Goal: Task Accomplishment & Management: Manage account settings

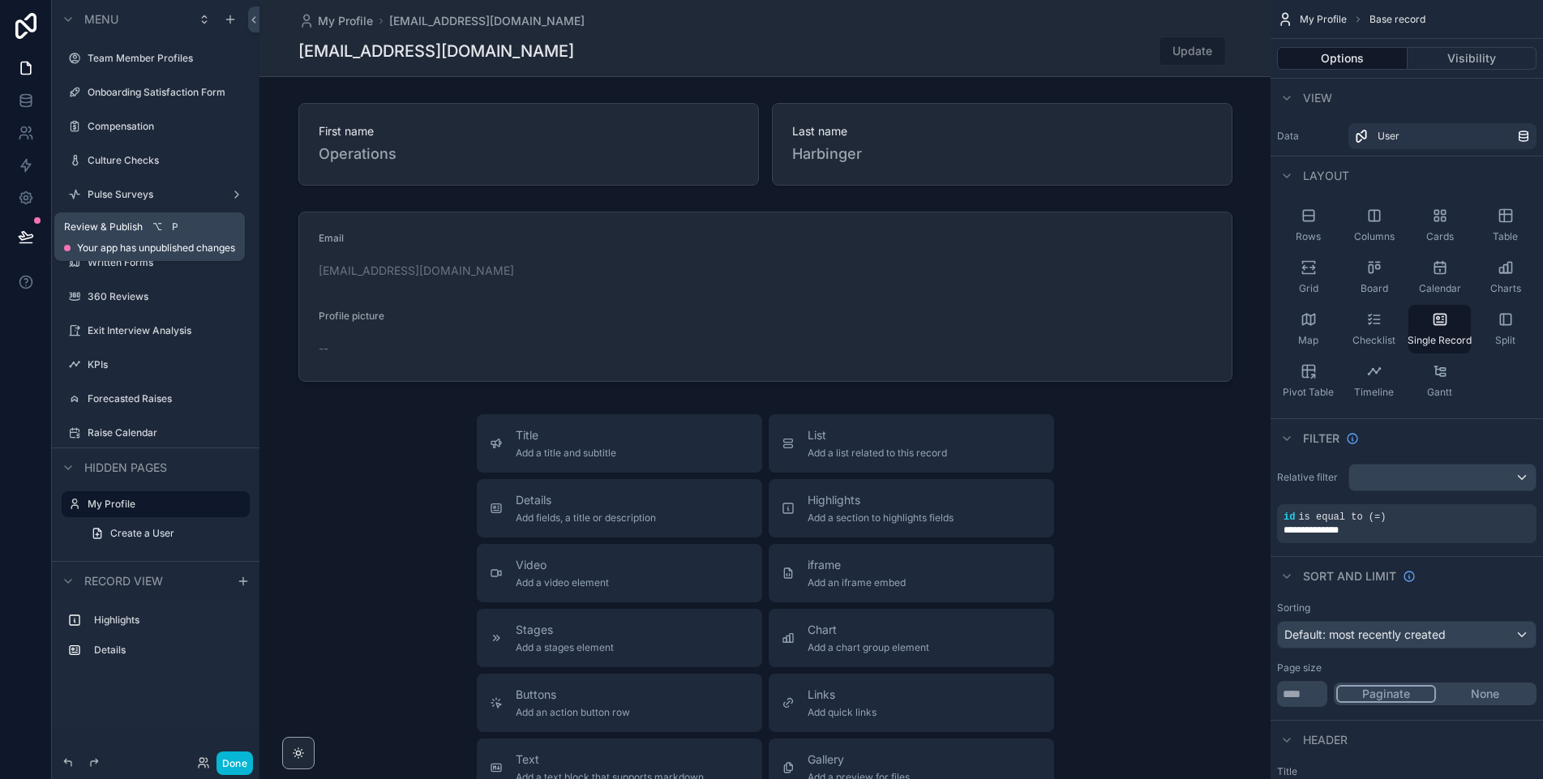
click at [15, 246] on button at bounding box center [26, 236] width 36 height 45
click at [233, 758] on button "Done" at bounding box center [234, 763] width 36 height 24
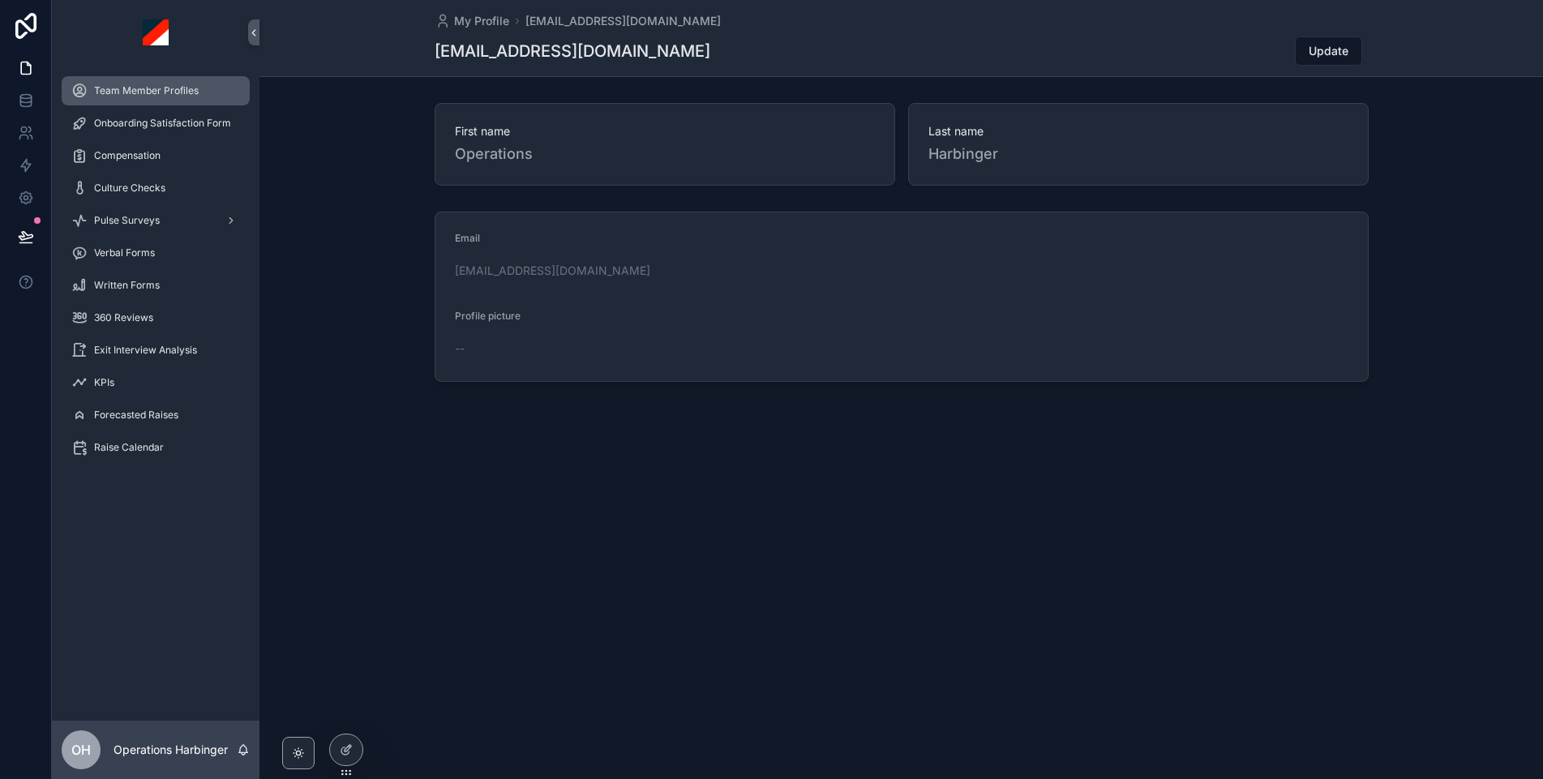
click at [120, 91] on span "Team Member Profiles" at bounding box center [146, 90] width 105 height 13
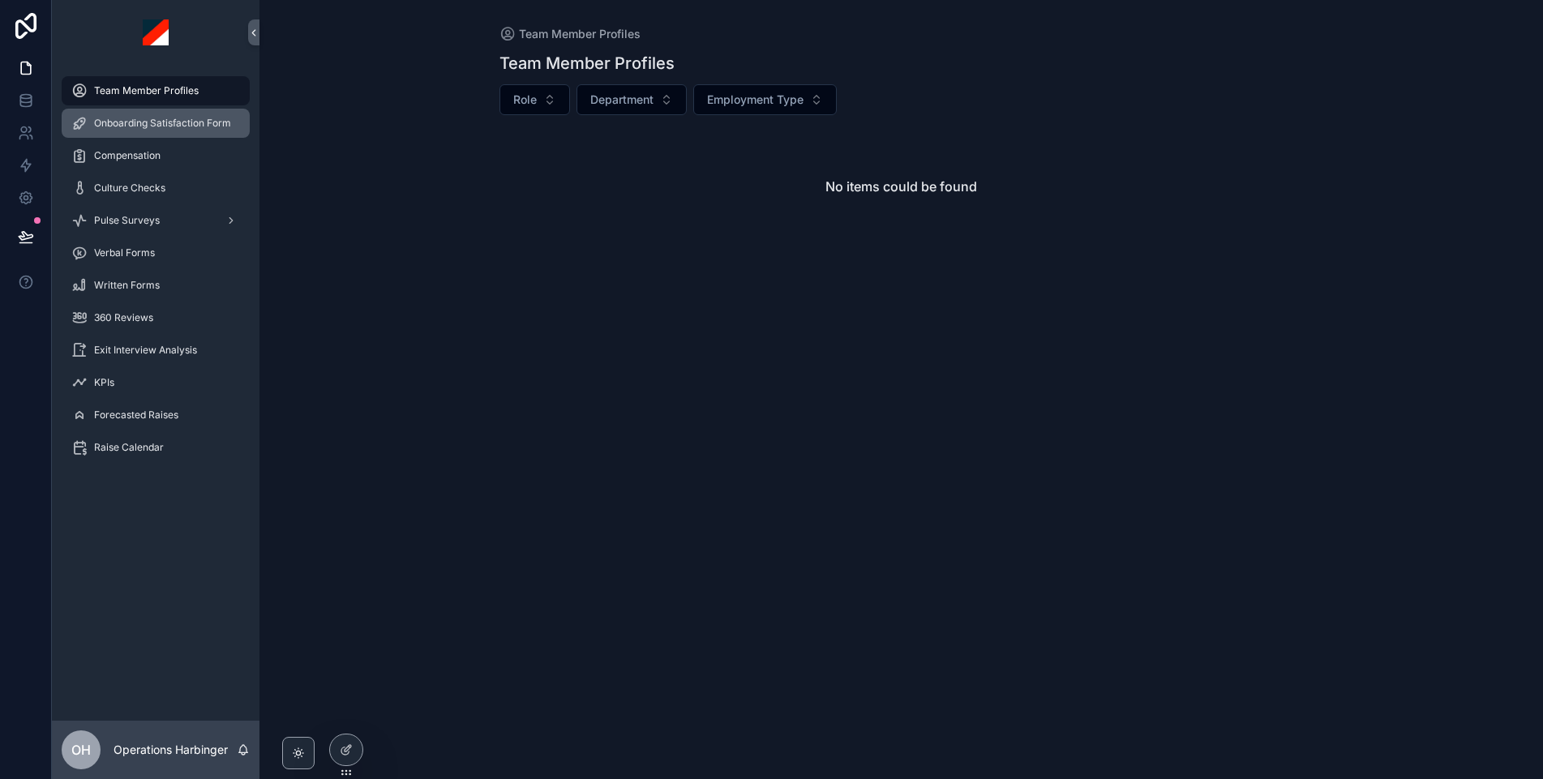
click at [149, 128] on span "Onboarding Satisfaction Form" at bounding box center [162, 123] width 137 height 13
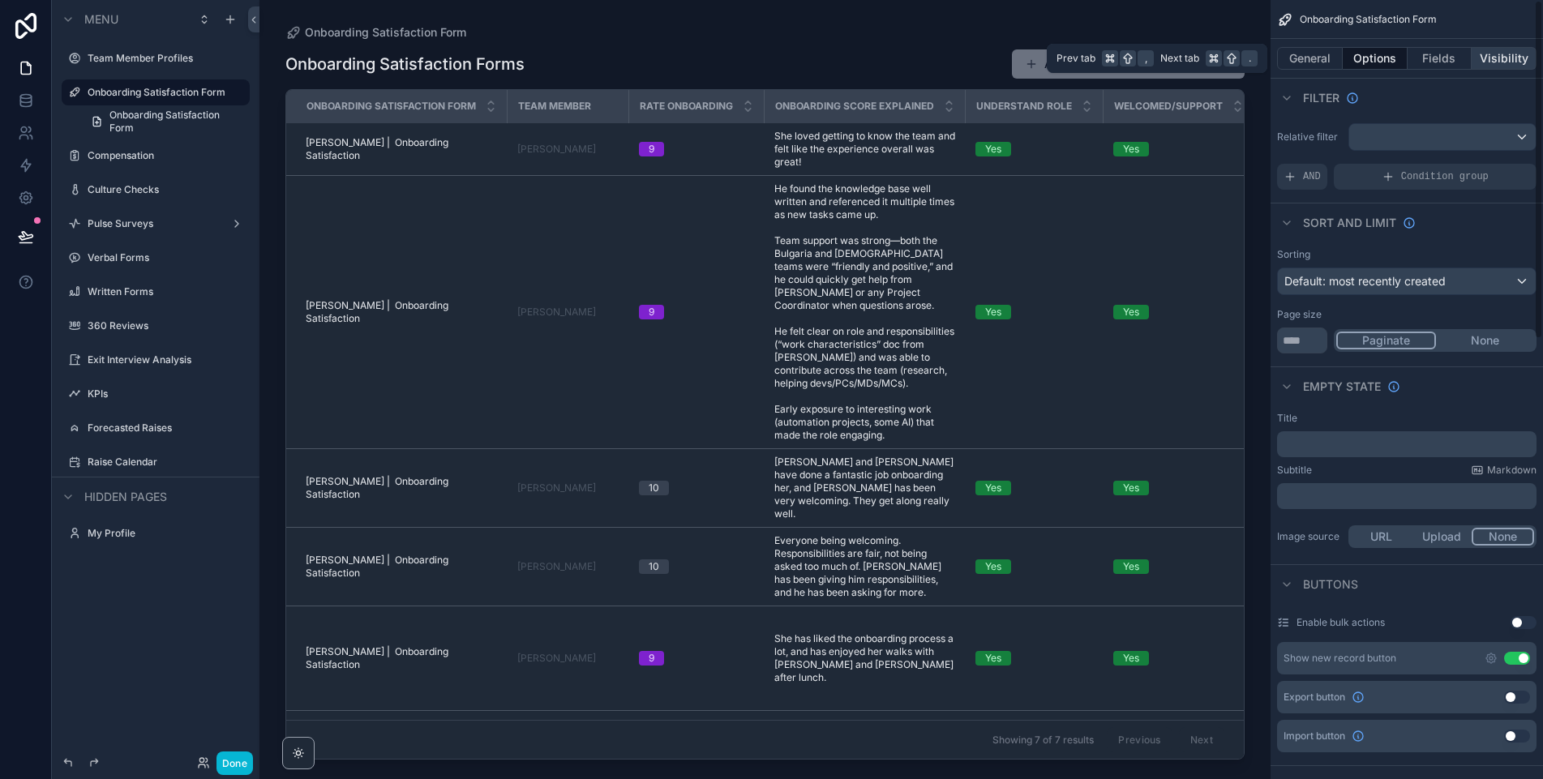
click at [1497, 54] on button "Visibility" at bounding box center [1503, 58] width 65 height 23
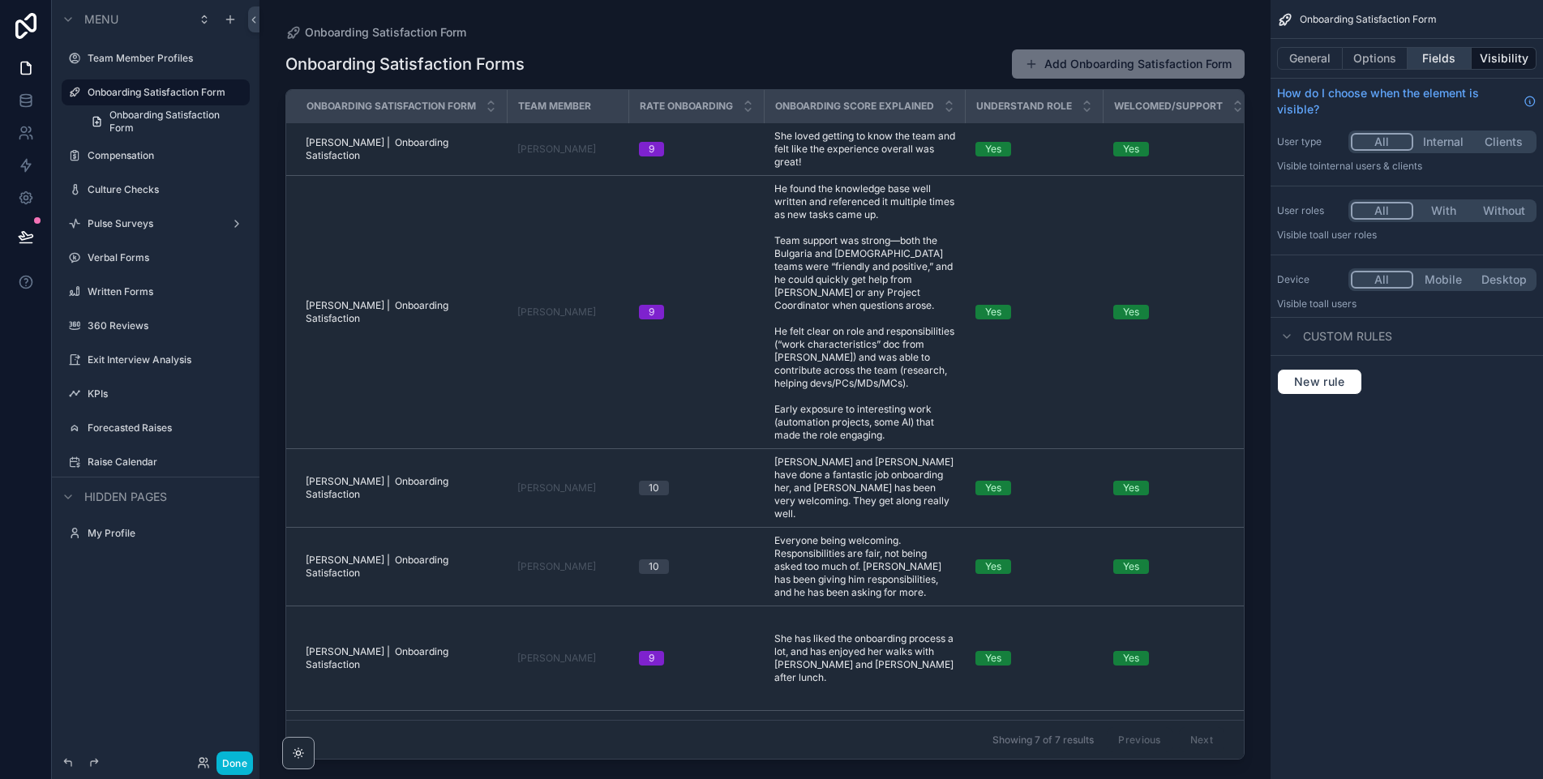
click at [1427, 58] on button "Fields" at bounding box center [1439, 58] width 65 height 23
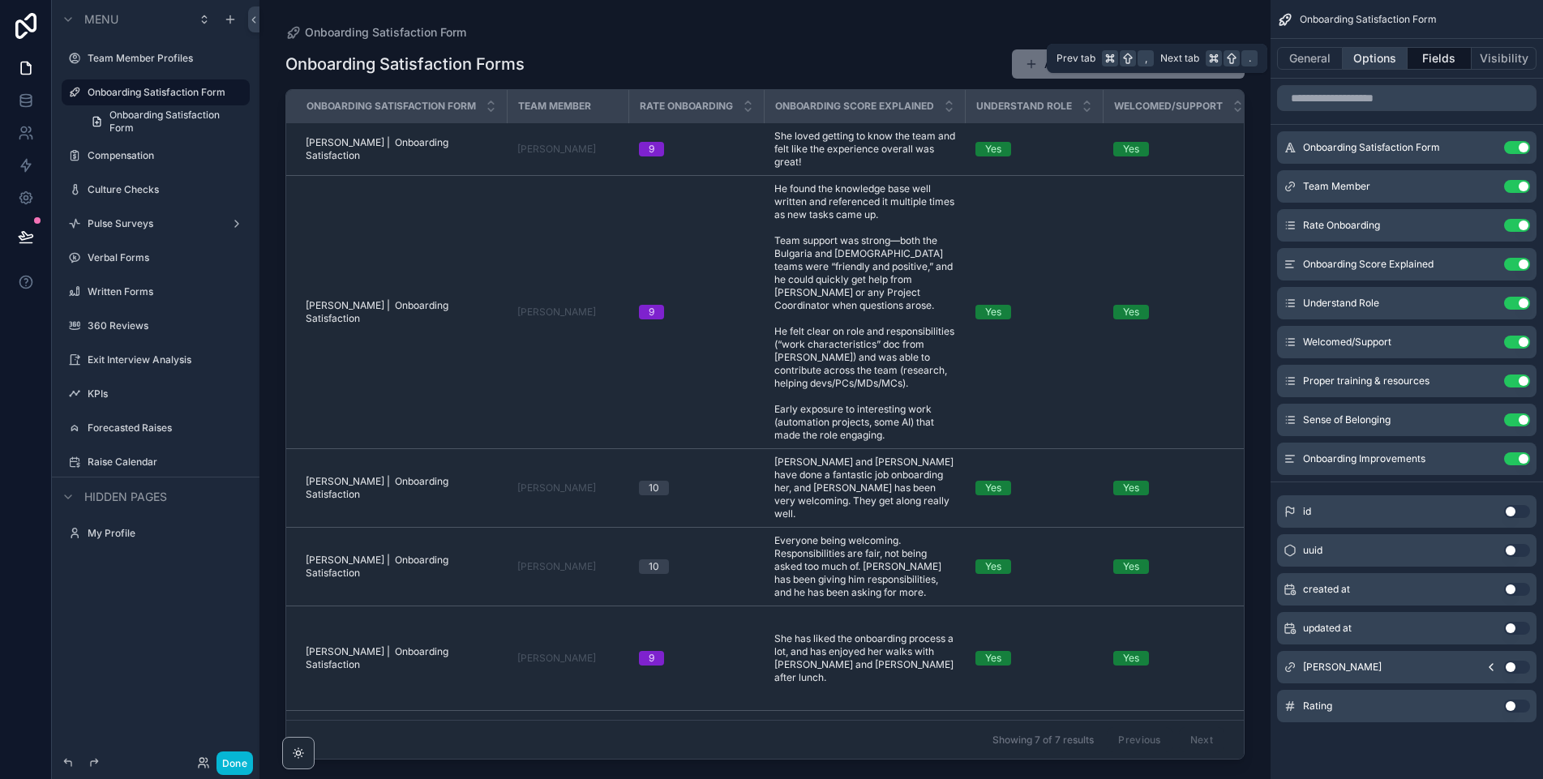
click at [1378, 61] on button "Options" at bounding box center [1374, 58] width 65 height 23
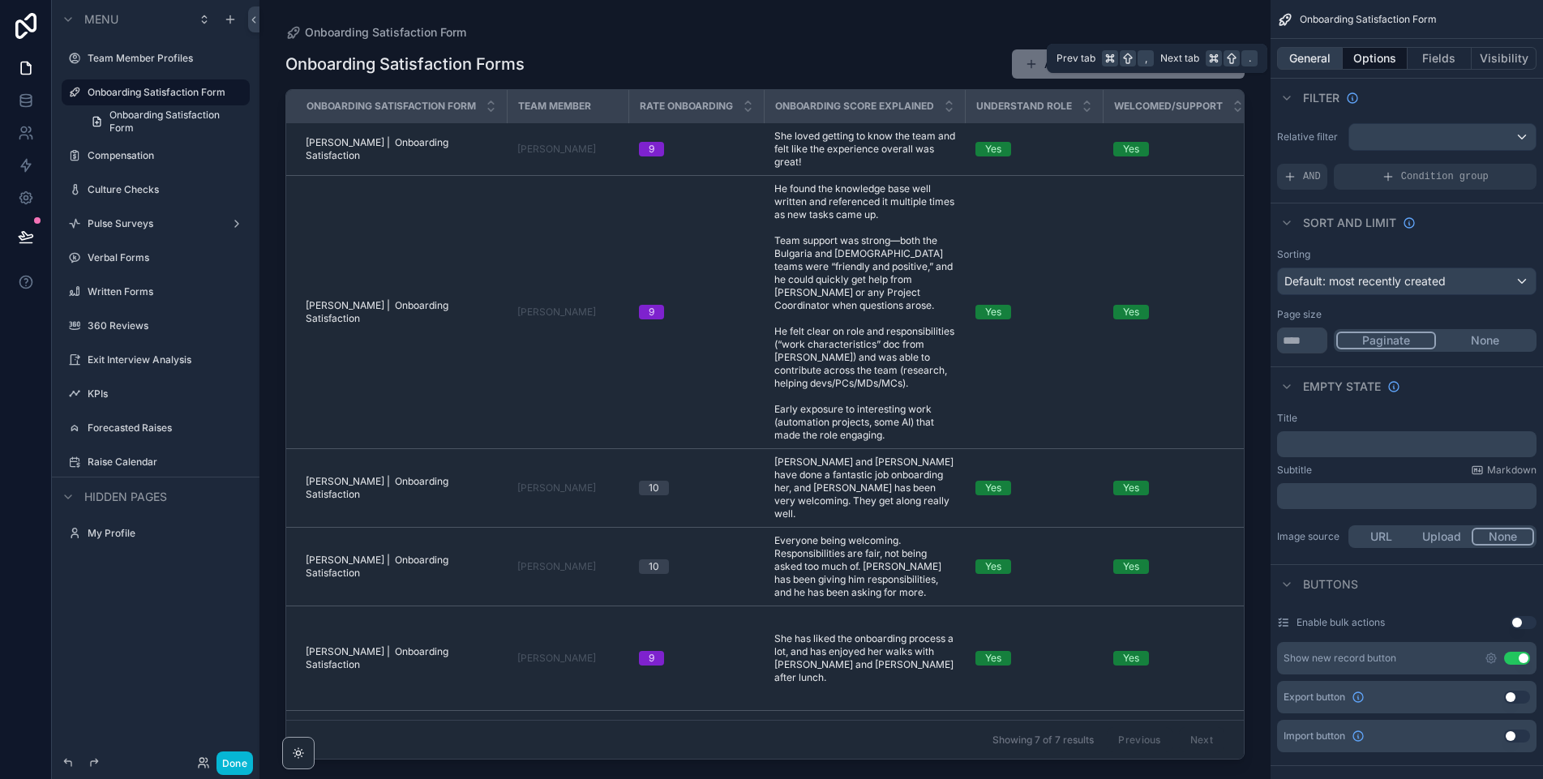
click at [1312, 59] on button "General" at bounding box center [1310, 58] width 66 height 23
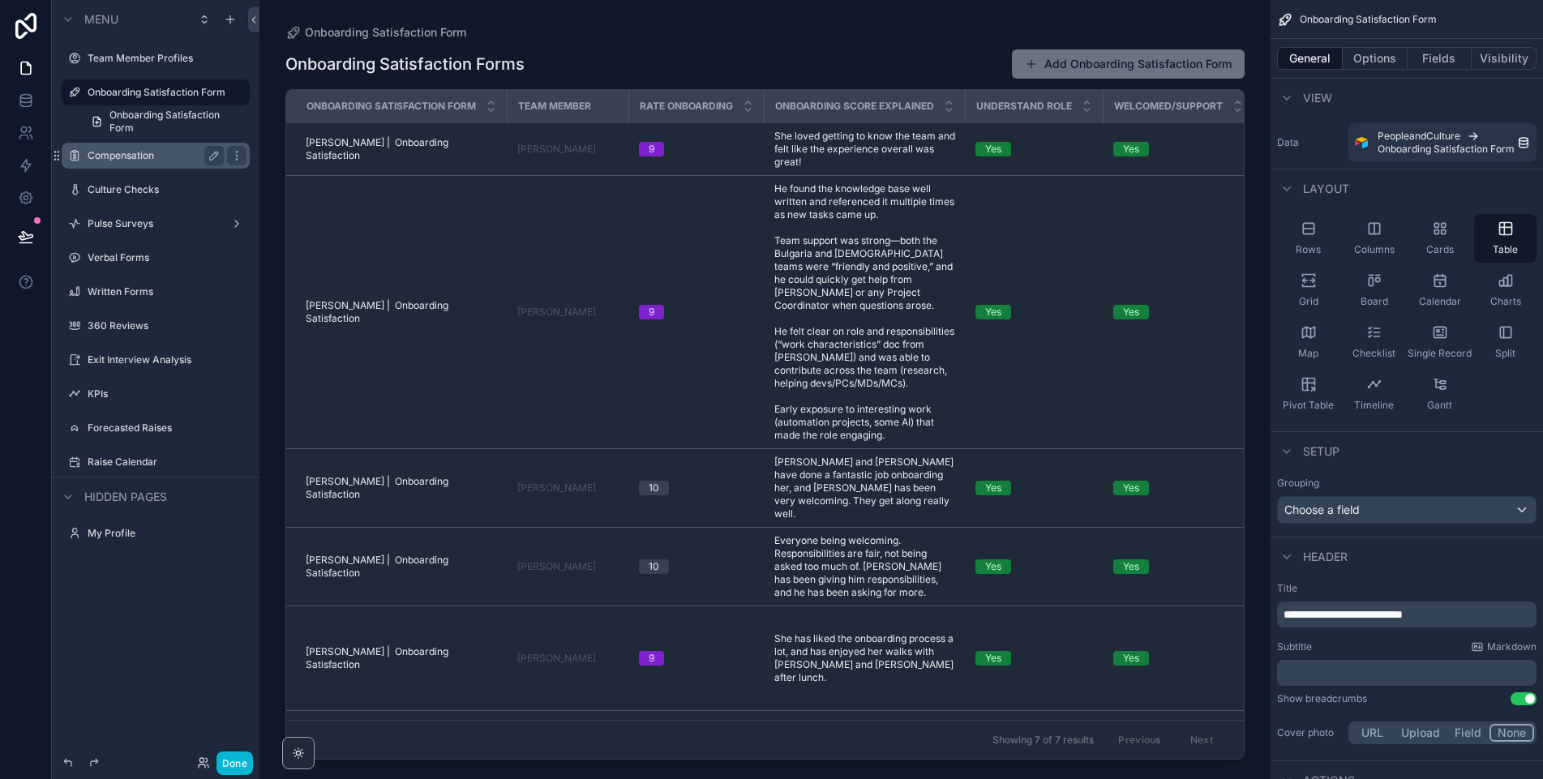
click at [151, 152] on label "Compensation" at bounding box center [153, 155] width 130 height 13
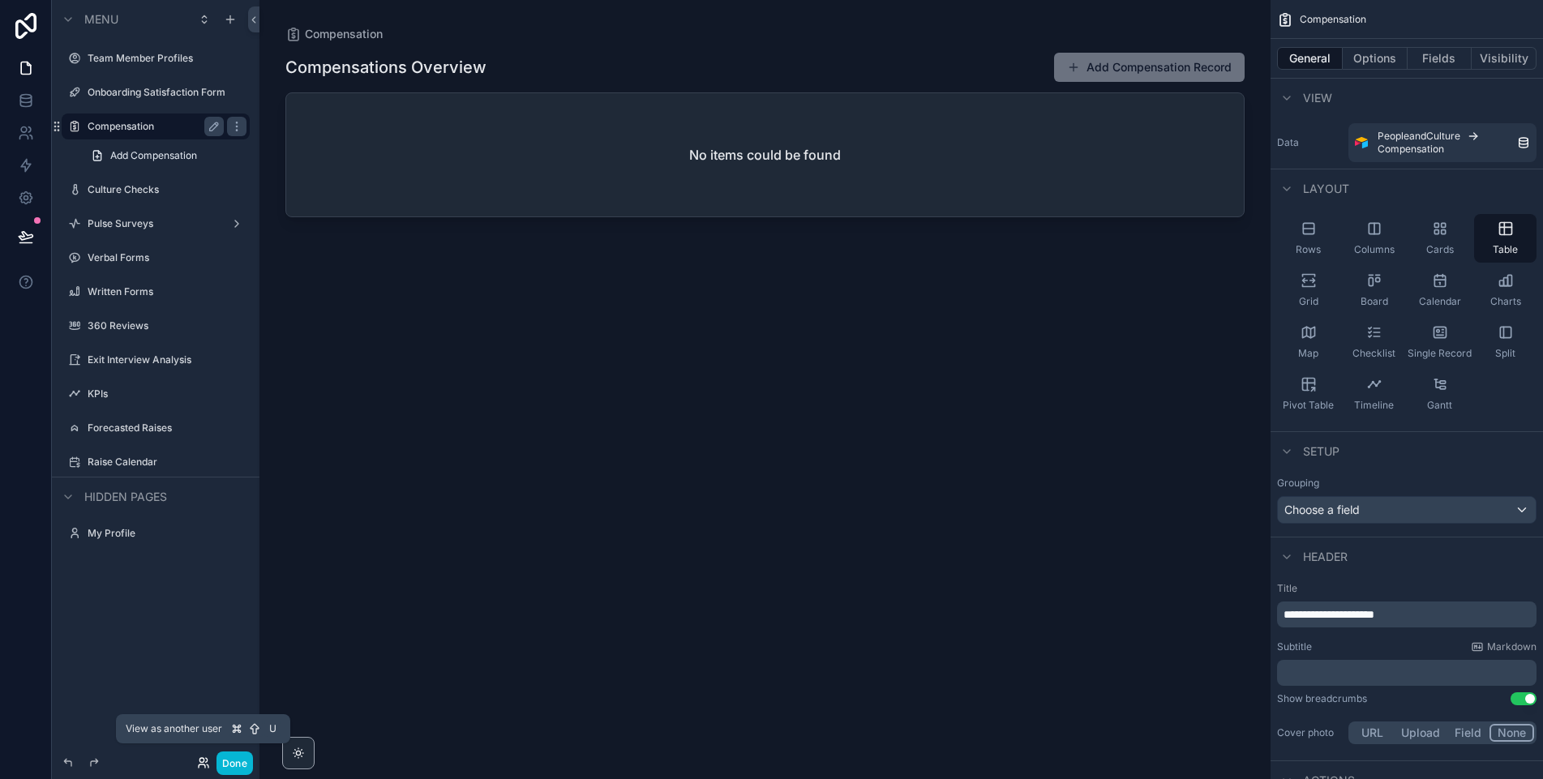
click at [204, 763] on icon at bounding box center [203, 762] width 13 height 13
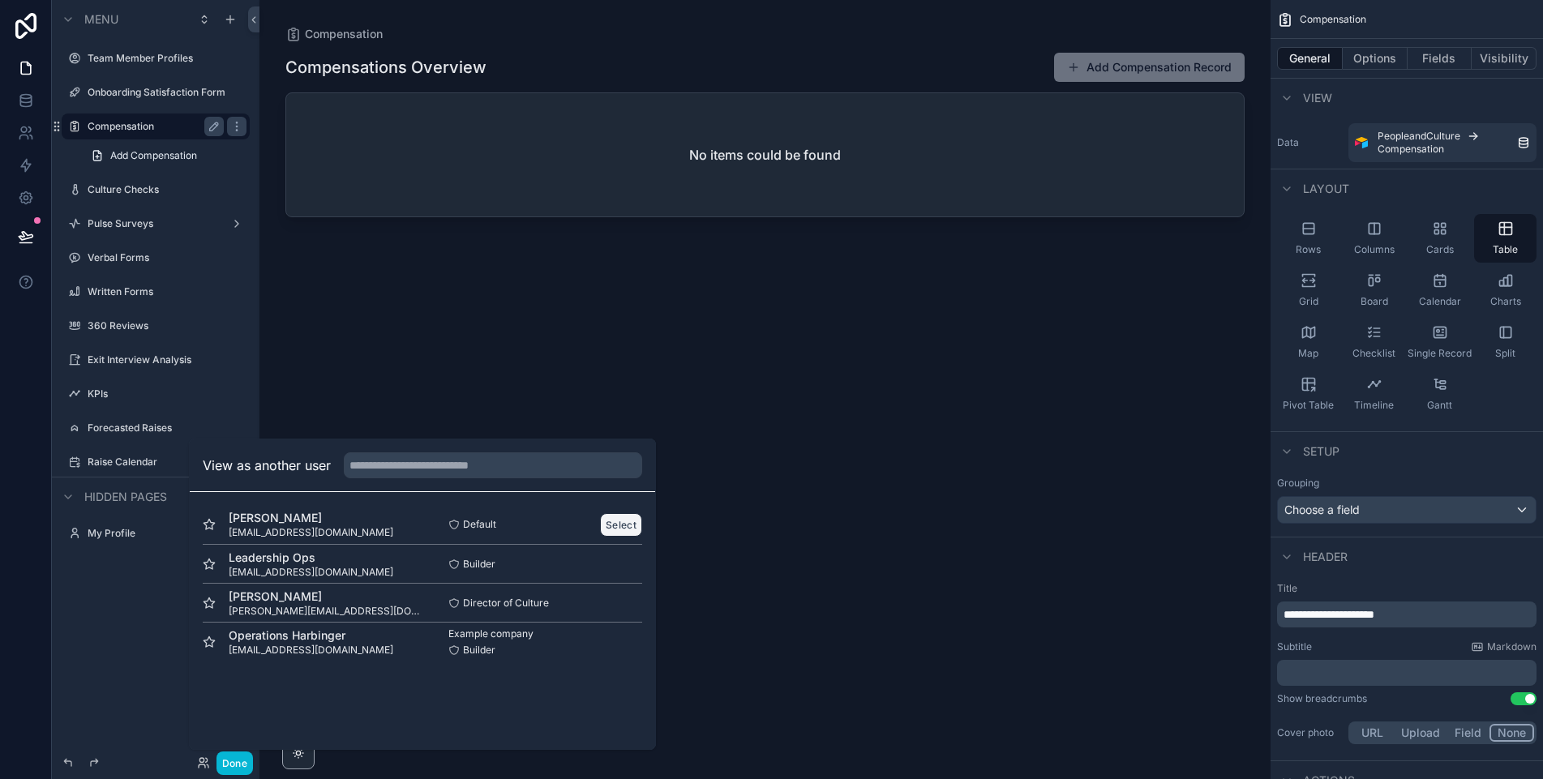
click at [629, 523] on button "Select" at bounding box center [621, 525] width 42 height 24
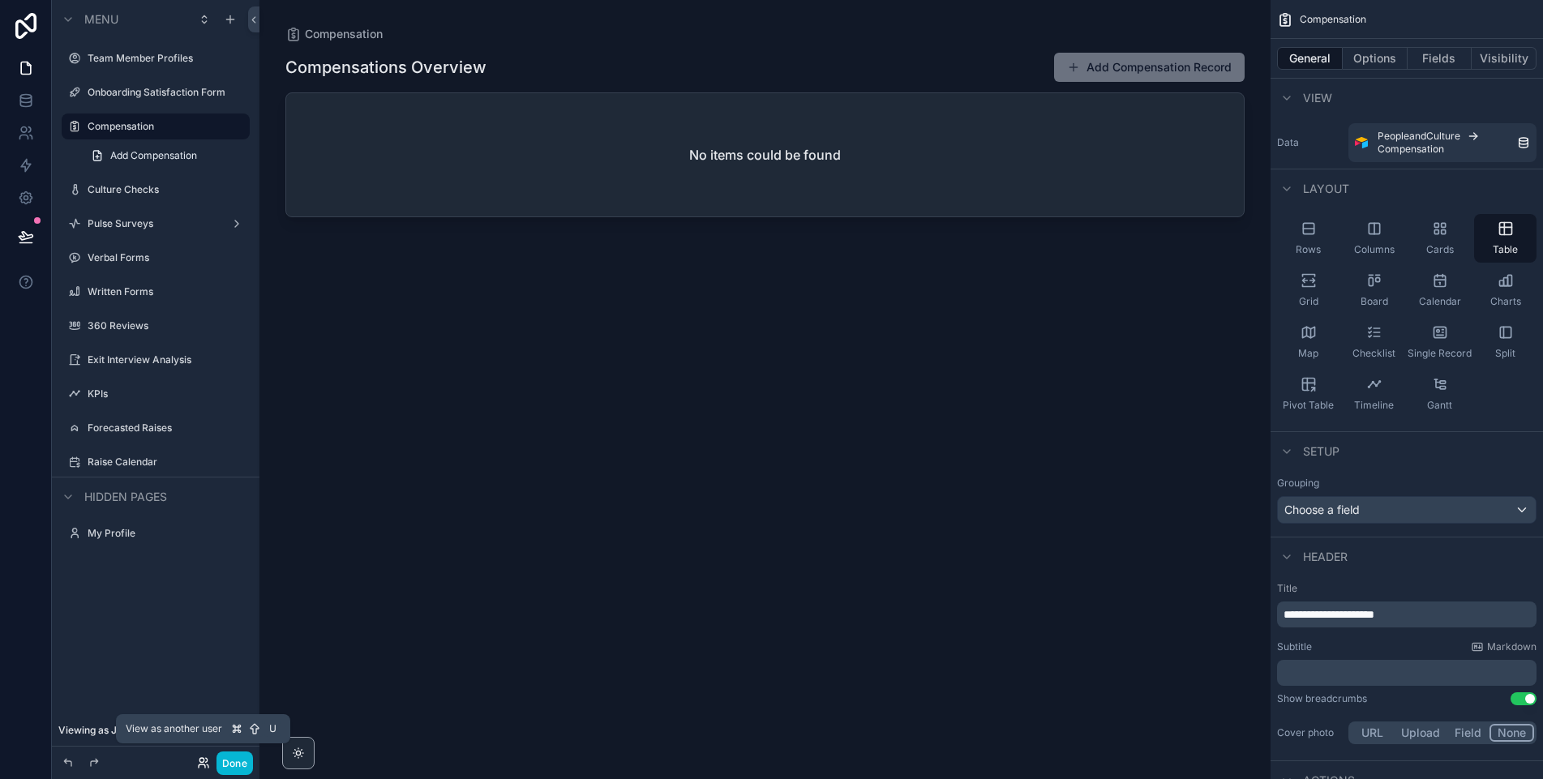
click at [203, 758] on icon at bounding box center [203, 762] width 13 height 13
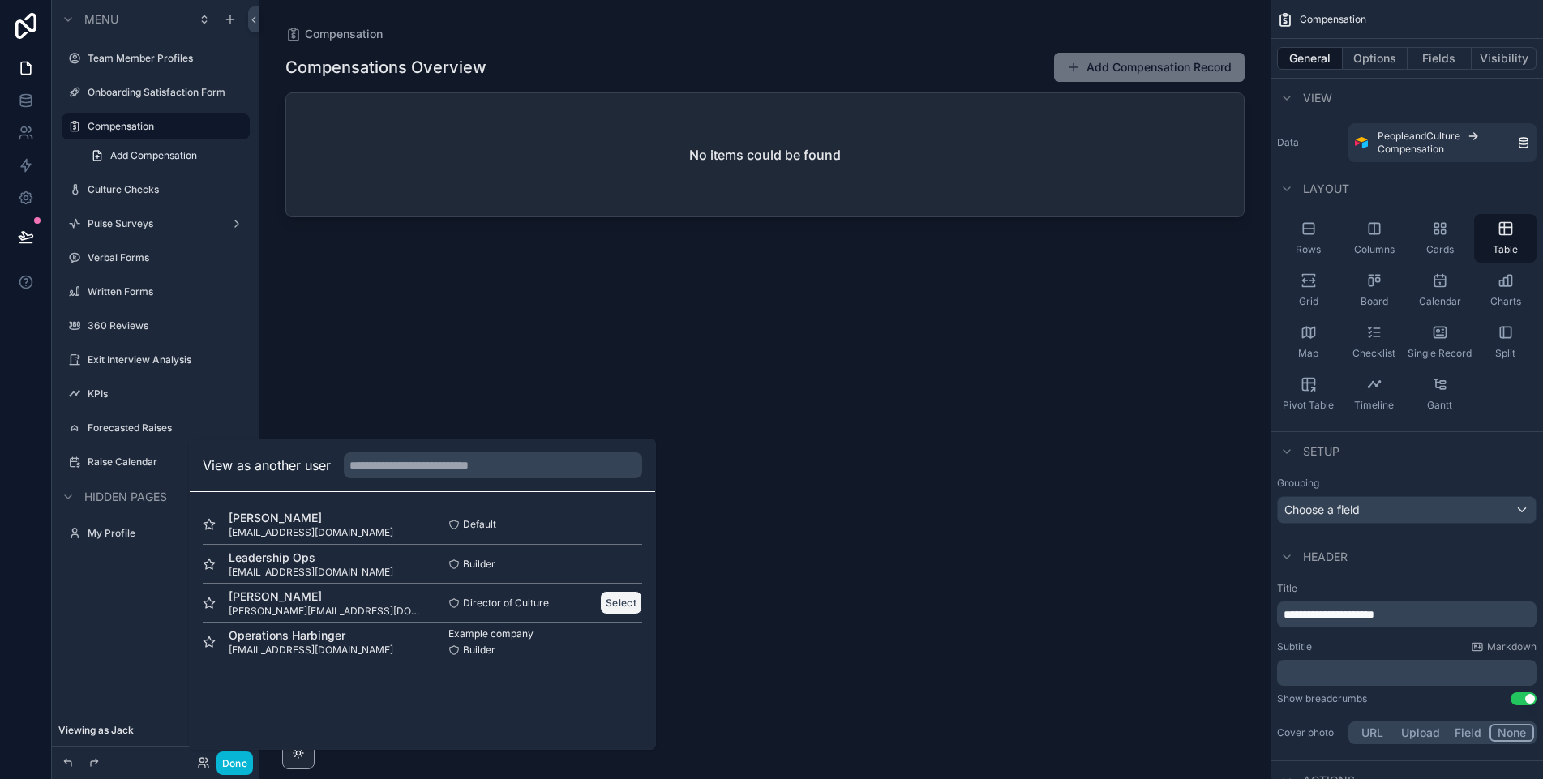
click at [615, 603] on button "Select" at bounding box center [621, 603] width 42 height 24
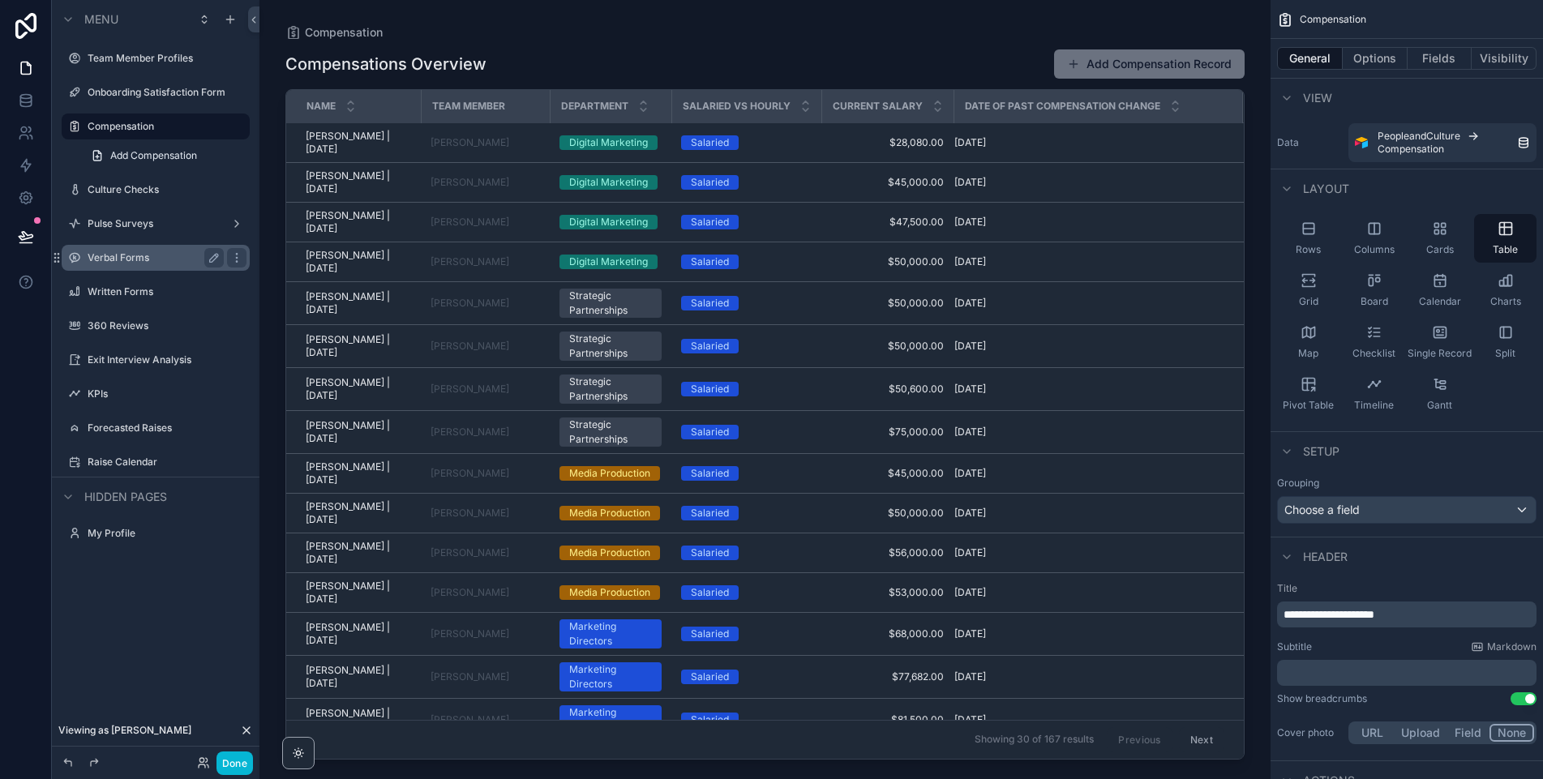
click at [152, 255] on label "Verbal Forms" at bounding box center [153, 257] width 130 height 13
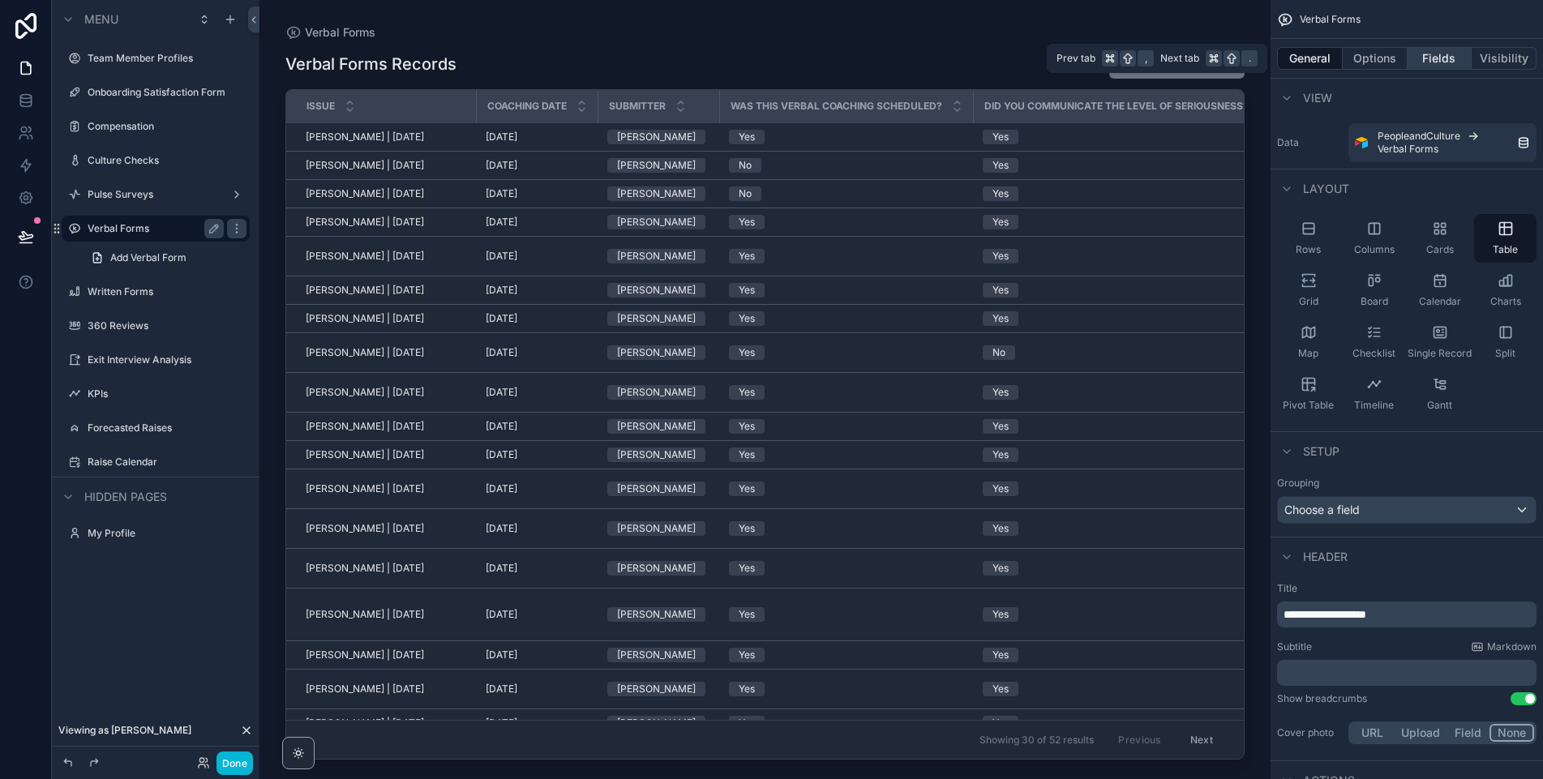
click at [1451, 55] on button "Fields" at bounding box center [1439, 58] width 65 height 23
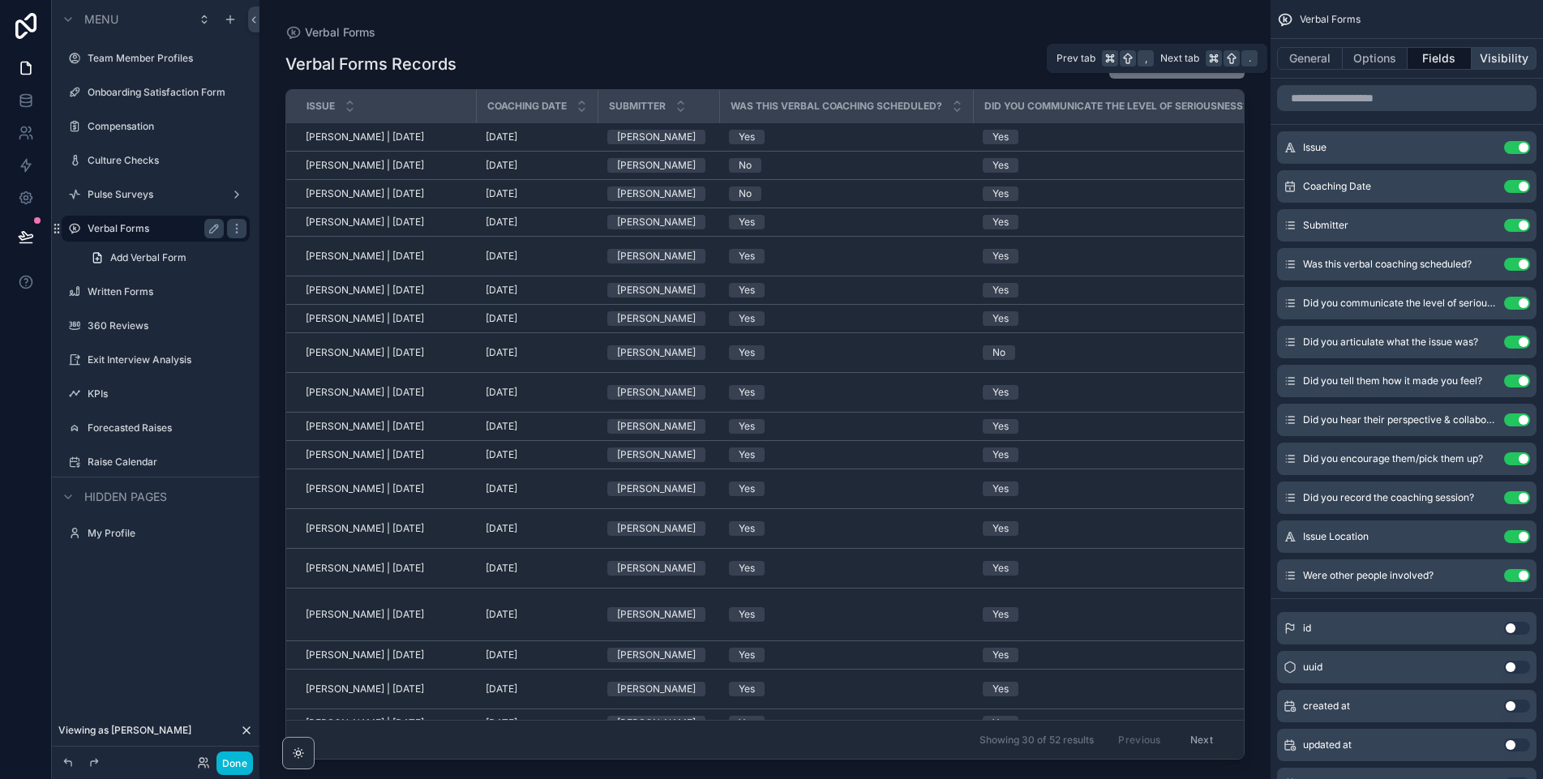
click at [1495, 60] on button "Visibility" at bounding box center [1503, 58] width 65 height 23
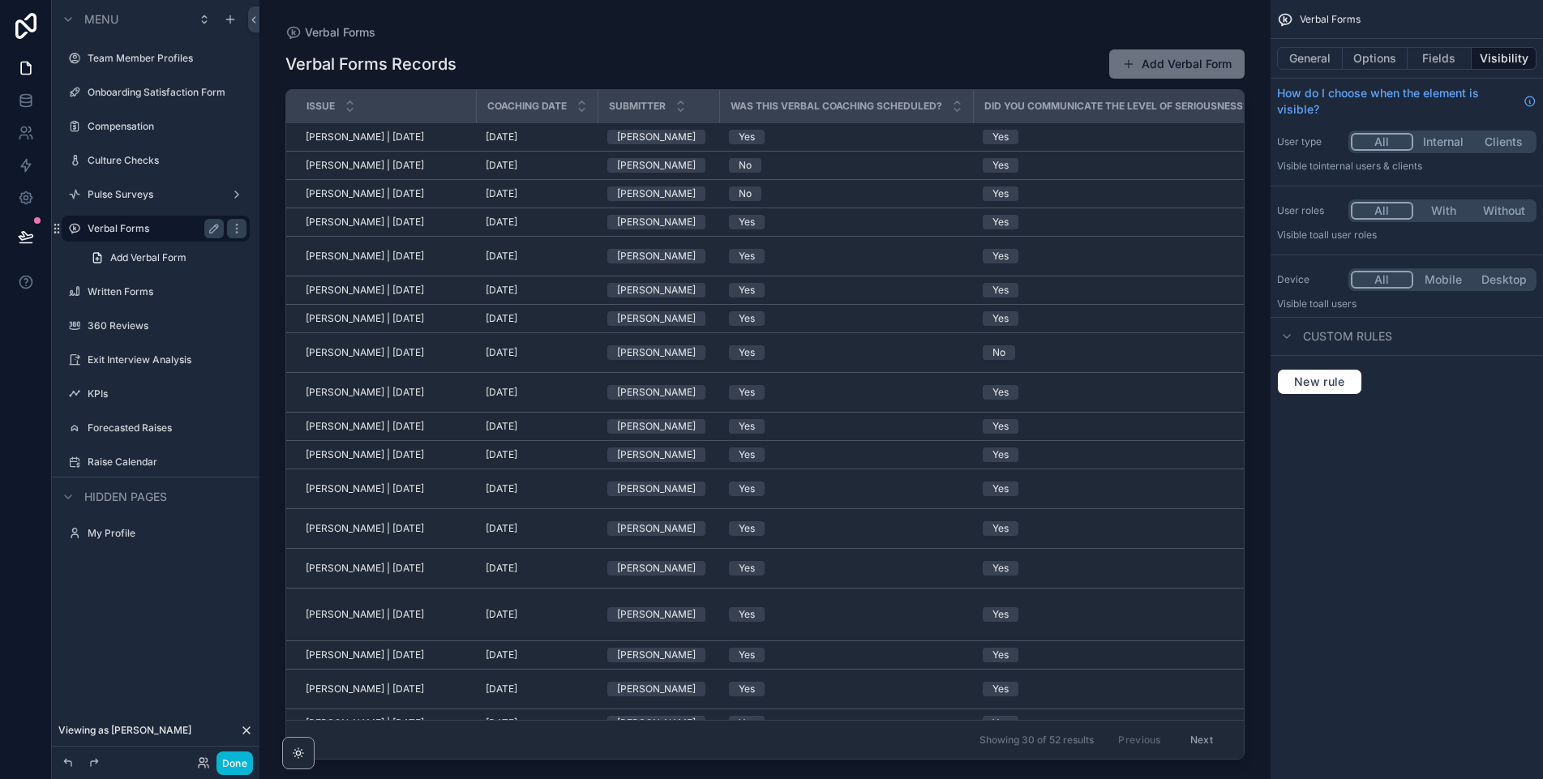
click at [1461, 215] on button "With" at bounding box center [1443, 211] width 61 height 18
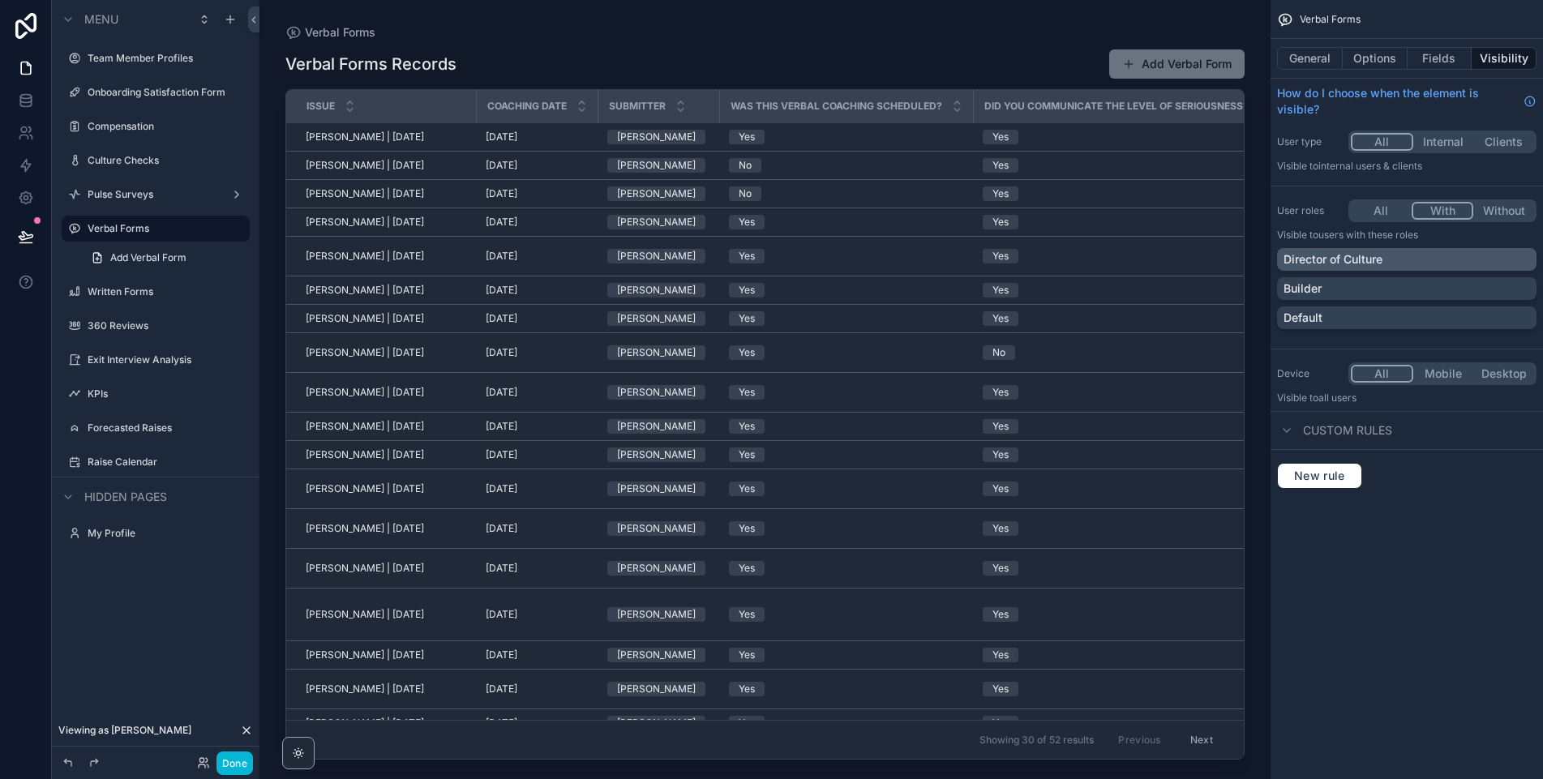
click at [1380, 259] on p "Director of Culture" at bounding box center [1332, 259] width 99 height 16
click at [1351, 287] on div "Builder" at bounding box center [1406, 288] width 246 height 16
click at [1351, 286] on div "Builder" at bounding box center [1396, 288] width 227 height 16
click at [150, 297] on label "Written Forms" at bounding box center [153, 291] width 130 height 13
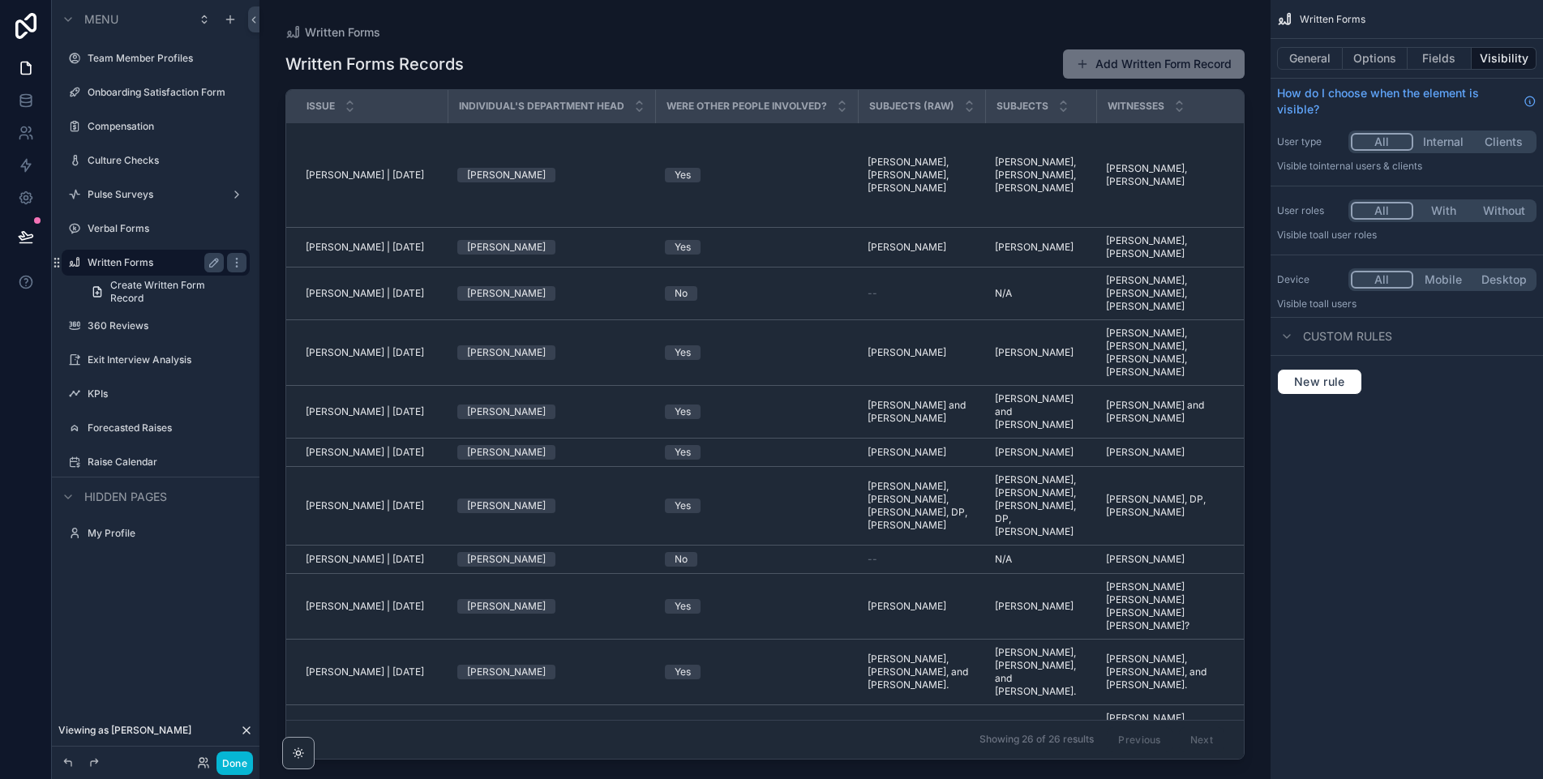
click at [1438, 208] on button "With" at bounding box center [1443, 211] width 61 height 18
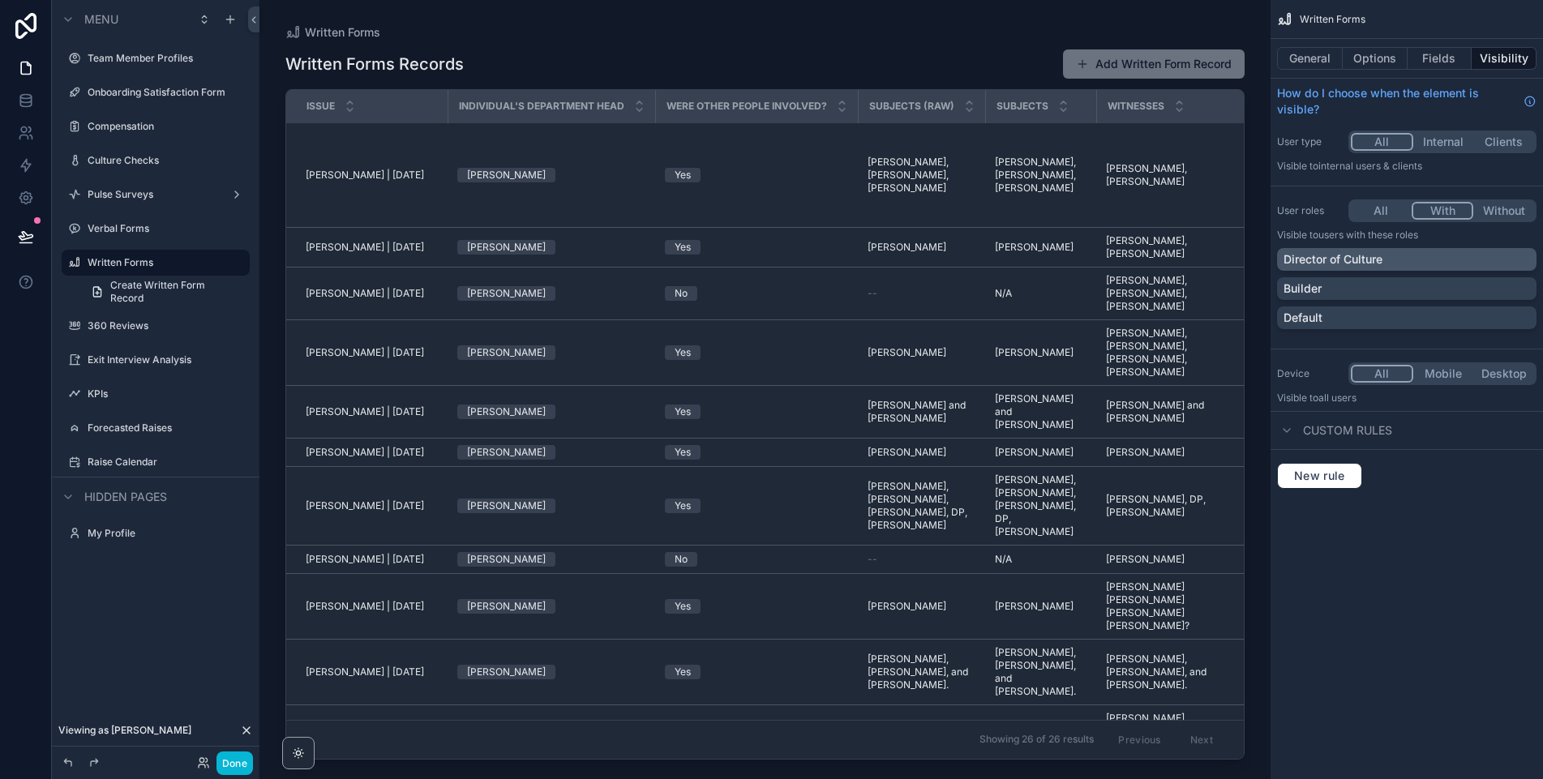
click at [1371, 260] on p "Director of Culture" at bounding box center [1332, 259] width 99 height 16
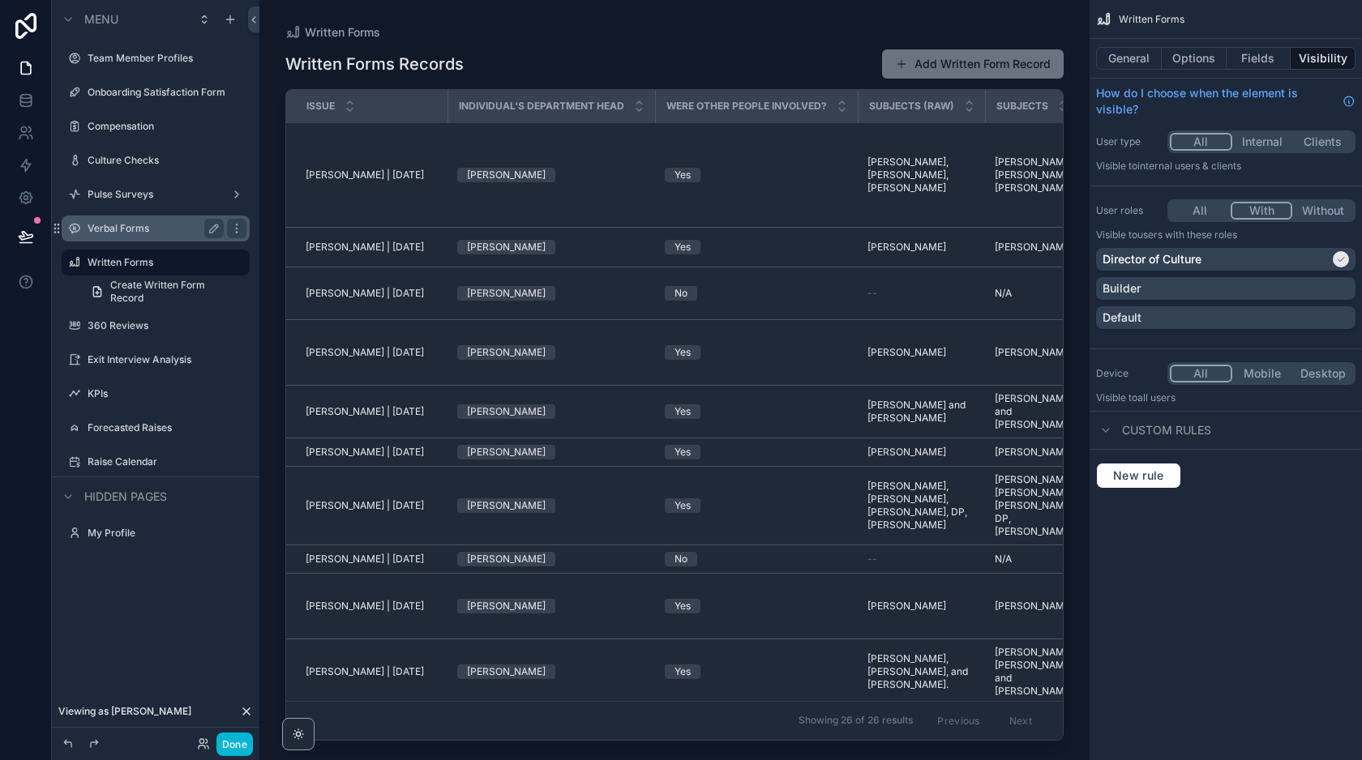
click at [173, 227] on label "Verbal Forms" at bounding box center [153, 228] width 130 height 13
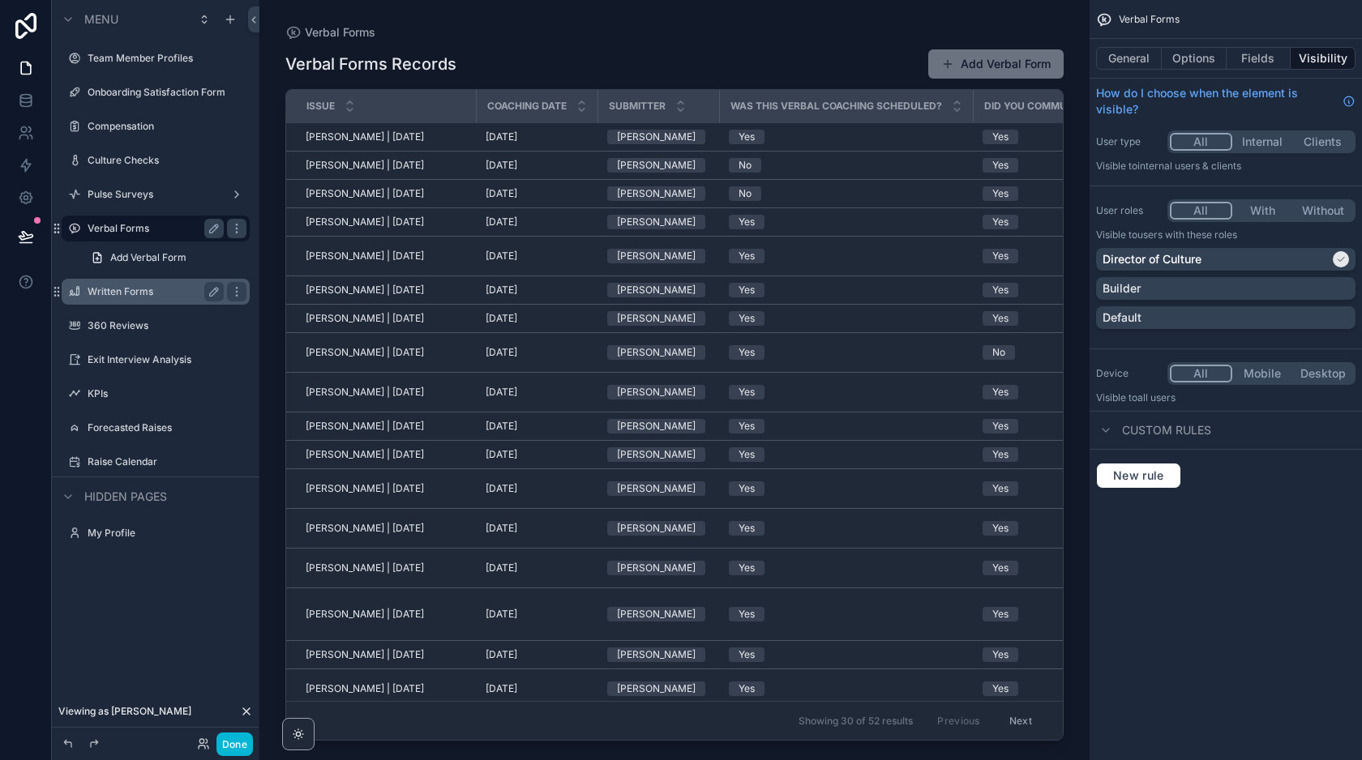
click at [143, 286] on label "Written Forms" at bounding box center [153, 291] width 130 height 13
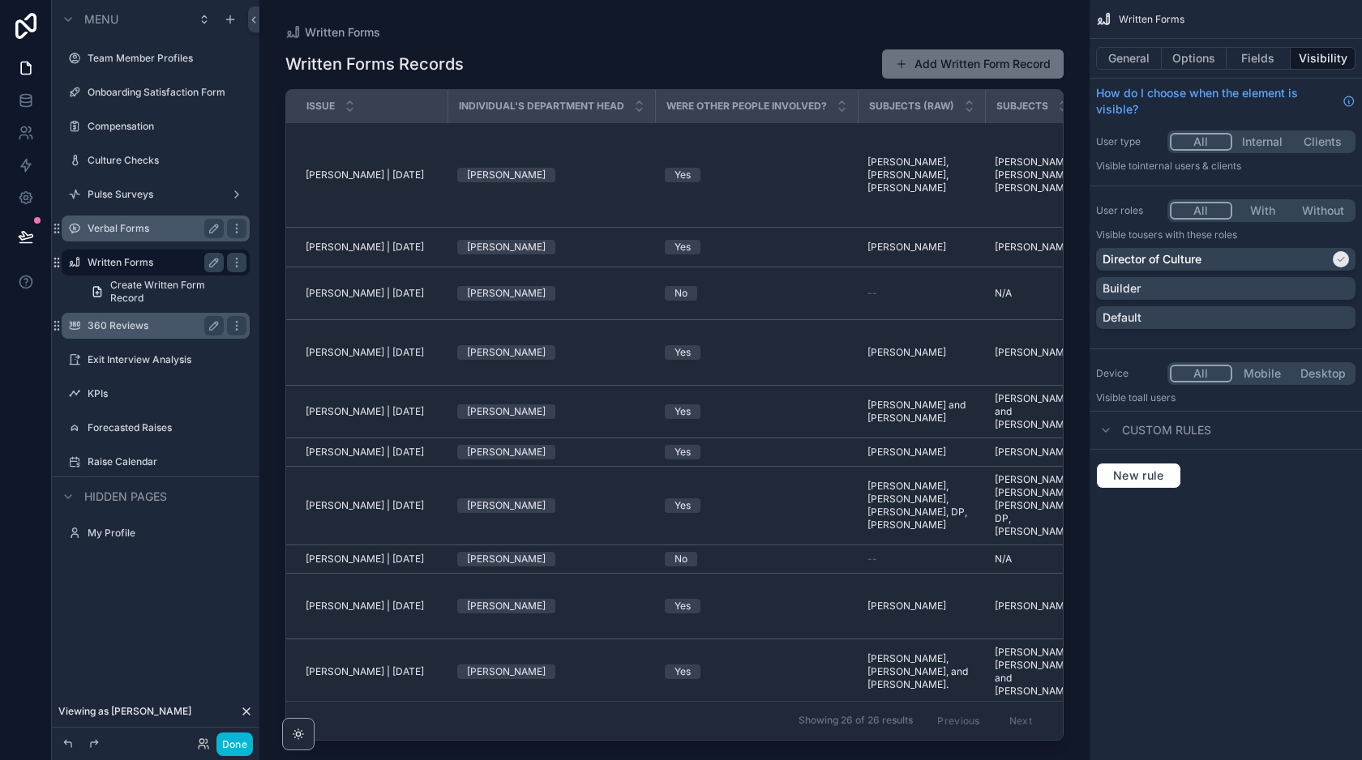
click at [159, 322] on label "360 Reviews" at bounding box center [153, 325] width 130 height 13
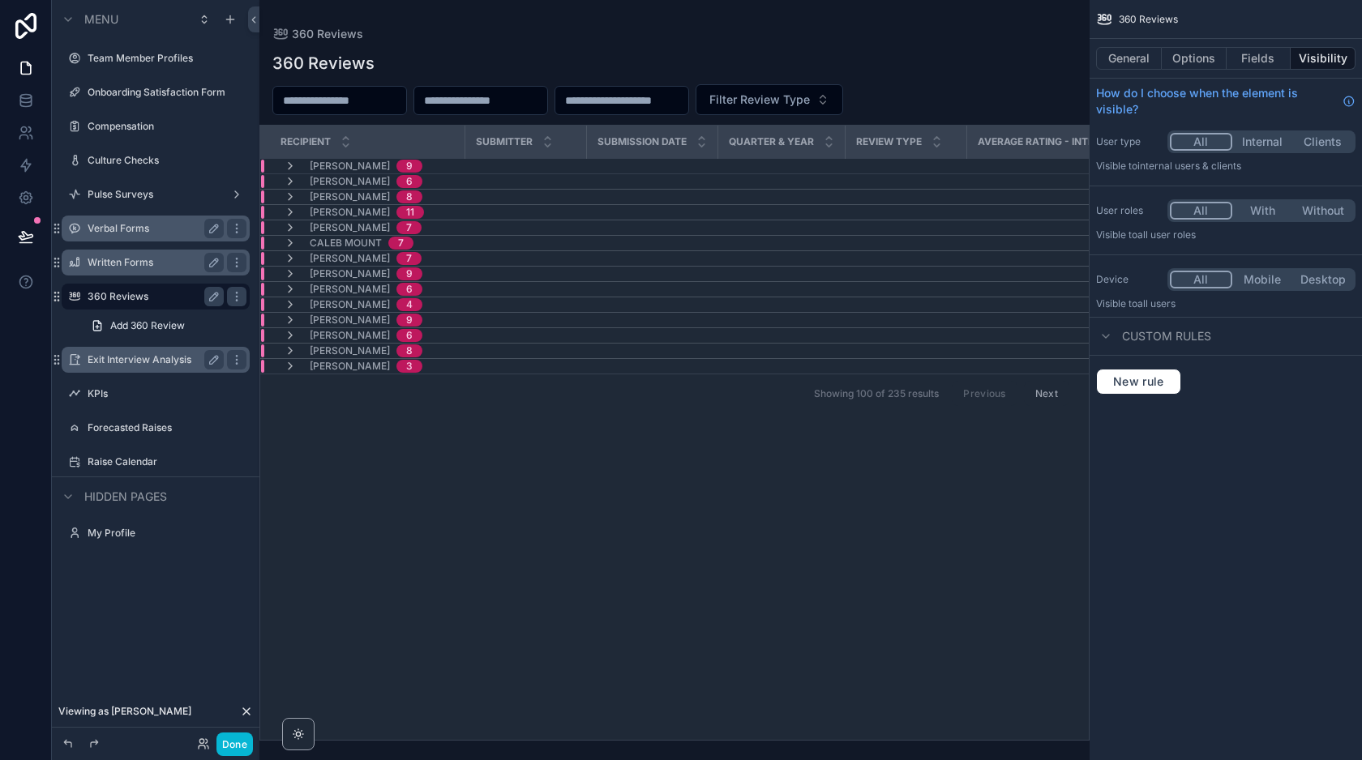
click at [137, 364] on label "Exit Interview Analysis" at bounding box center [153, 359] width 130 height 13
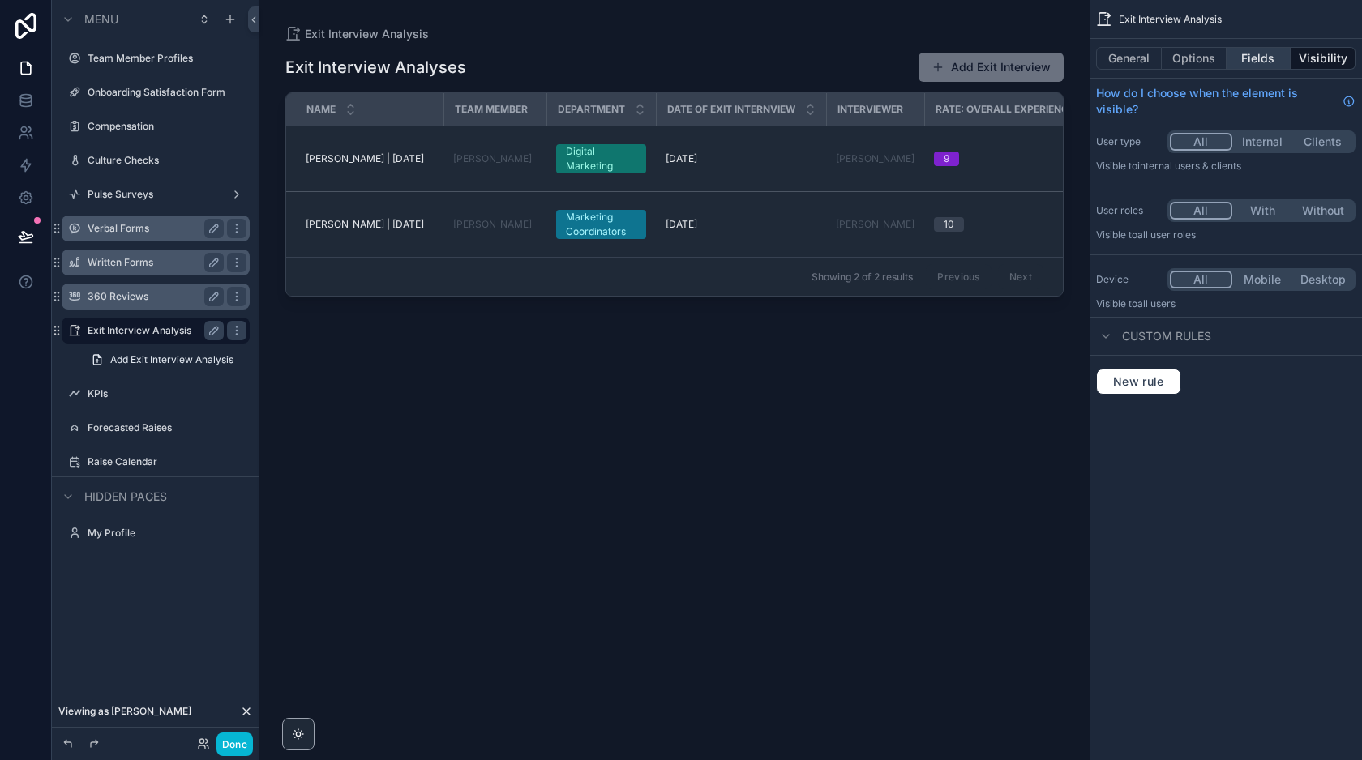
click at [1250, 55] on button "Fields" at bounding box center [1258, 58] width 65 height 23
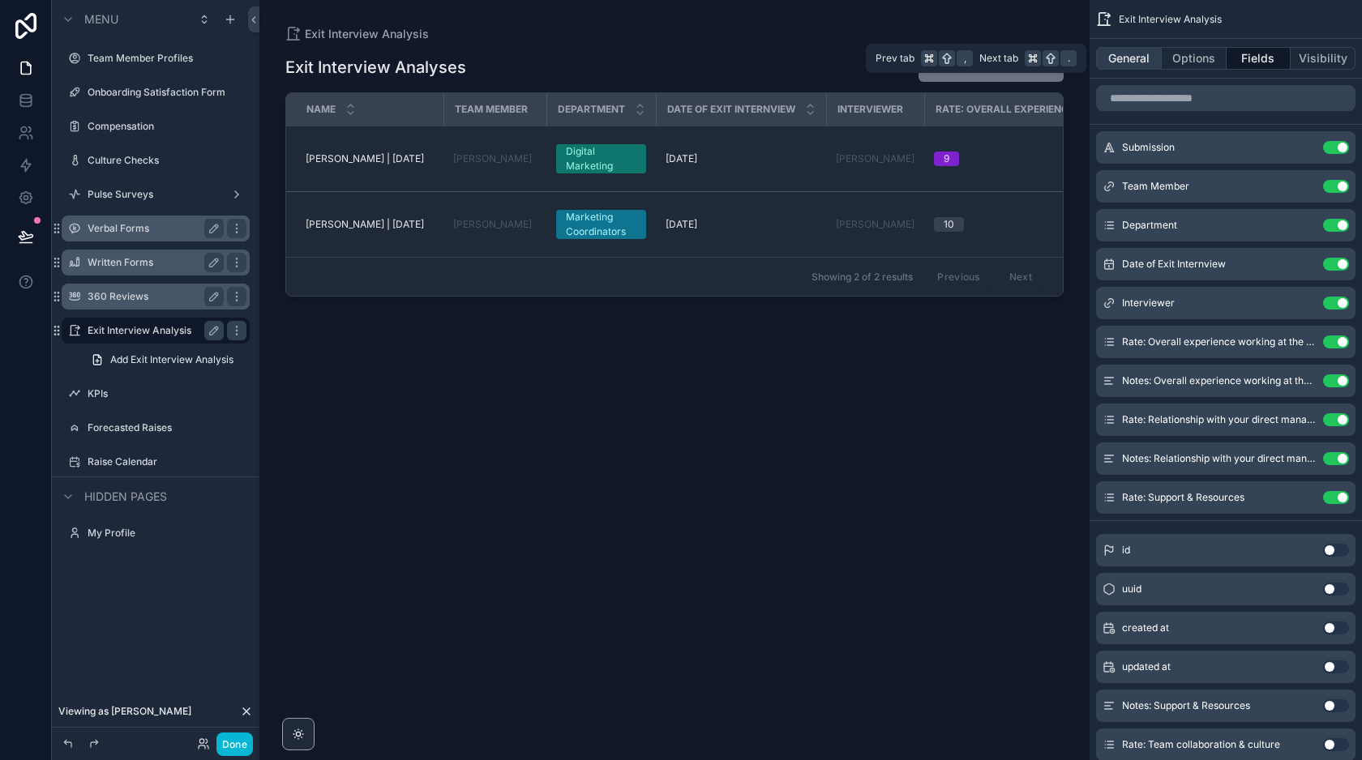
click at [1142, 59] on button "General" at bounding box center [1129, 58] width 66 height 23
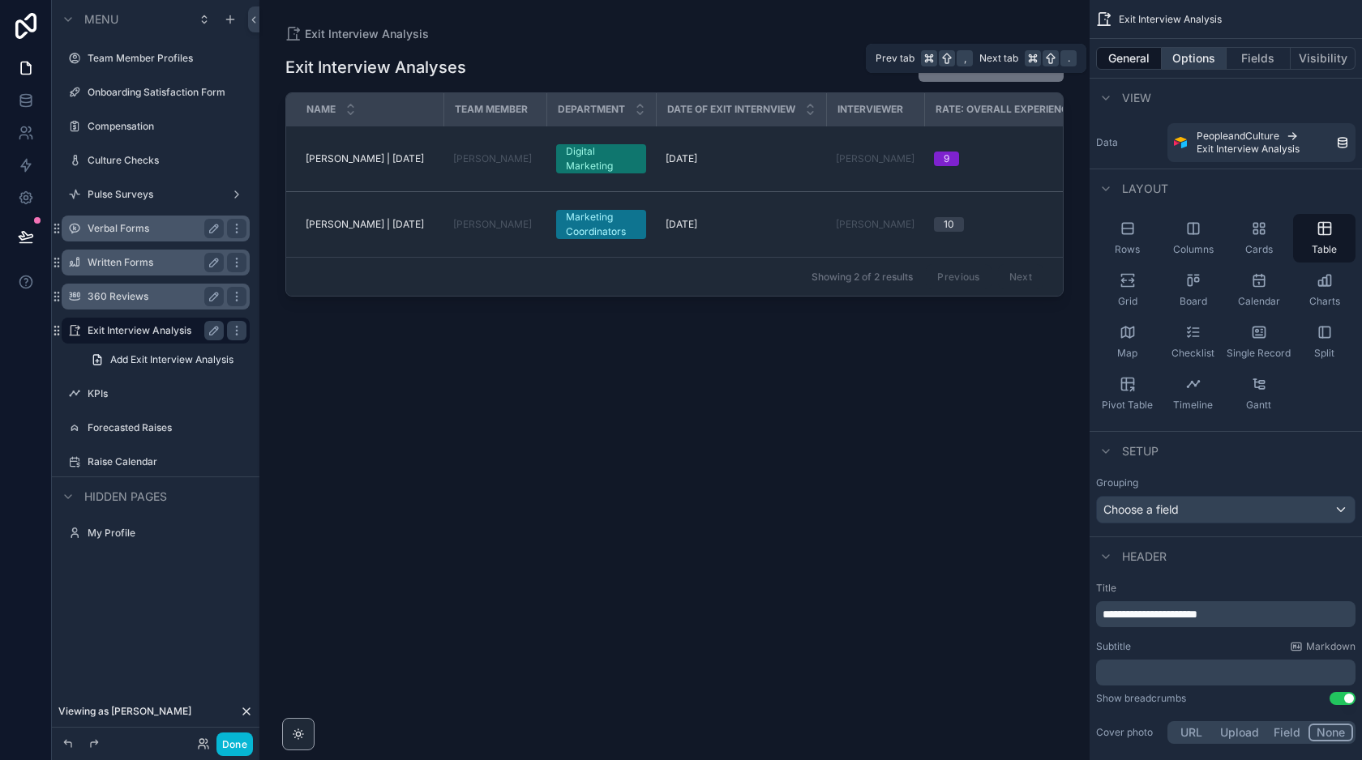
click at [1171, 54] on button "Options" at bounding box center [1194, 58] width 65 height 23
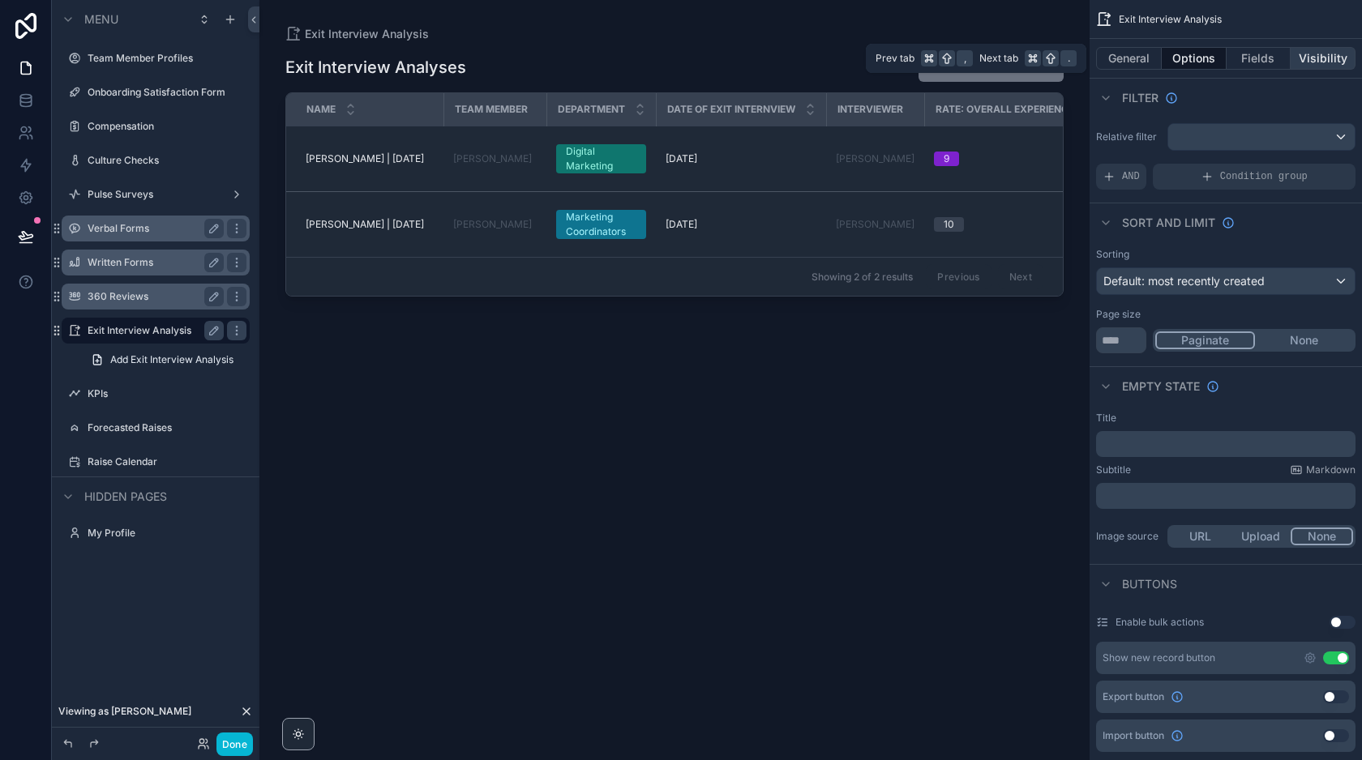
click at [1319, 53] on button "Visibility" at bounding box center [1323, 58] width 65 height 23
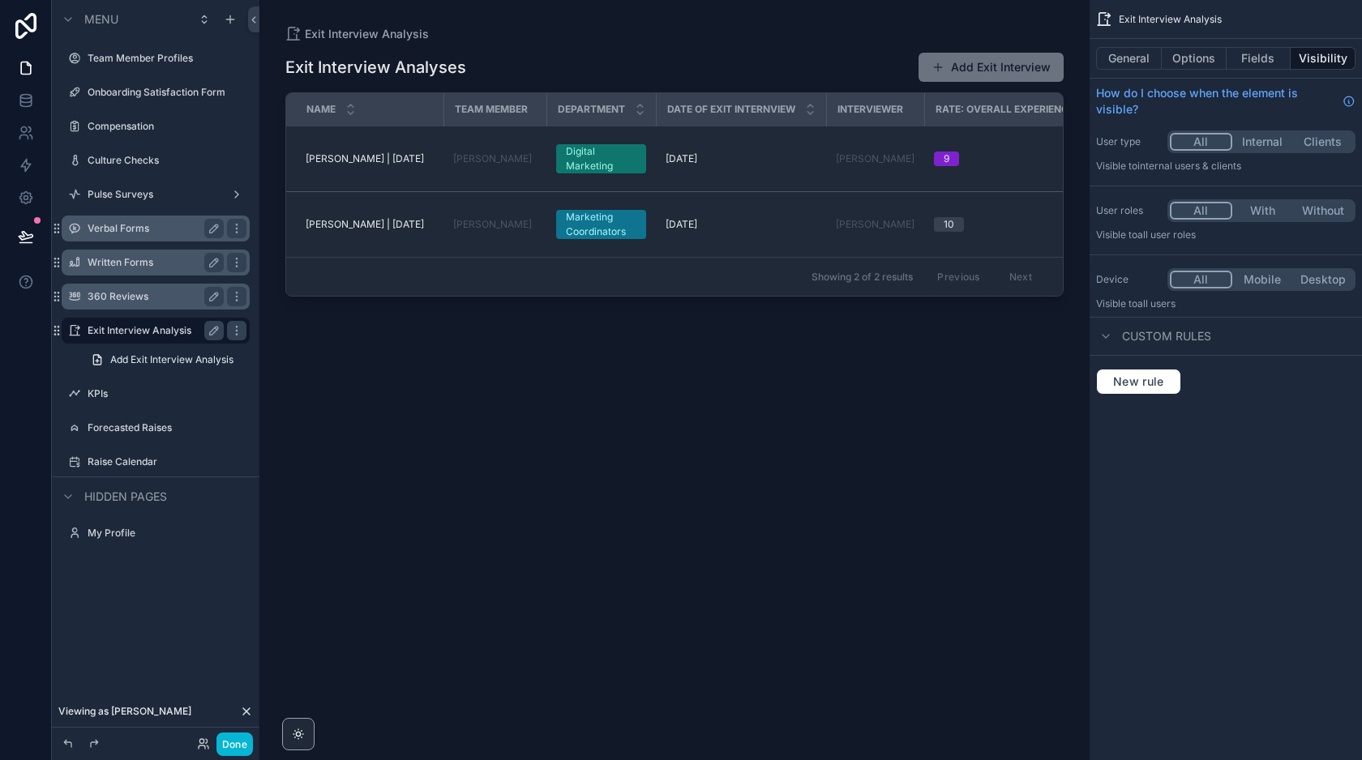
click at [1255, 223] on div "User roles All With Without Visible to All user roles" at bounding box center [1225, 220] width 272 height 55
click at [1261, 212] on button "With" at bounding box center [1262, 211] width 61 height 18
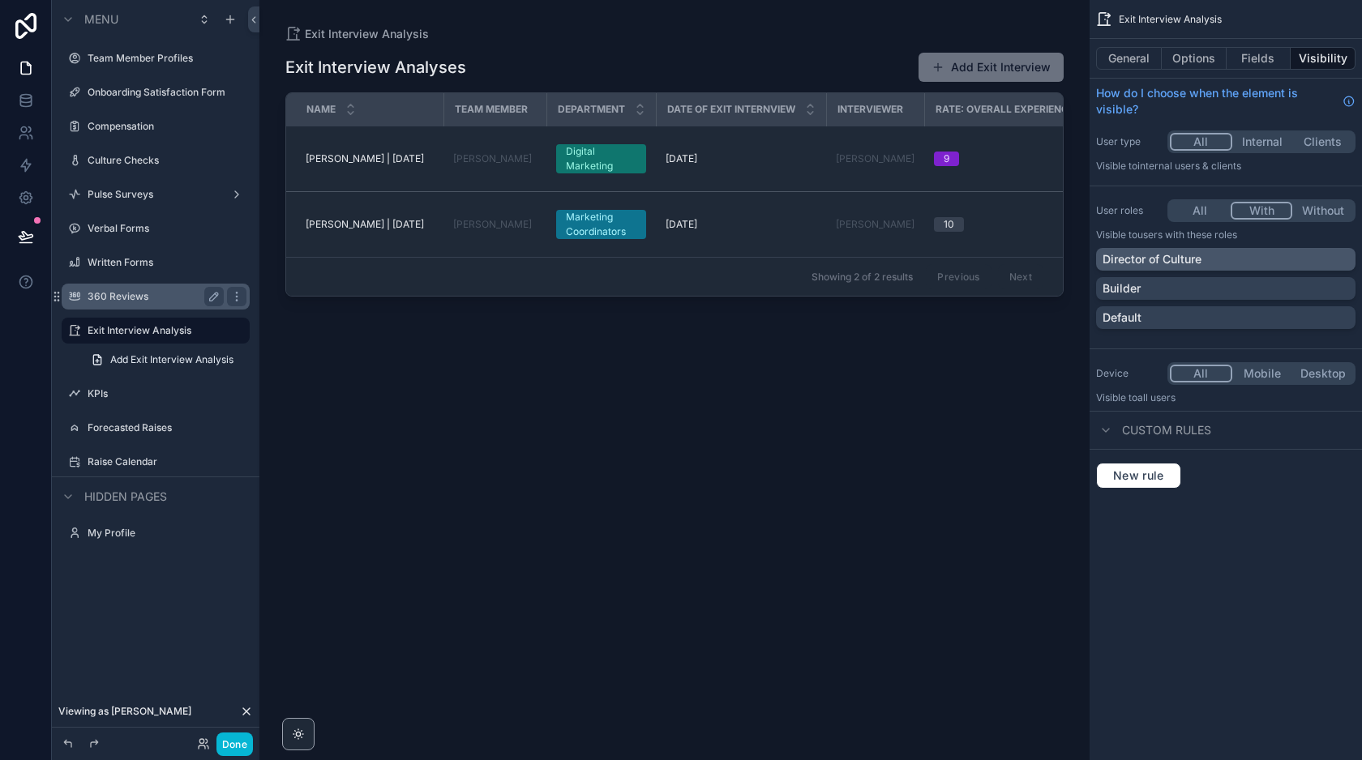
click at [1236, 253] on div "Director of Culture" at bounding box center [1225, 259] width 246 height 16
click at [160, 396] on label "KPIs" at bounding box center [153, 393] width 130 height 13
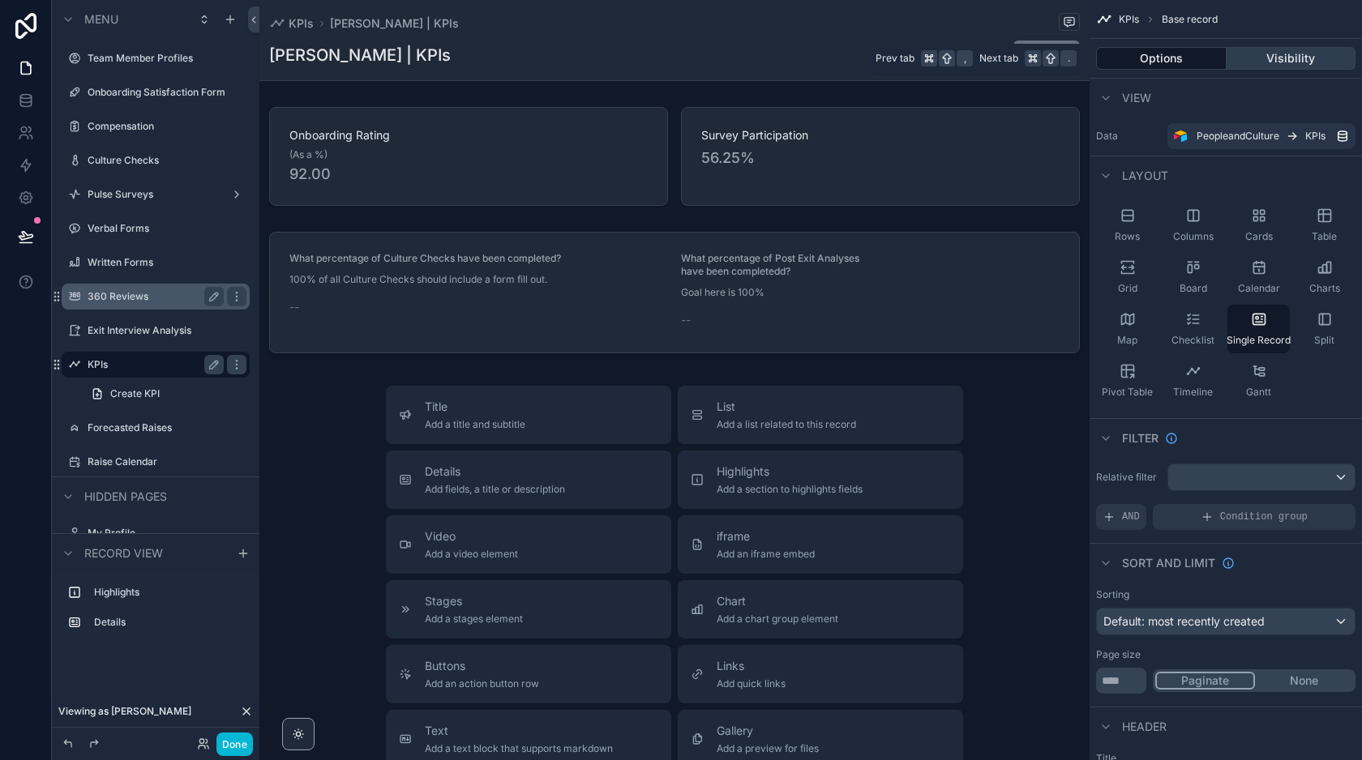
click at [1280, 60] on button "Visibility" at bounding box center [1291, 58] width 130 height 23
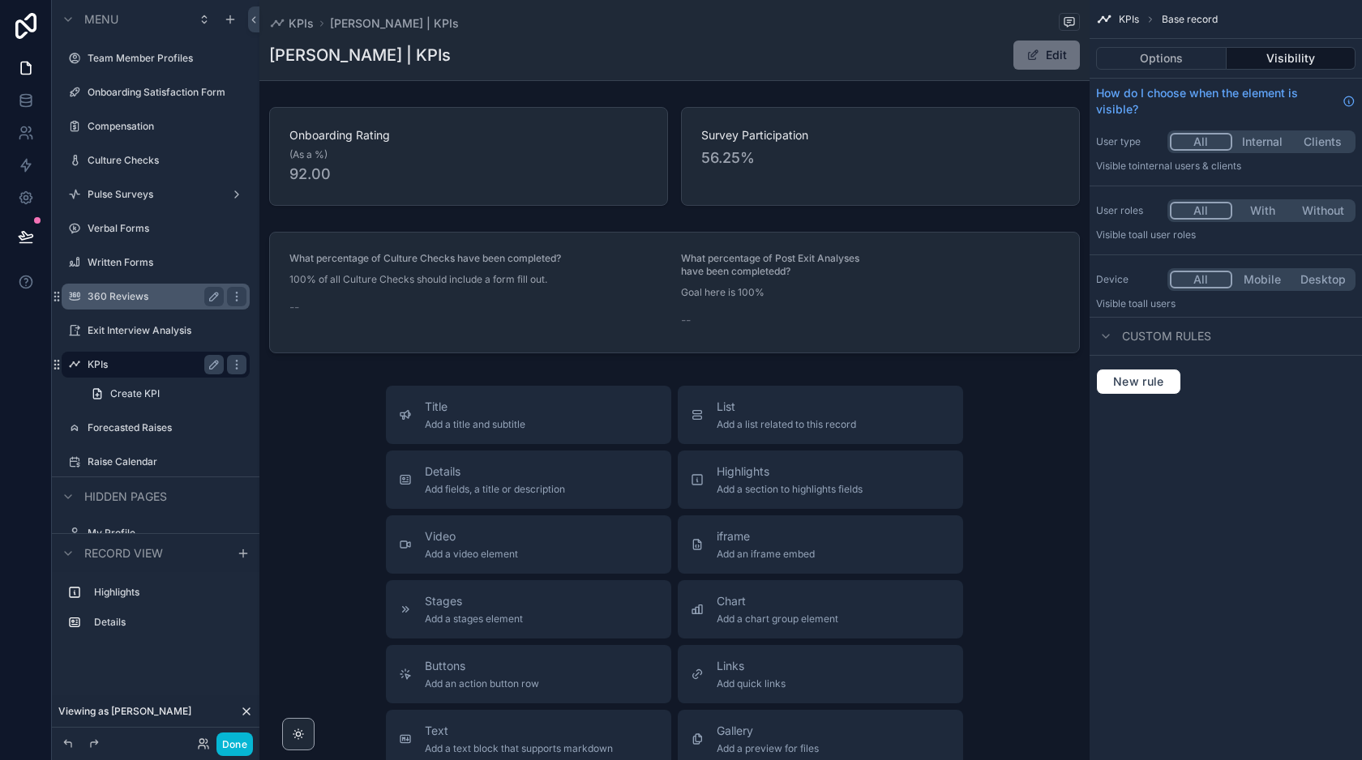
click at [1264, 203] on button "With" at bounding box center [1262, 211] width 61 height 18
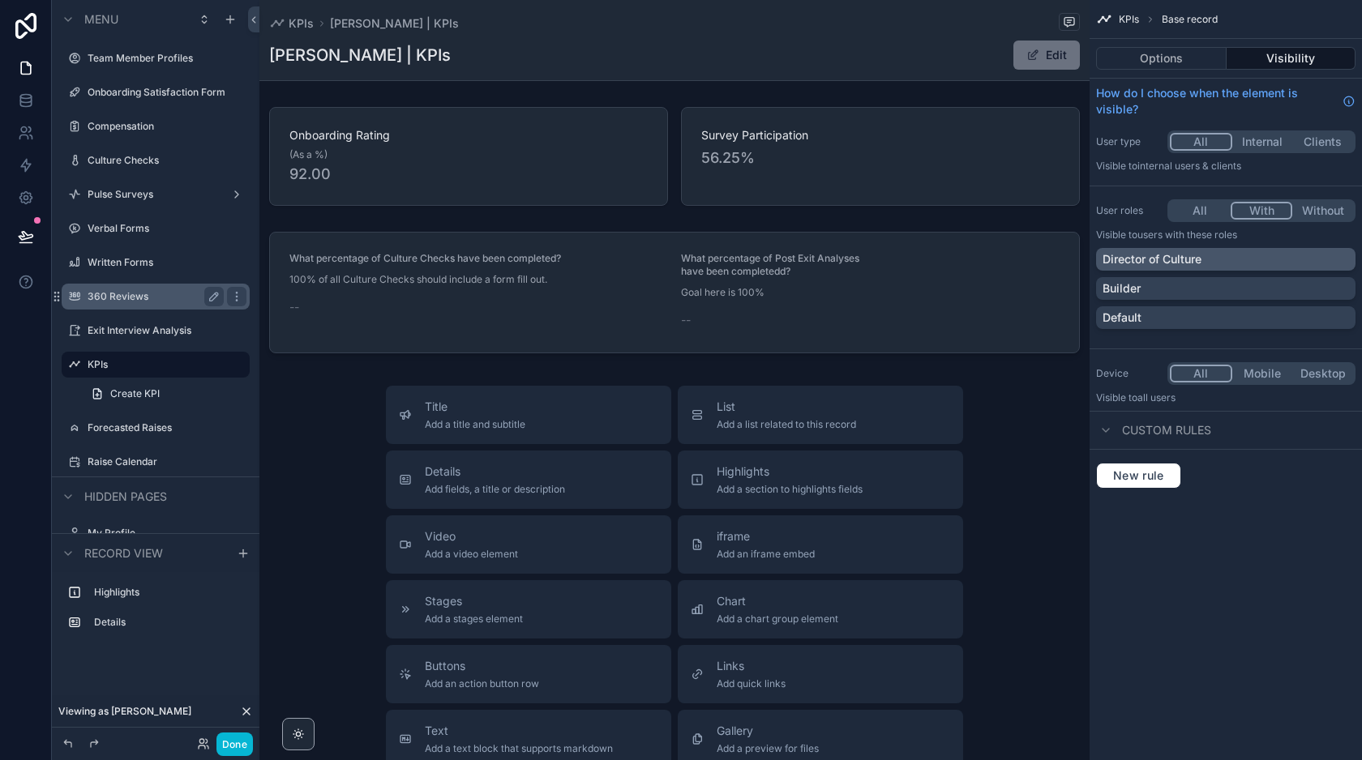
click at [1229, 259] on div "Director of Culture" at bounding box center [1225, 259] width 246 height 16
click at [173, 430] on label "Forecasted Raises" at bounding box center [153, 428] width 130 height 13
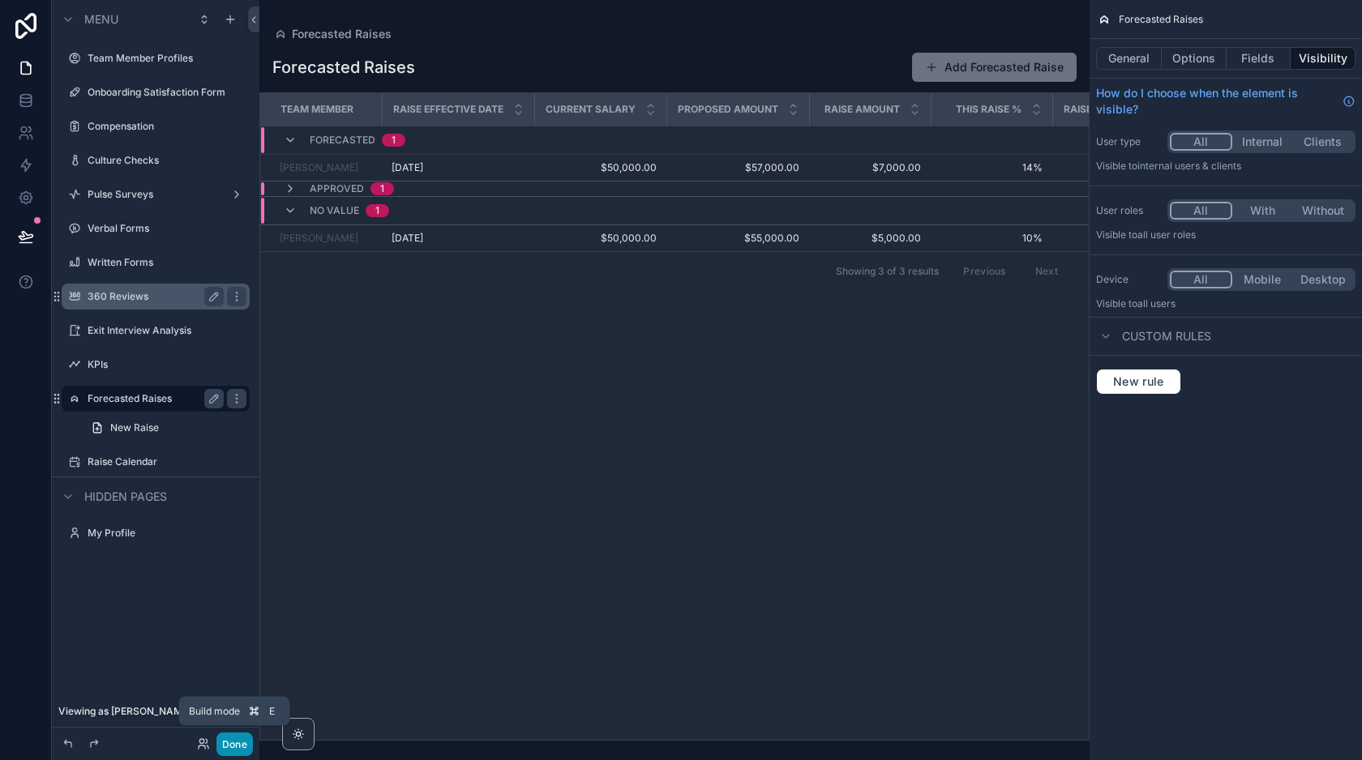
click at [237, 747] on button "Done" at bounding box center [234, 745] width 36 height 24
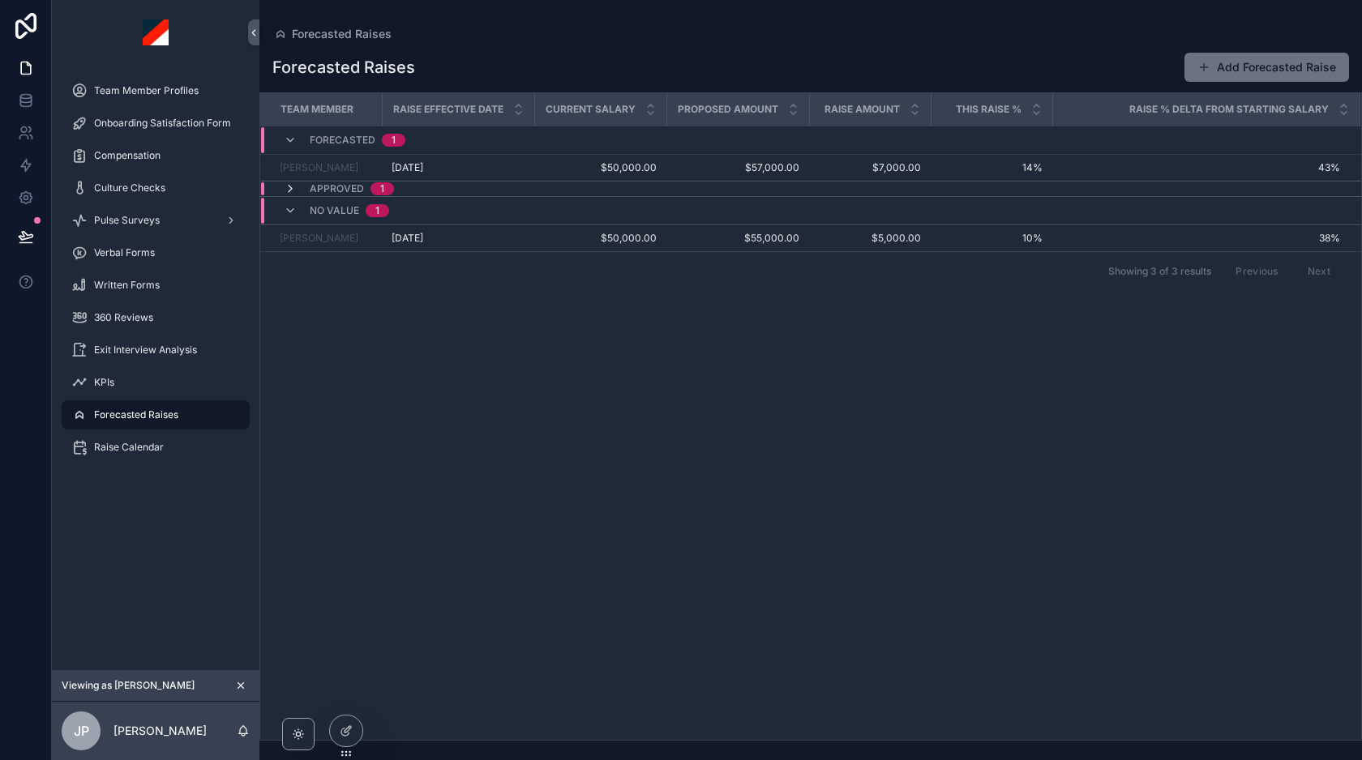
click at [289, 187] on icon "scrollable content" at bounding box center [290, 188] width 13 height 13
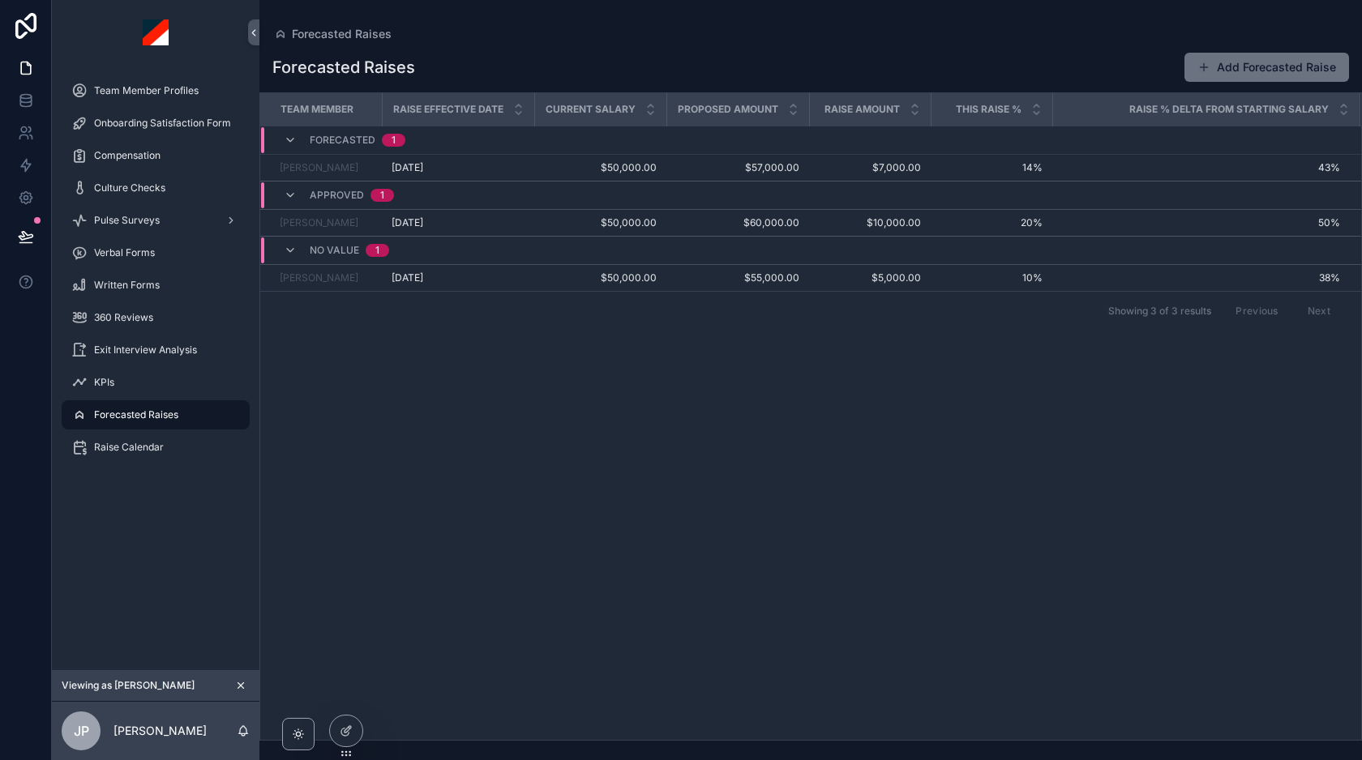
click at [239, 683] on icon "scrollable content" at bounding box center [240, 685] width 11 height 11
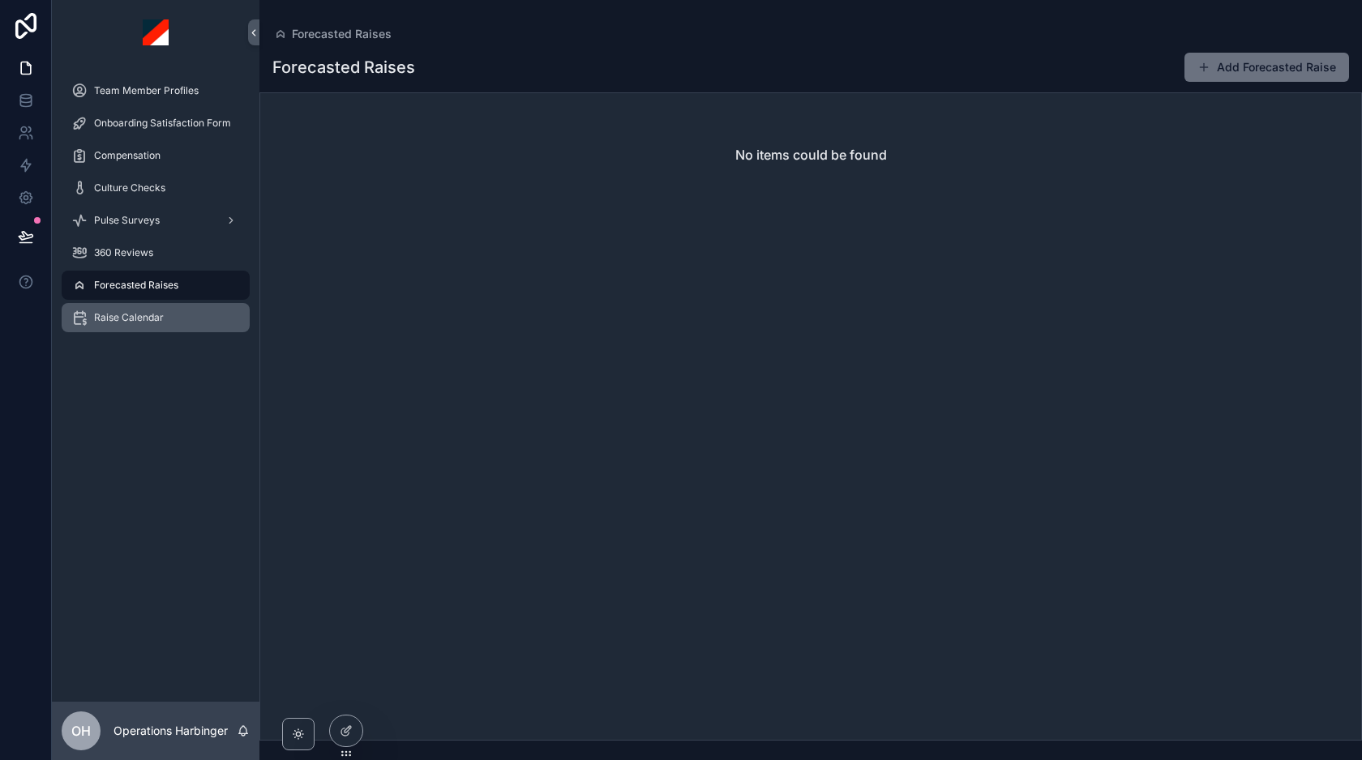
click at [162, 320] on span "Raise Calendar" at bounding box center [129, 317] width 70 height 13
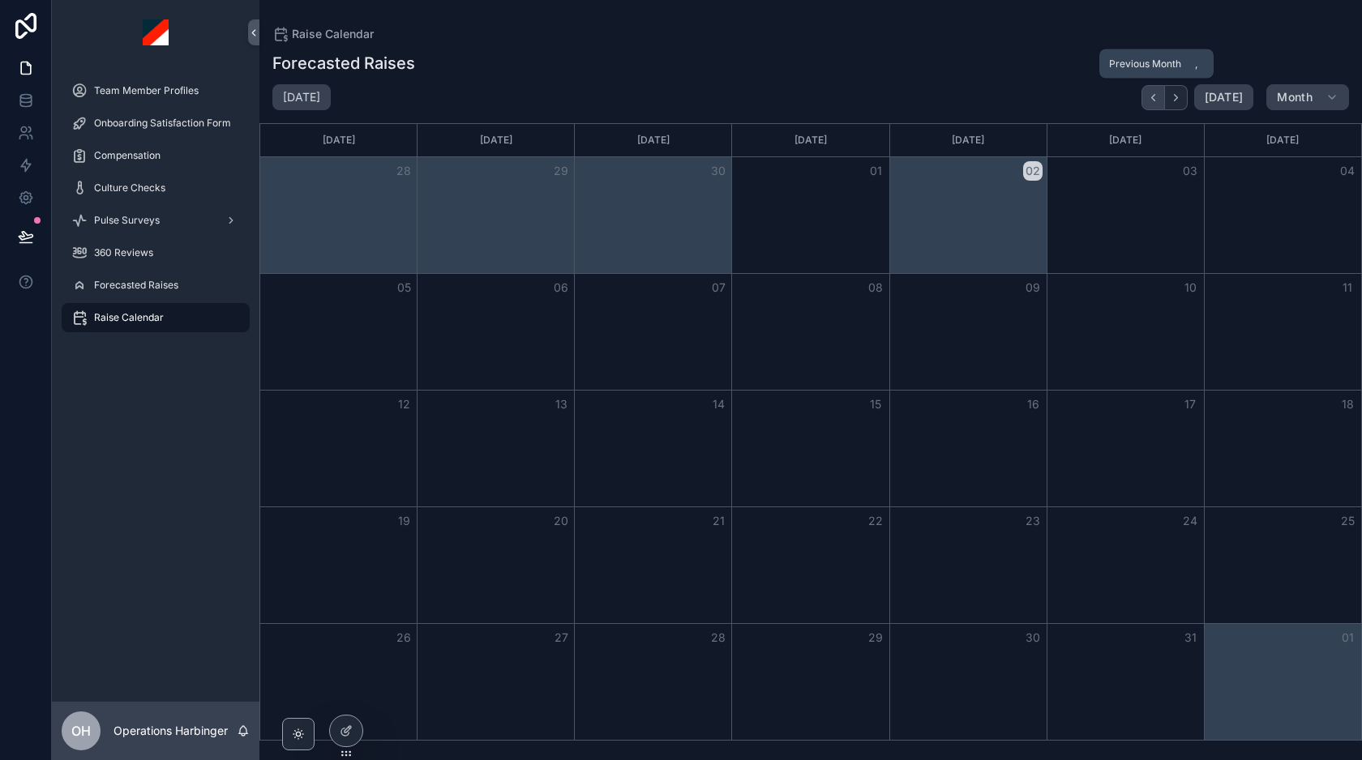
click at [1154, 96] on icon "Back" at bounding box center [1153, 97] width 3 height 6
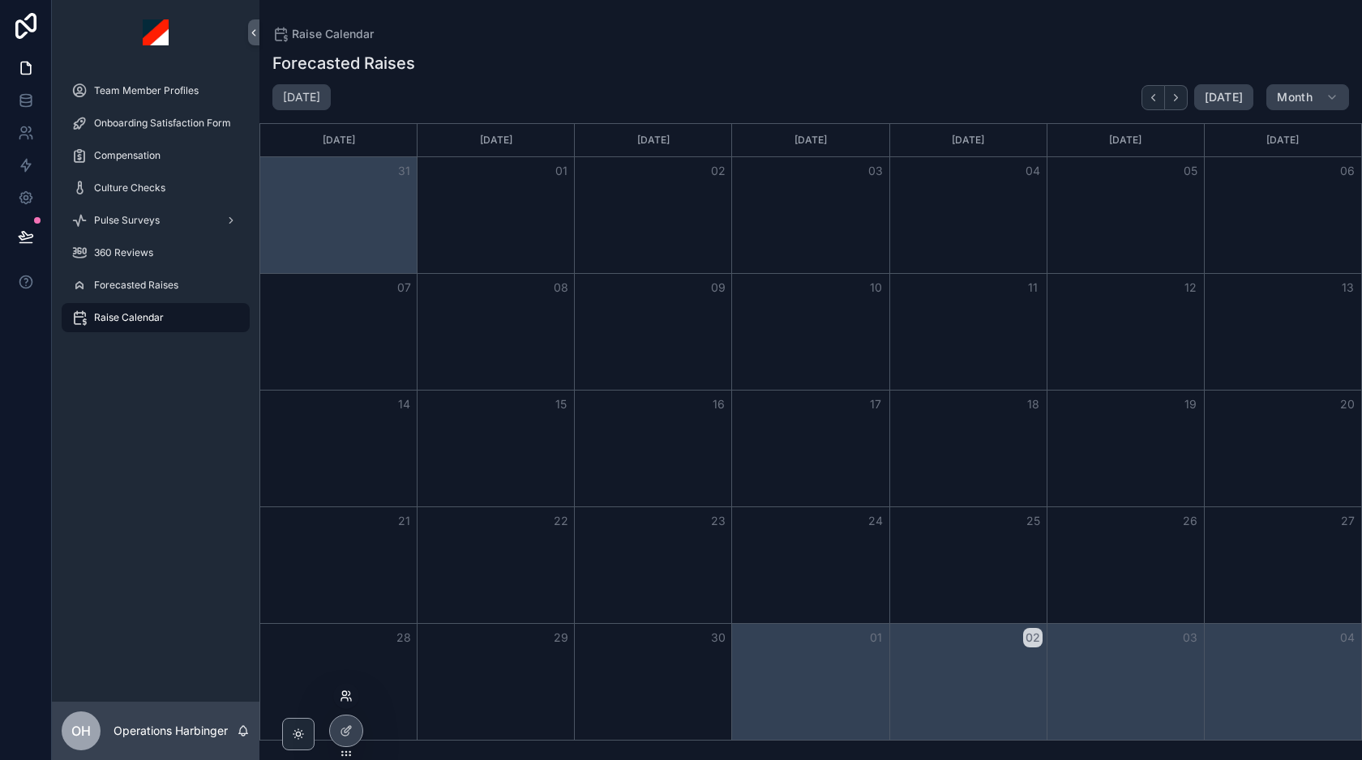
click at [343, 694] on icon at bounding box center [346, 696] width 13 height 13
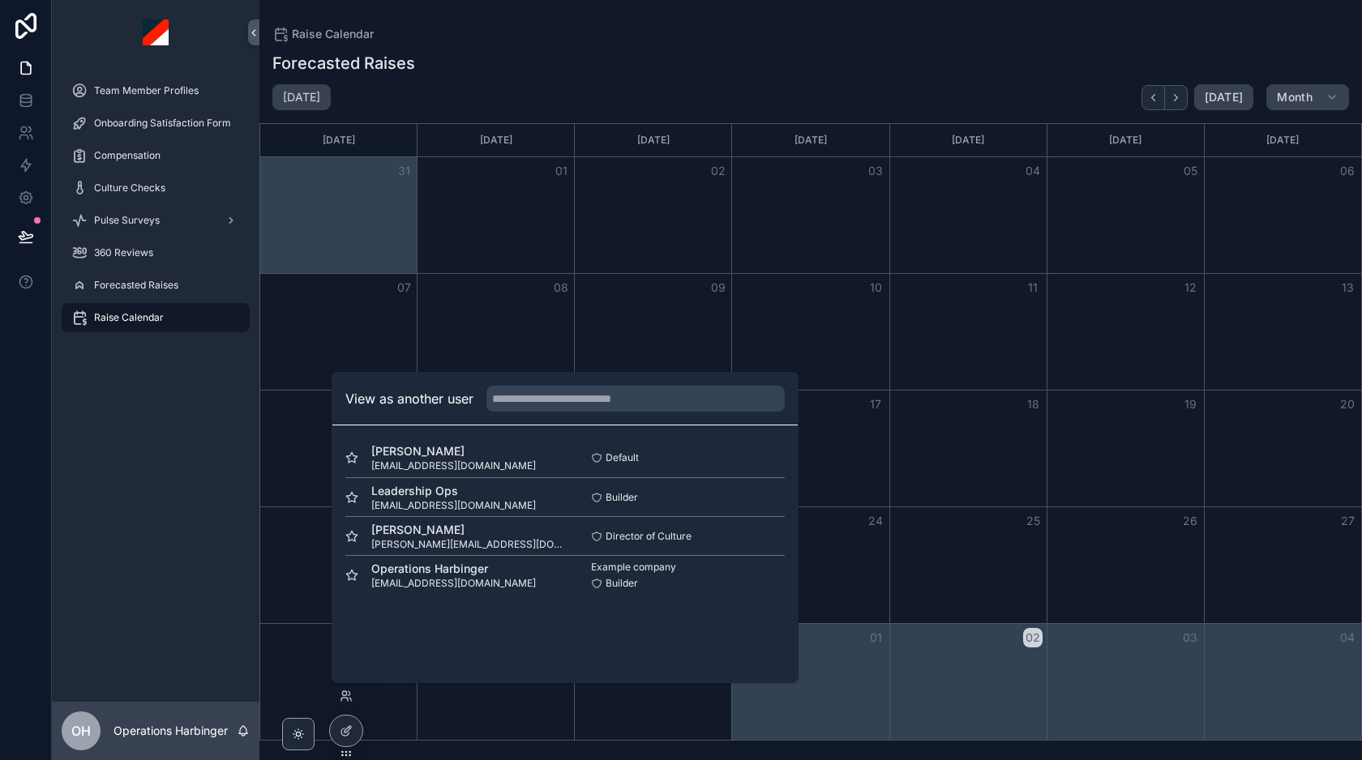
click at [537, 413] on div "View as another user" at bounding box center [564, 399] width 465 height 53
click at [546, 394] on input "text" at bounding box center [635, 399] width 298 height 26
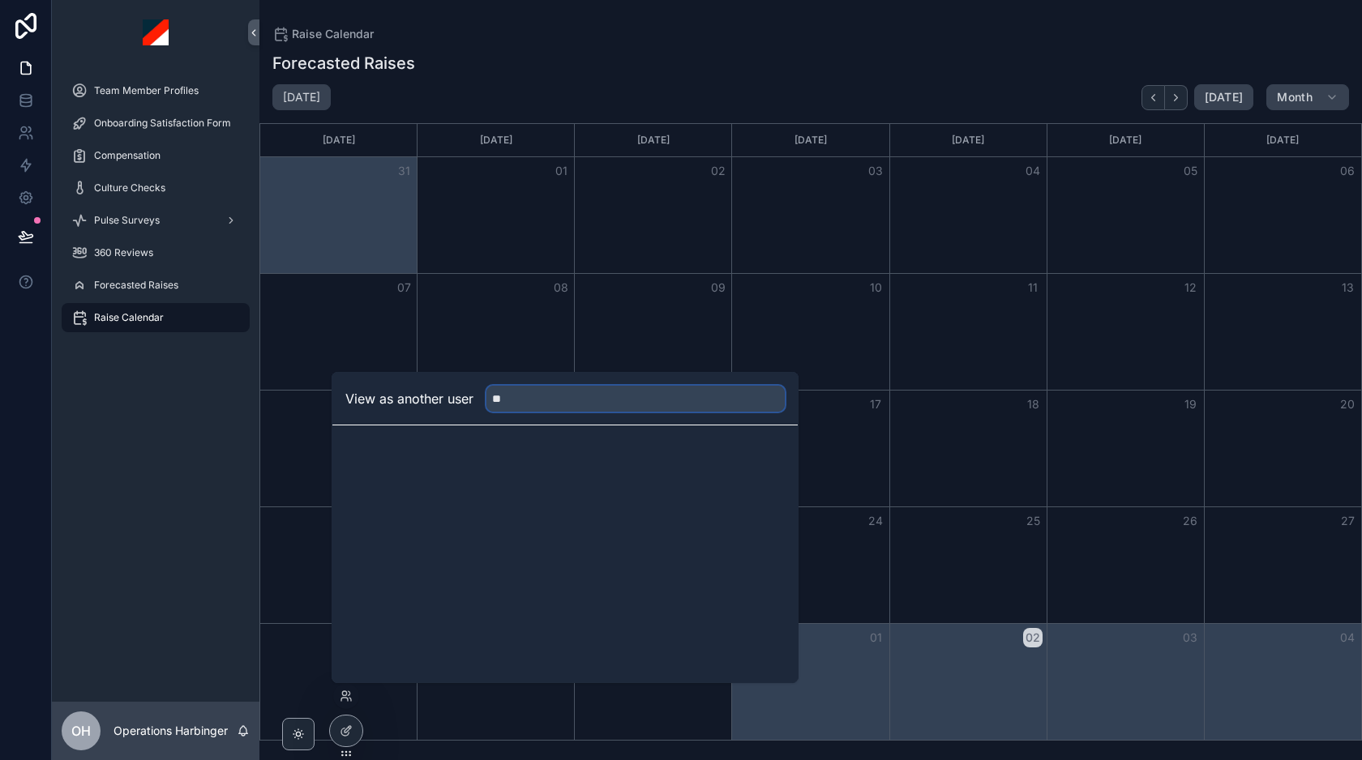
type input "*"
type input "****"
click at [761, 459] on button "Select" at bounding box center [764, 459] width 42 height 24
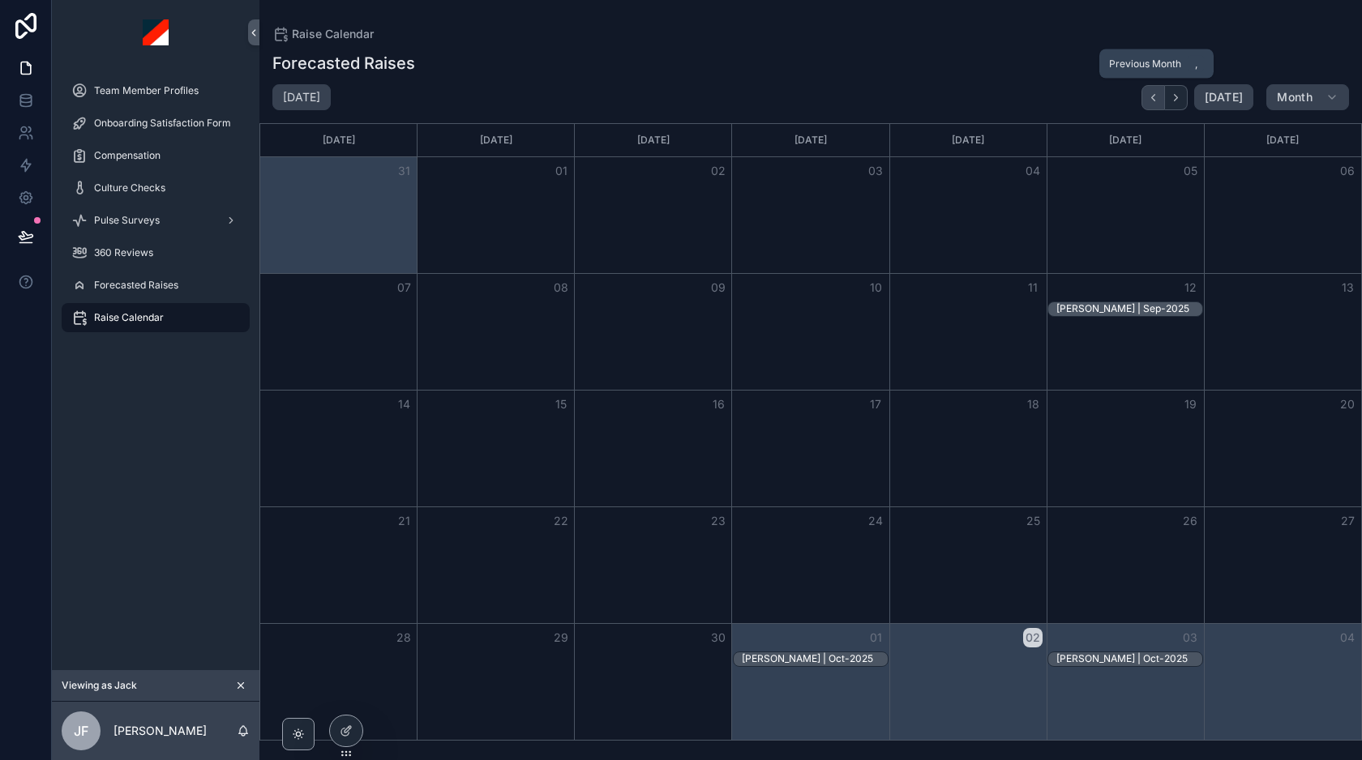
click at [1159, 102] on icon "Back" at bounding box center [1153, 98] width 12 height 12
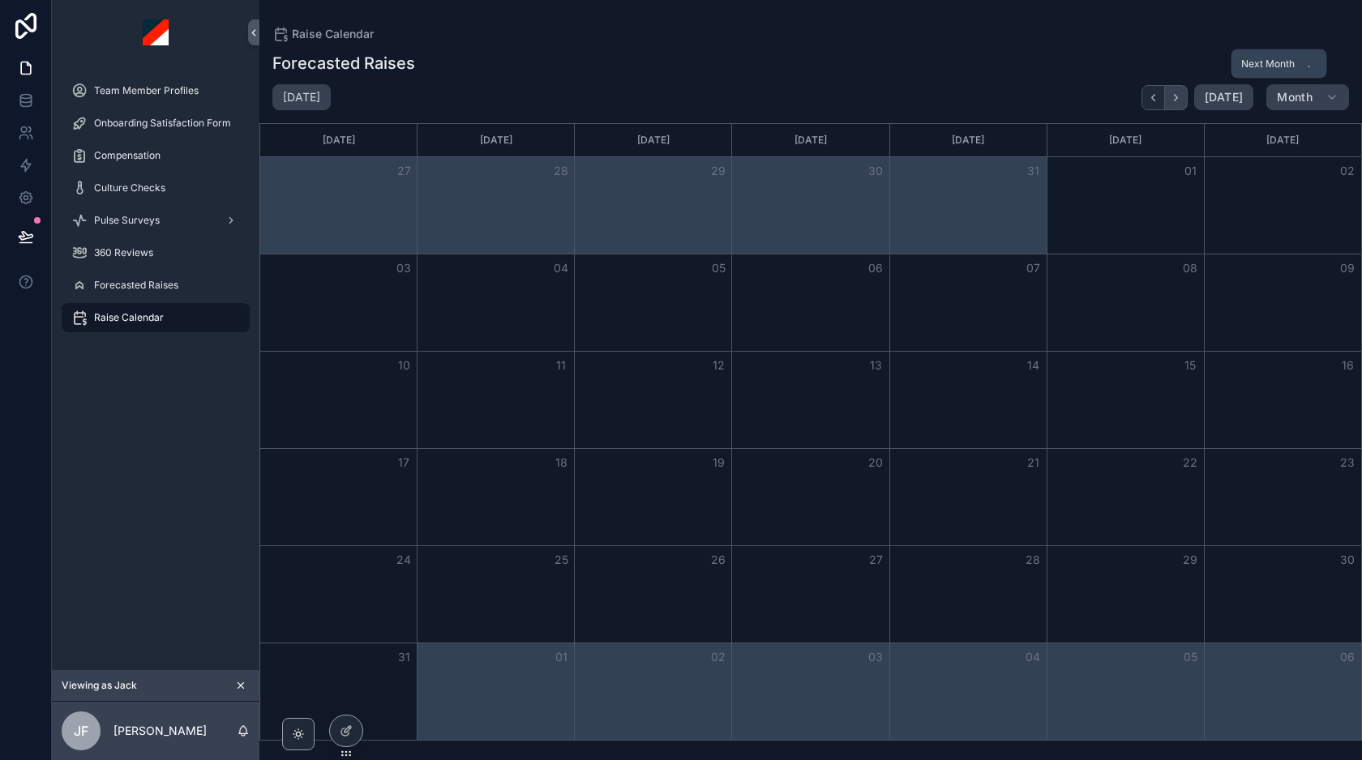
click at [1179, 101] on icon "Next" at bounding box center [1176, 98] width 12 height 12
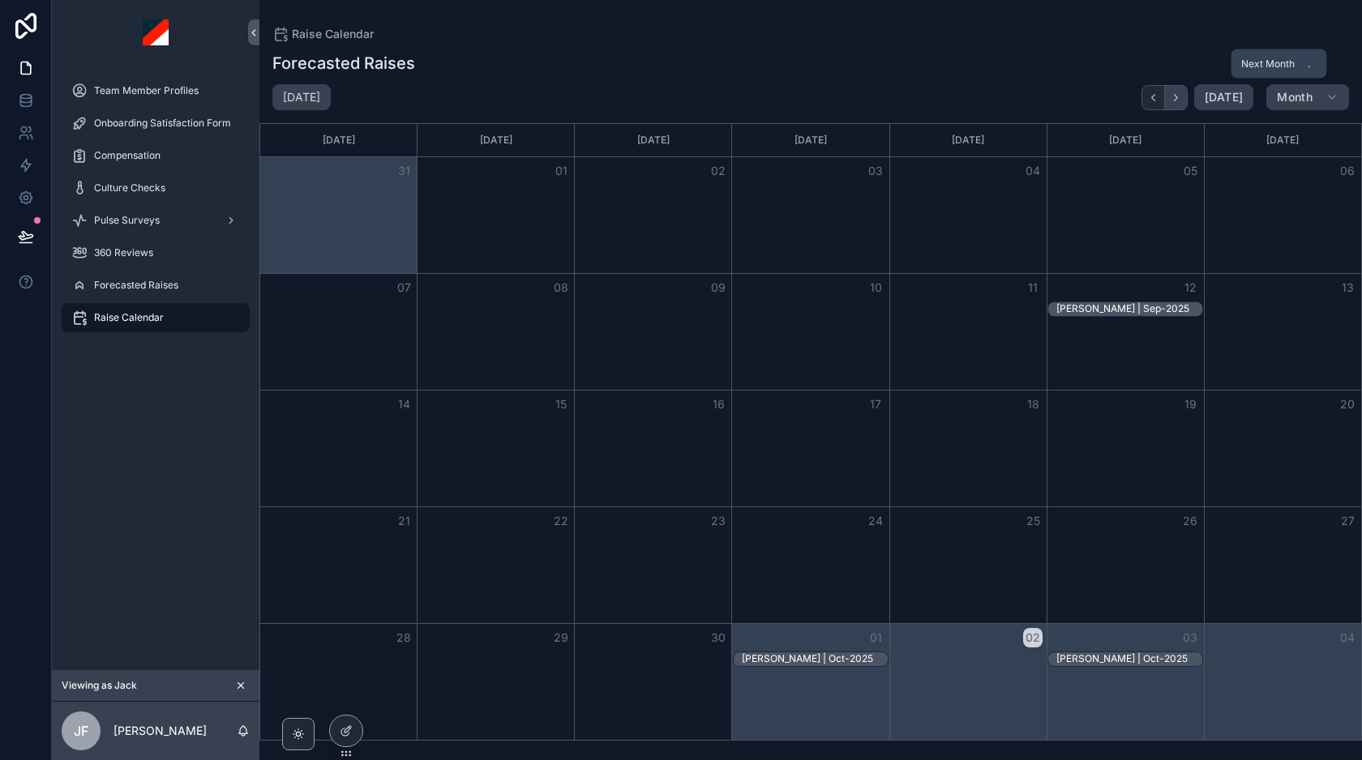
click at [1179, 101] on icon "Next" at bounding box center [1176, 98] width 12 height 12
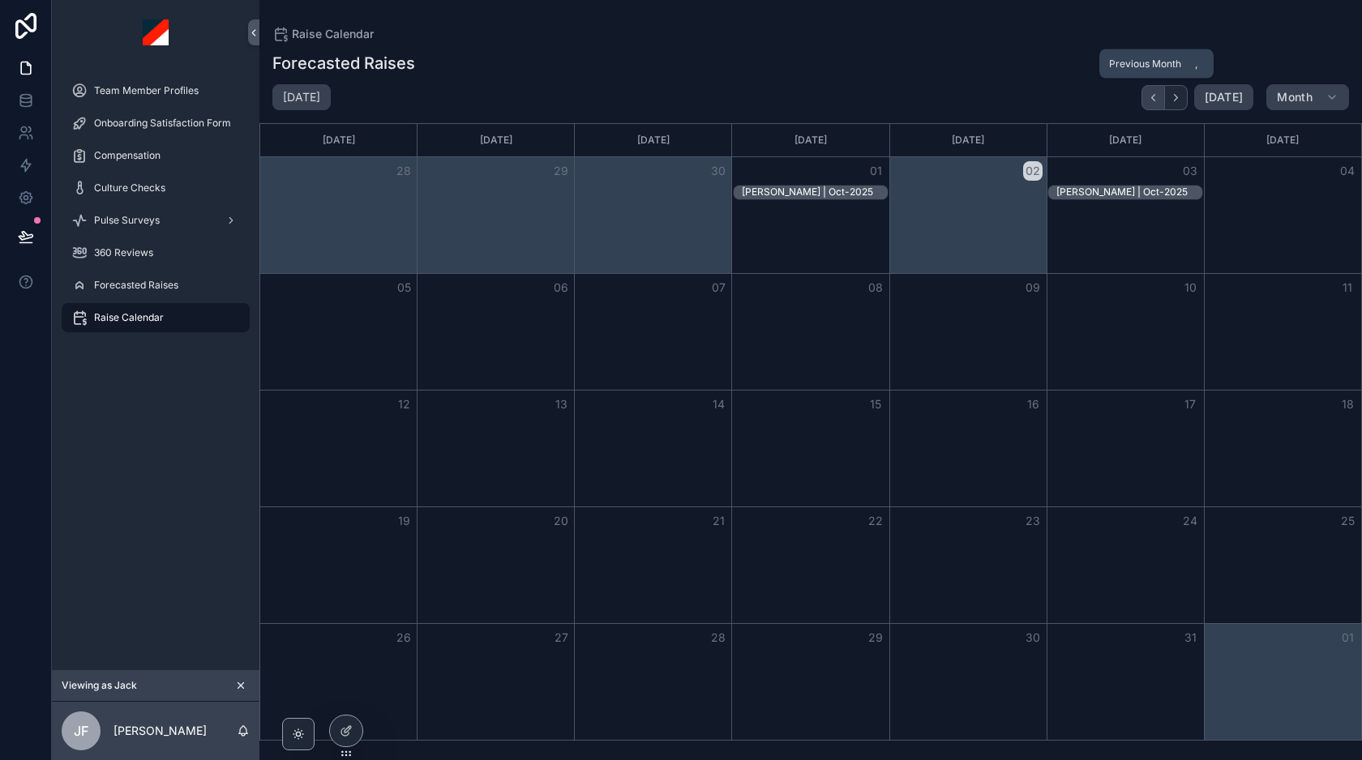
click at [1149, 94] on button "Back" at bounding box center [1153, 97] width 24 height 25
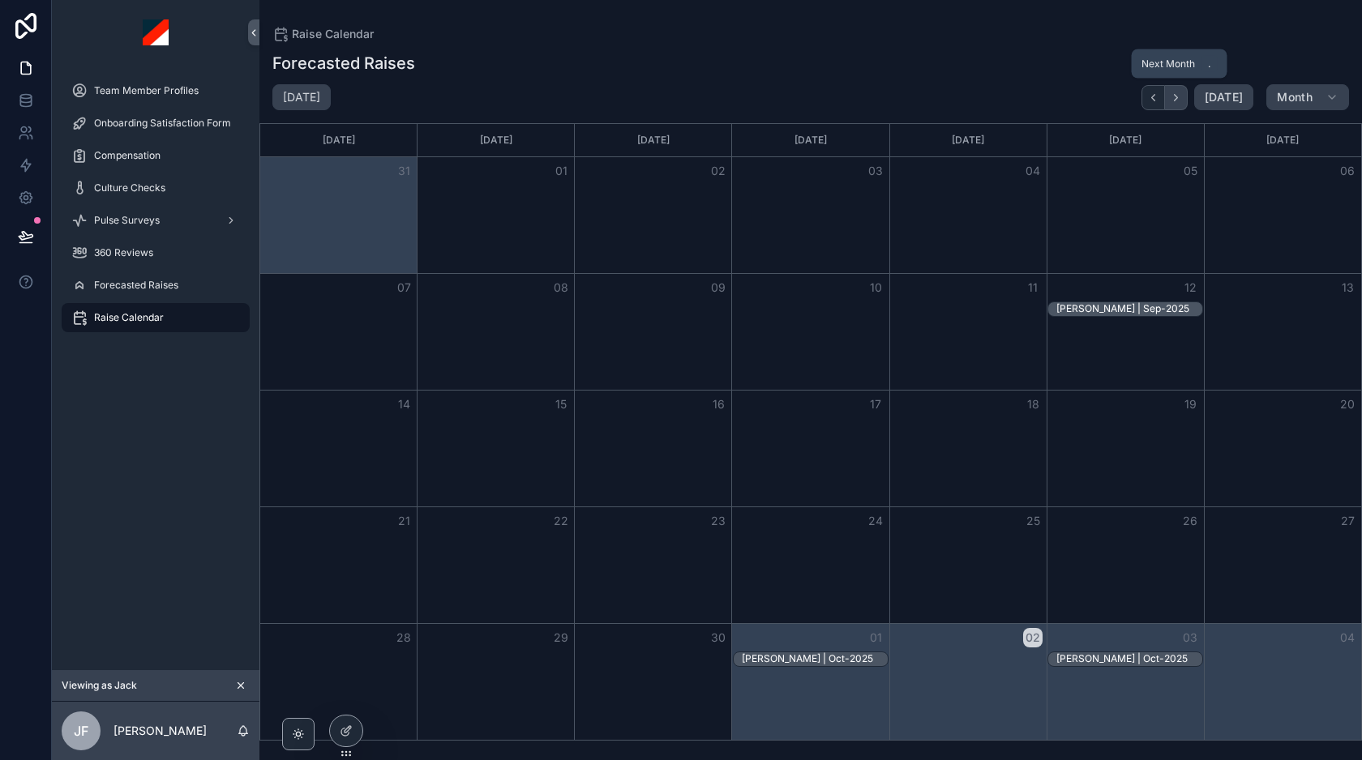
click at [1181, 96] on icon "Next" at bounding box center [1176, 98] width 12 height 12
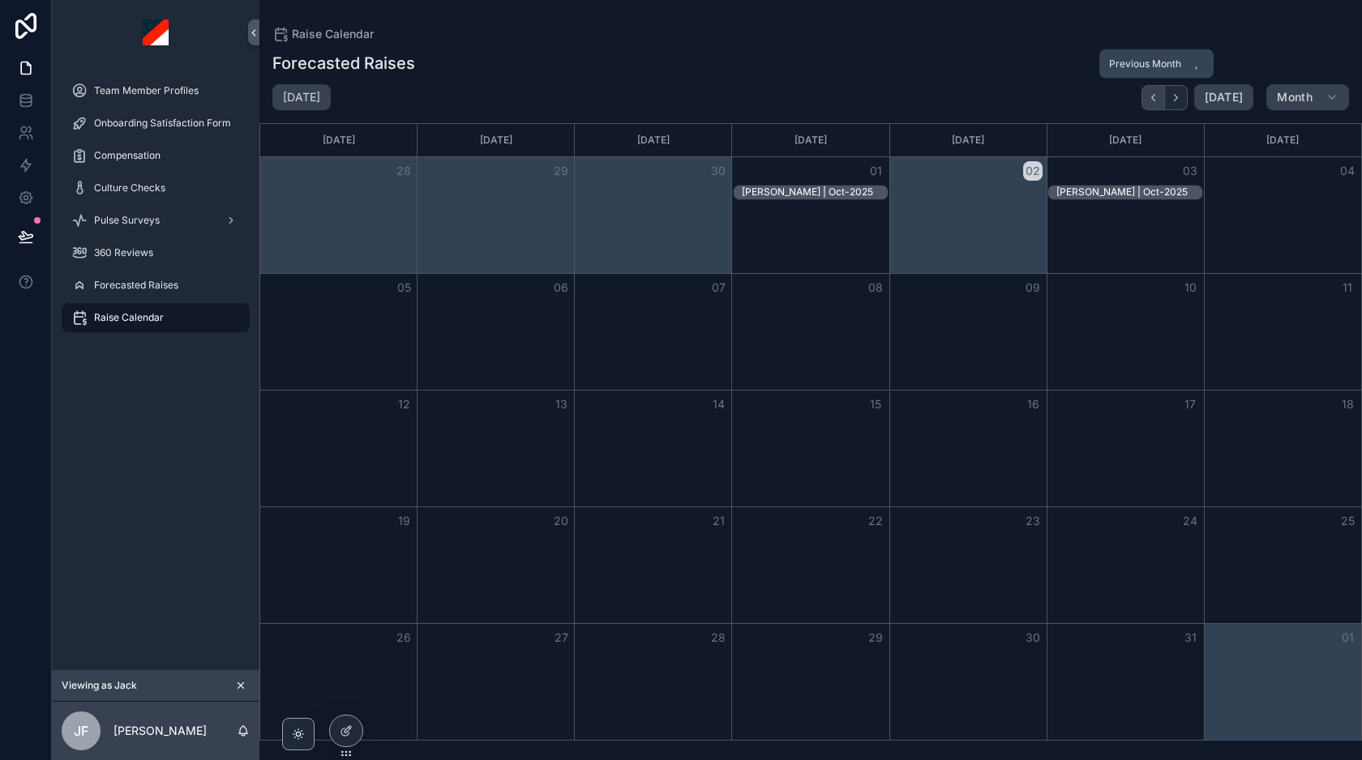
click at [1155, 101] on icon "Back" at bounding box center [1153, 98] width 12 height 12
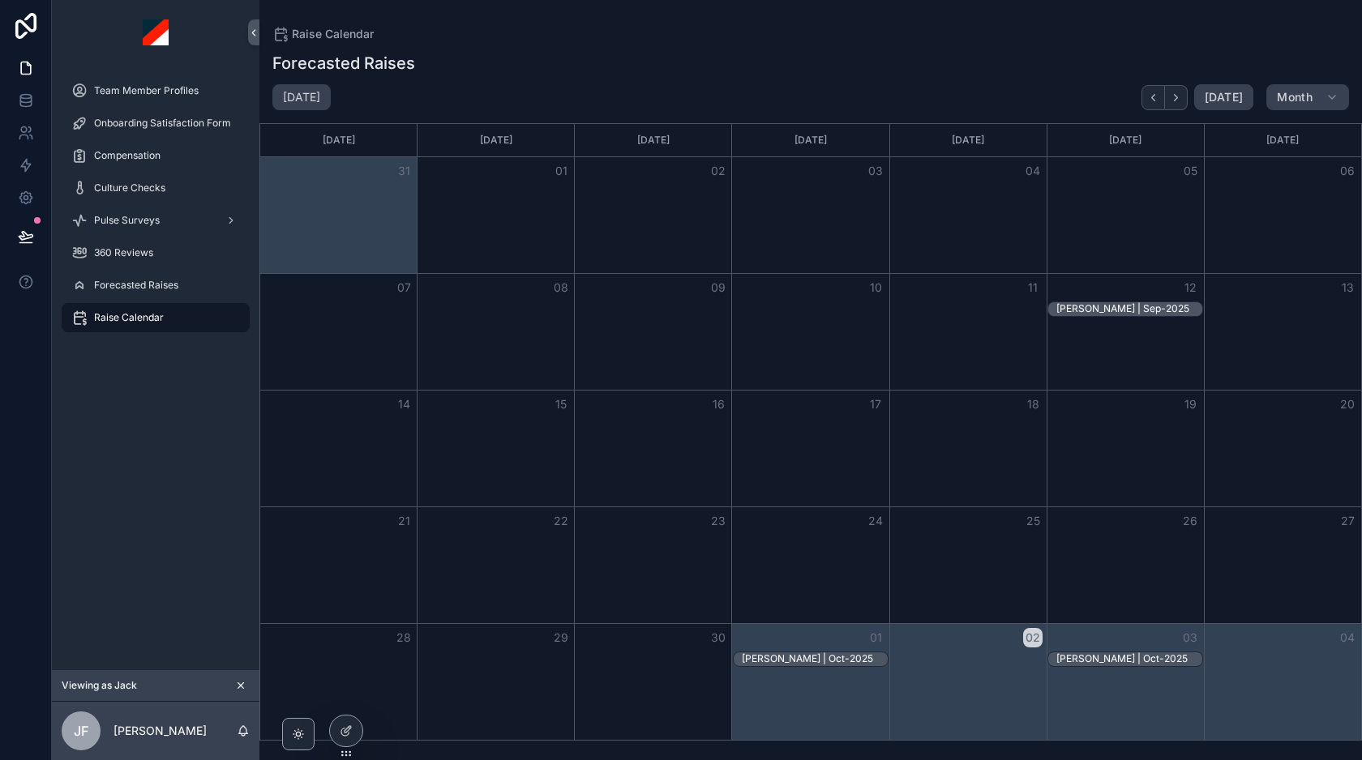
click at [233, 683] on button "scrollable content" at bounding box center [241, 686] width 18 height 18
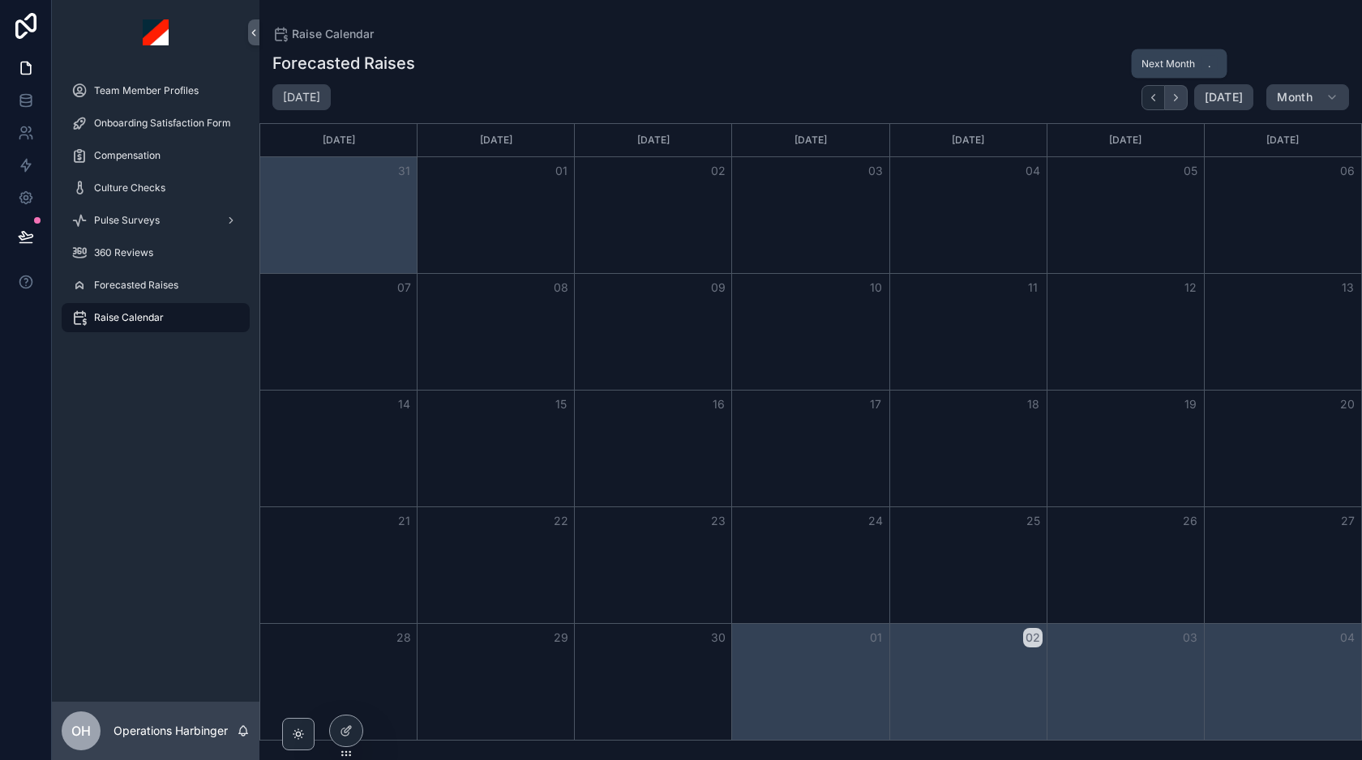
click at [1188, 96] on button "Next" at bounding box center [1176, 97] width 23 height 25
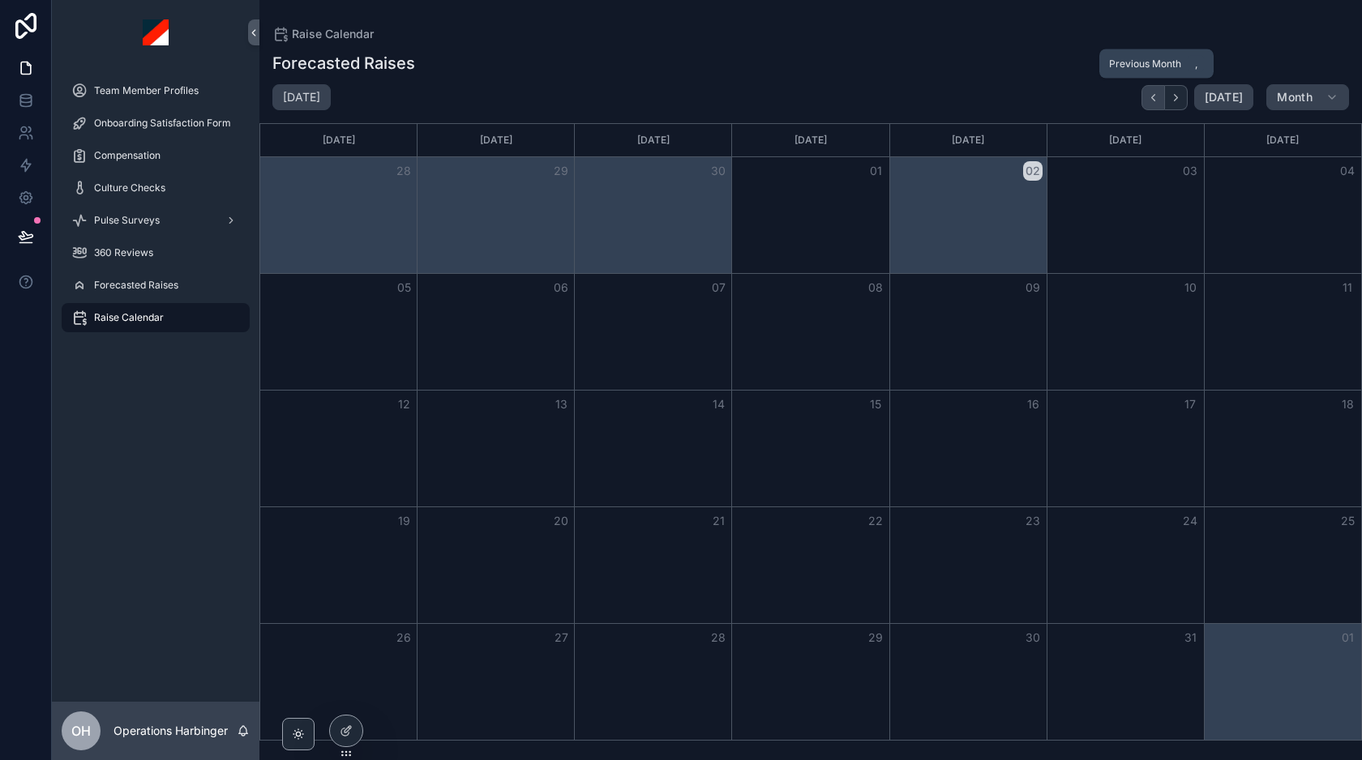
click at [1149, 96] on button "Back" at bounding box center [1153, 97] width 24 height 25
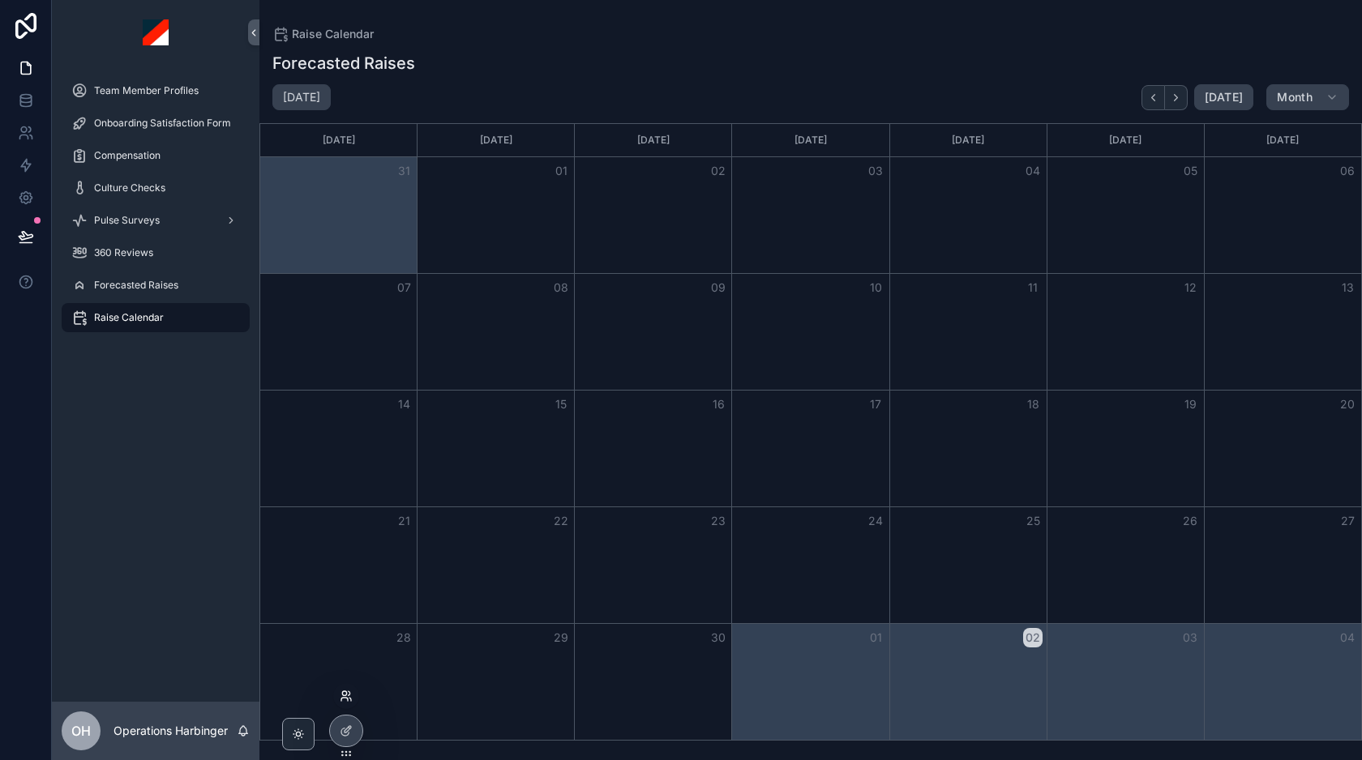
click at [347, 699] on icon at bounding box center [344, 699] width 6 height 3
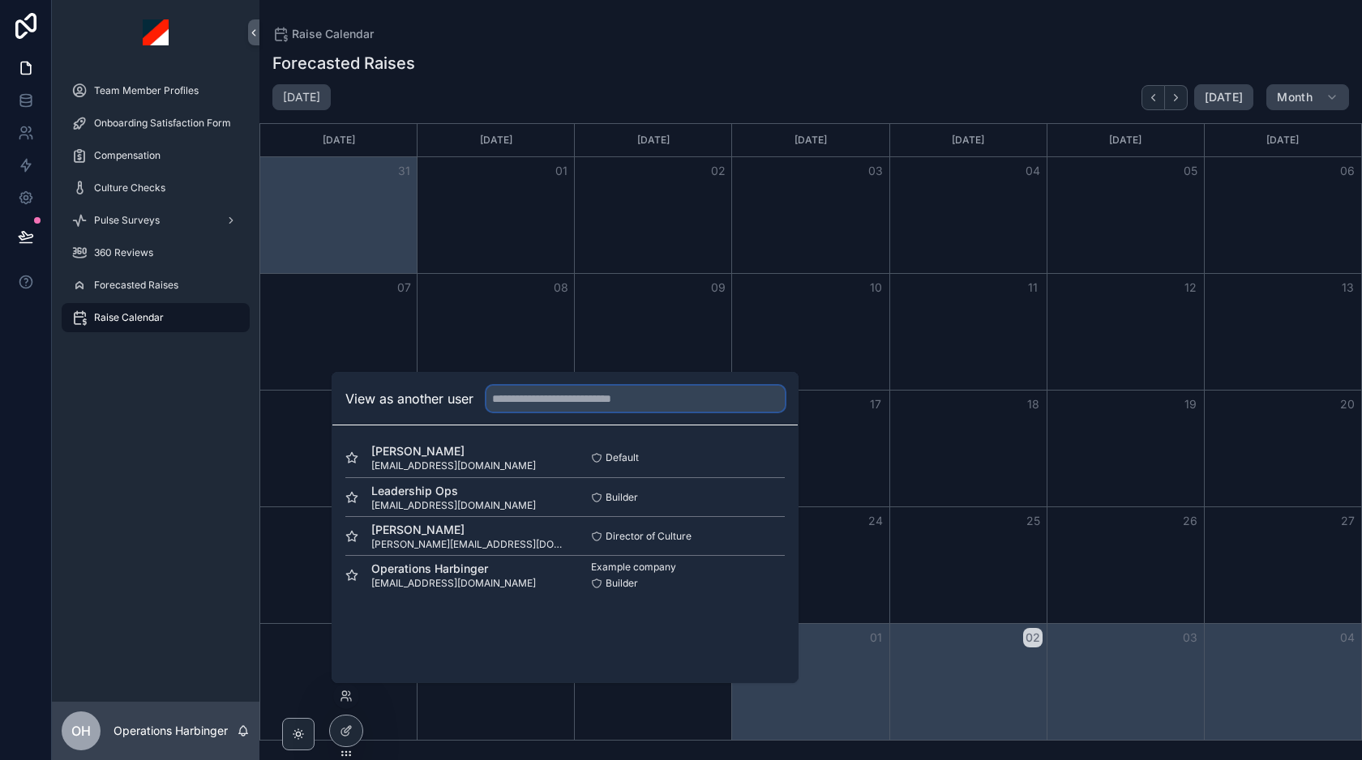
click at [558, 406] on input "text" at bounding box center [635, 399] width 298 height 26
click at [345, 732] on icon at bounding box center [348, 729] width 6 height 6
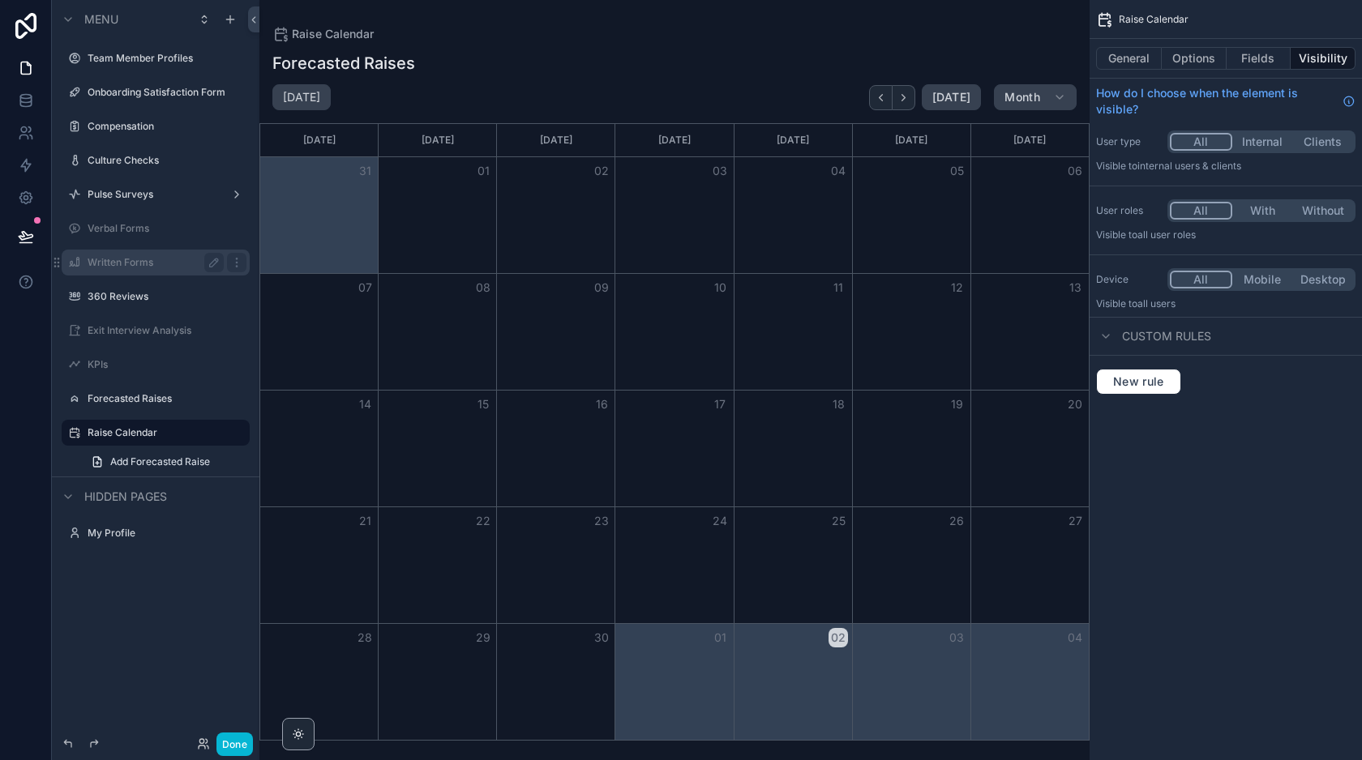
click at [170, 264] on label "Written Forms" at bounding box center [153, 262] width 130 height 13
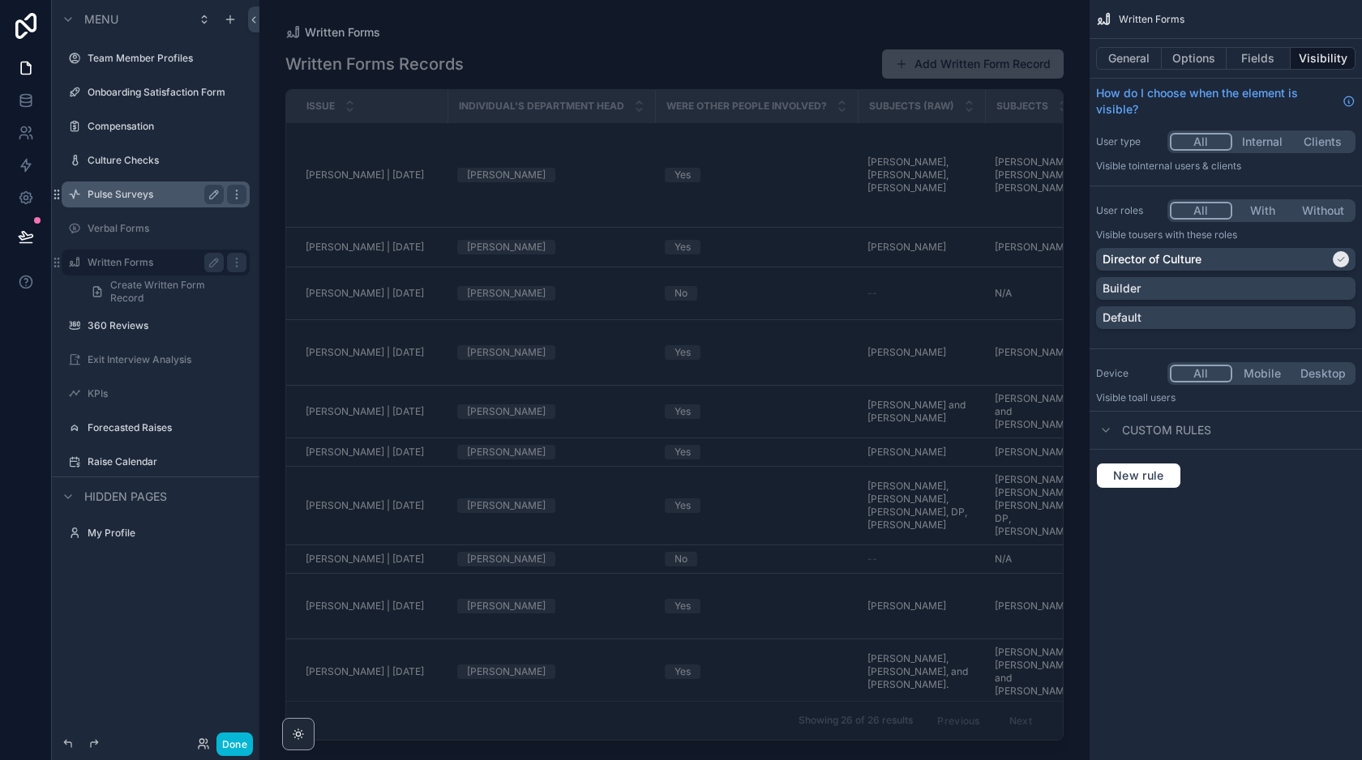
click at [160, 191] on label "Pulse Surveys" at bounding box center [153, 194] width 130 height 13
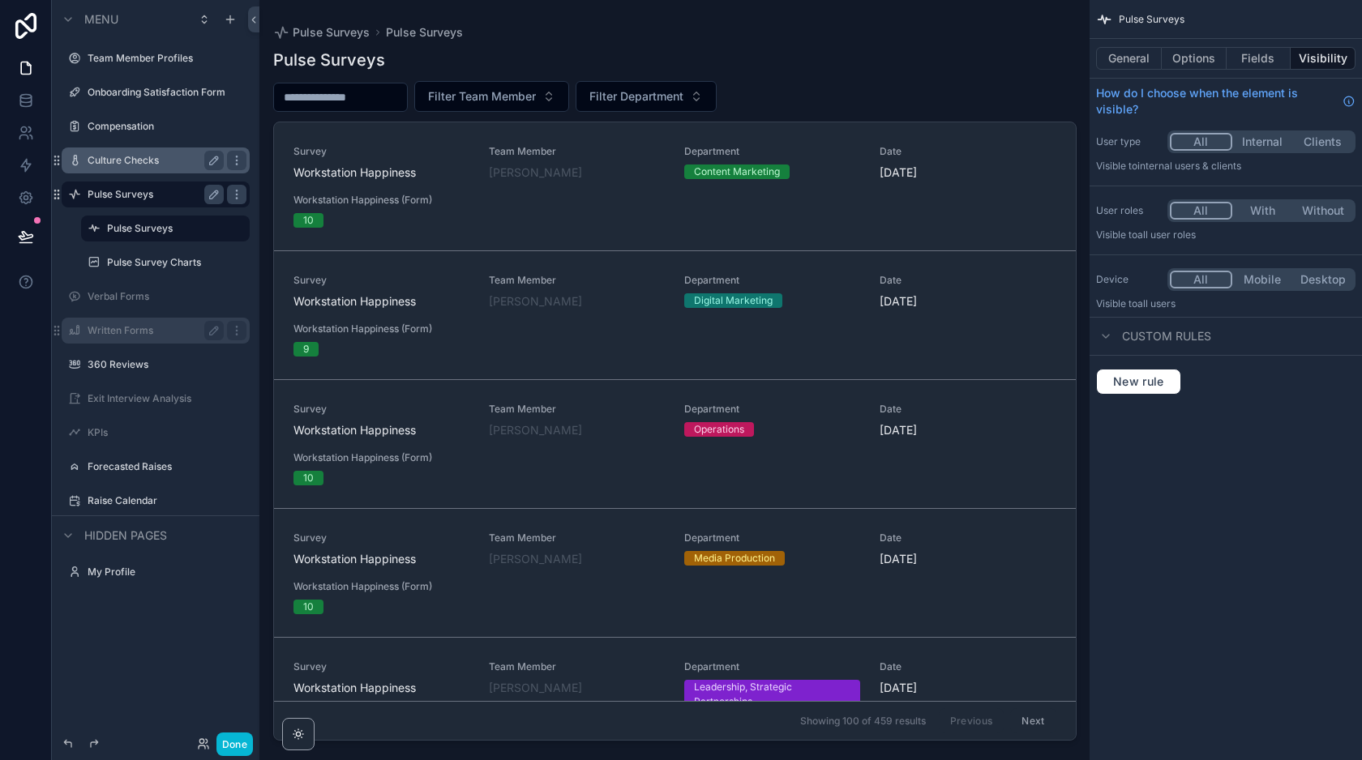
click at [174, 159] on label "Culture Checks" at bounding box center [153, 160] width 130 height 13
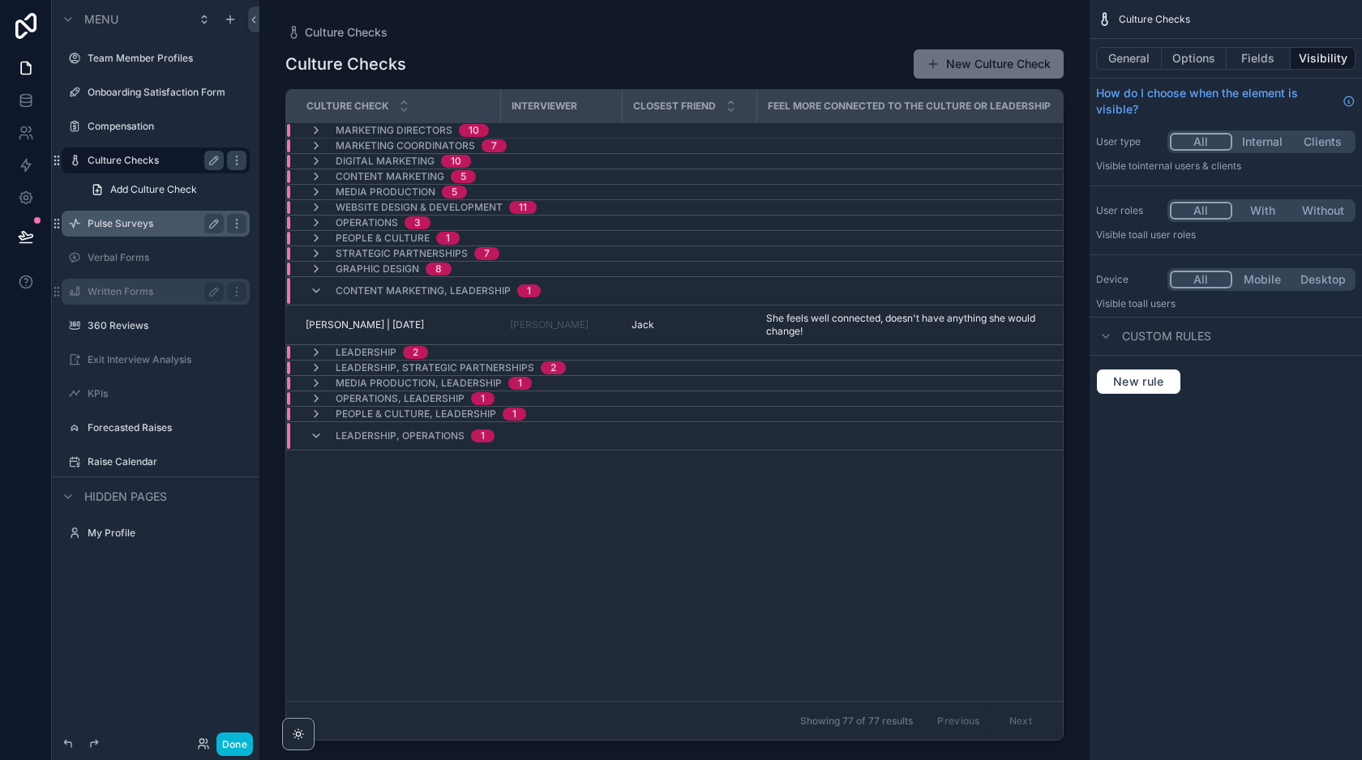
click at [362, 292] on span "Content Marketing, Leadership" at bounding box center [423, 291] width 175 height 13
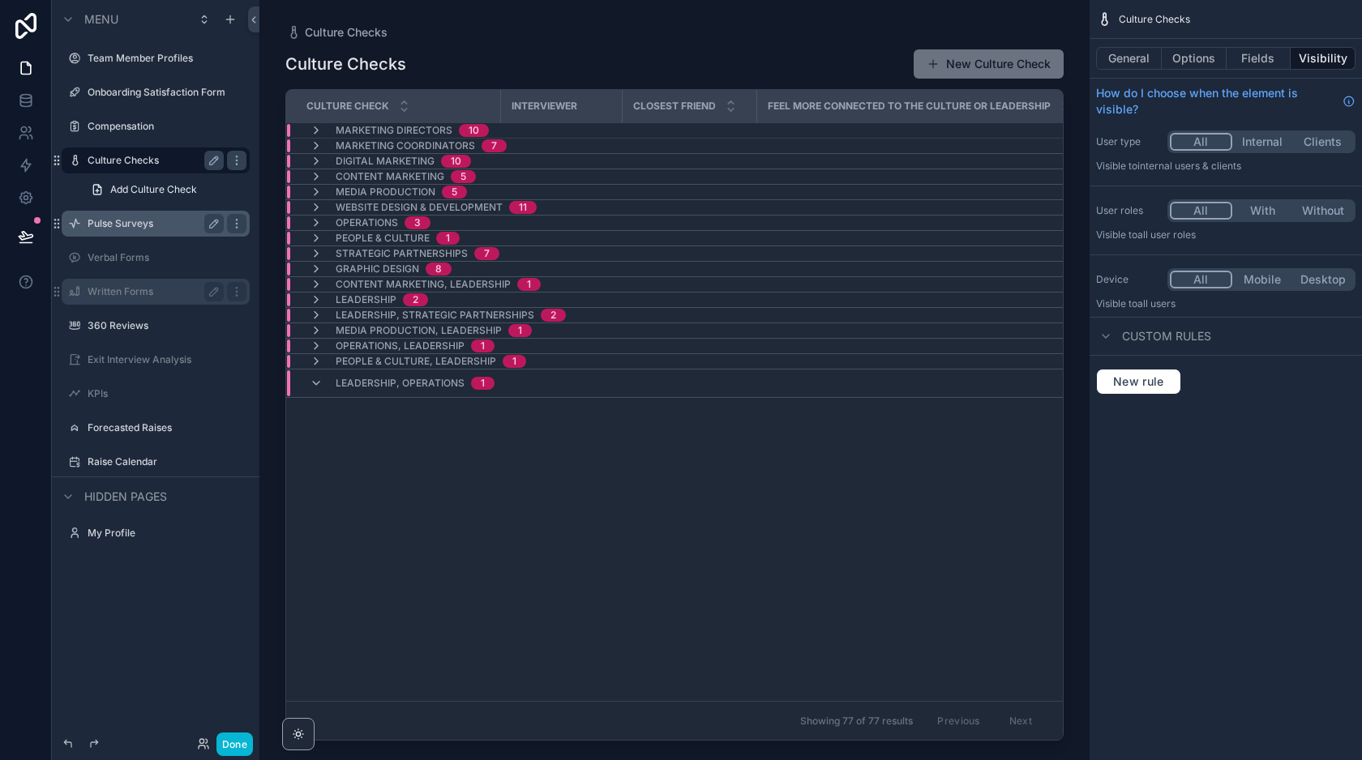
click at [1265, 209] on button "With" at bounding box center [1262, 211] width 61 height 18
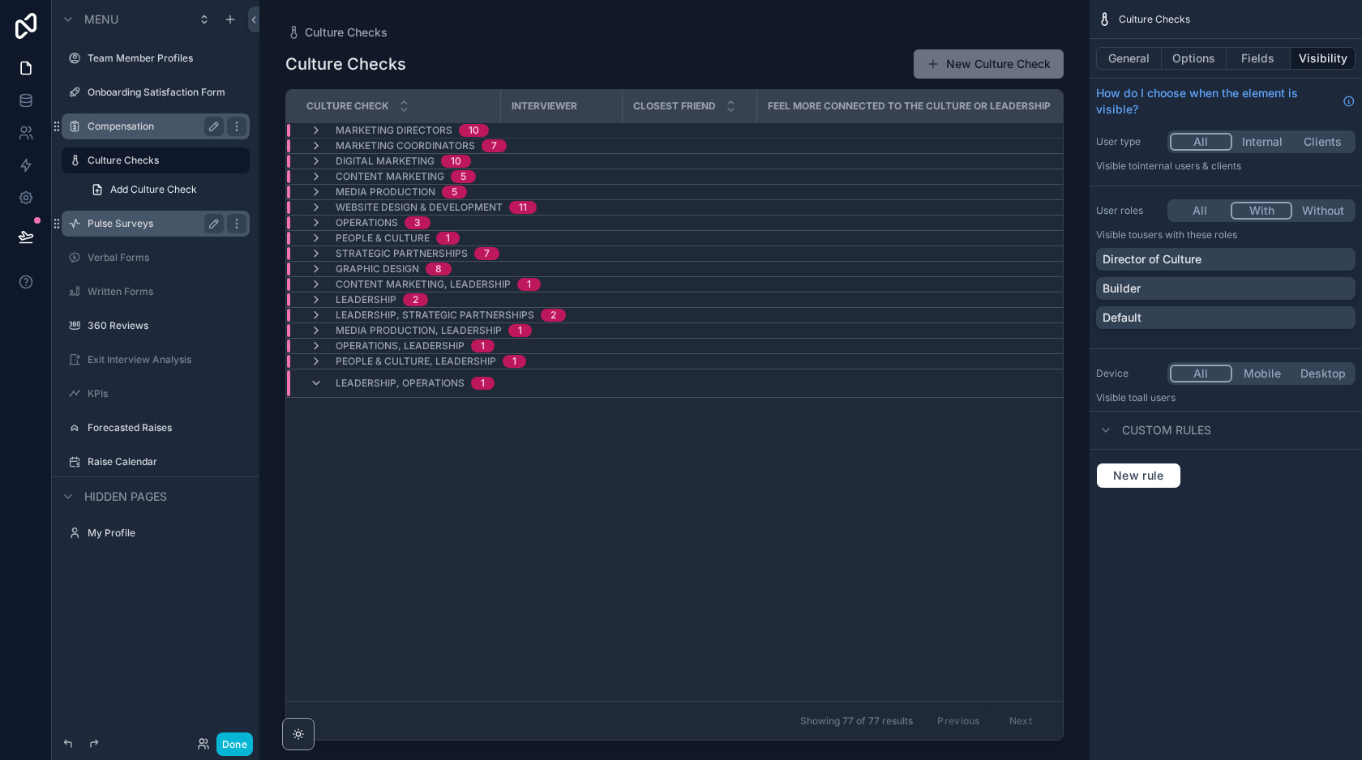
click at [157, 126] on label "Compensation" at bounding box center [153, 126] width 130 height 13
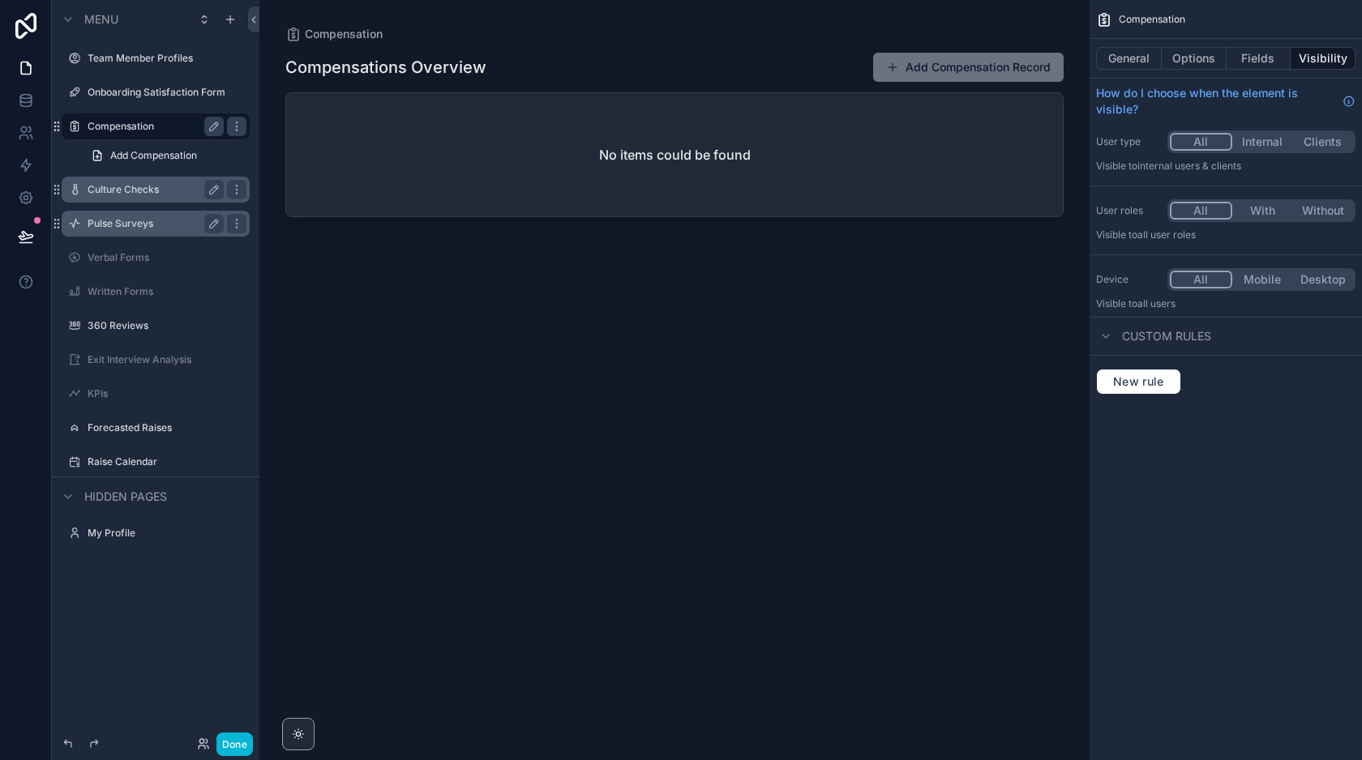
click at [173, 189] on label "Culture Checks" at bounding box center [153, 189] width 130 height 13
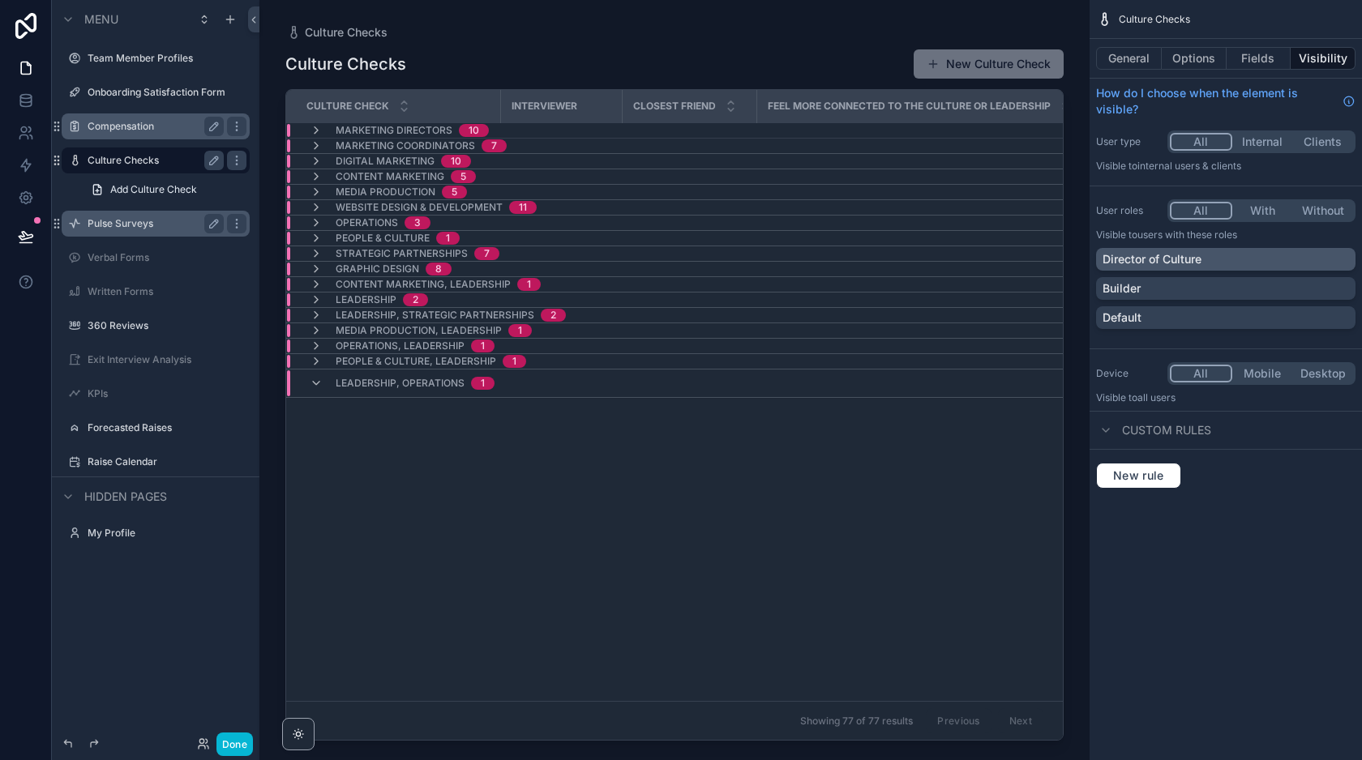
click at [1233, 259] on div "Director of Culture" at bounding box center [1225, 259] width 246 height 16
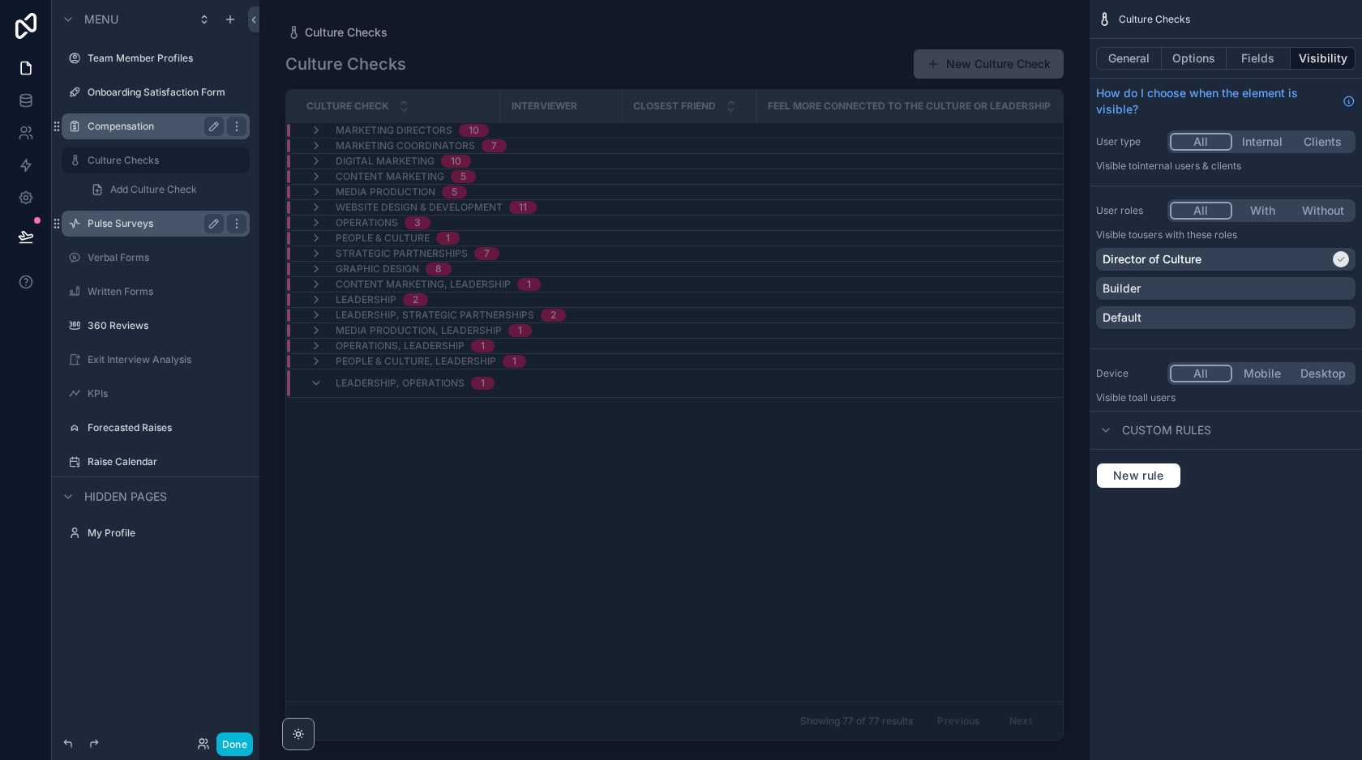
click at [169, 119] on div "Compensation" at bounding box center [156, 126] width 136 height 19
click at [244, 740] on button "Done" at bounding box center [234, 745] width 36 height 24
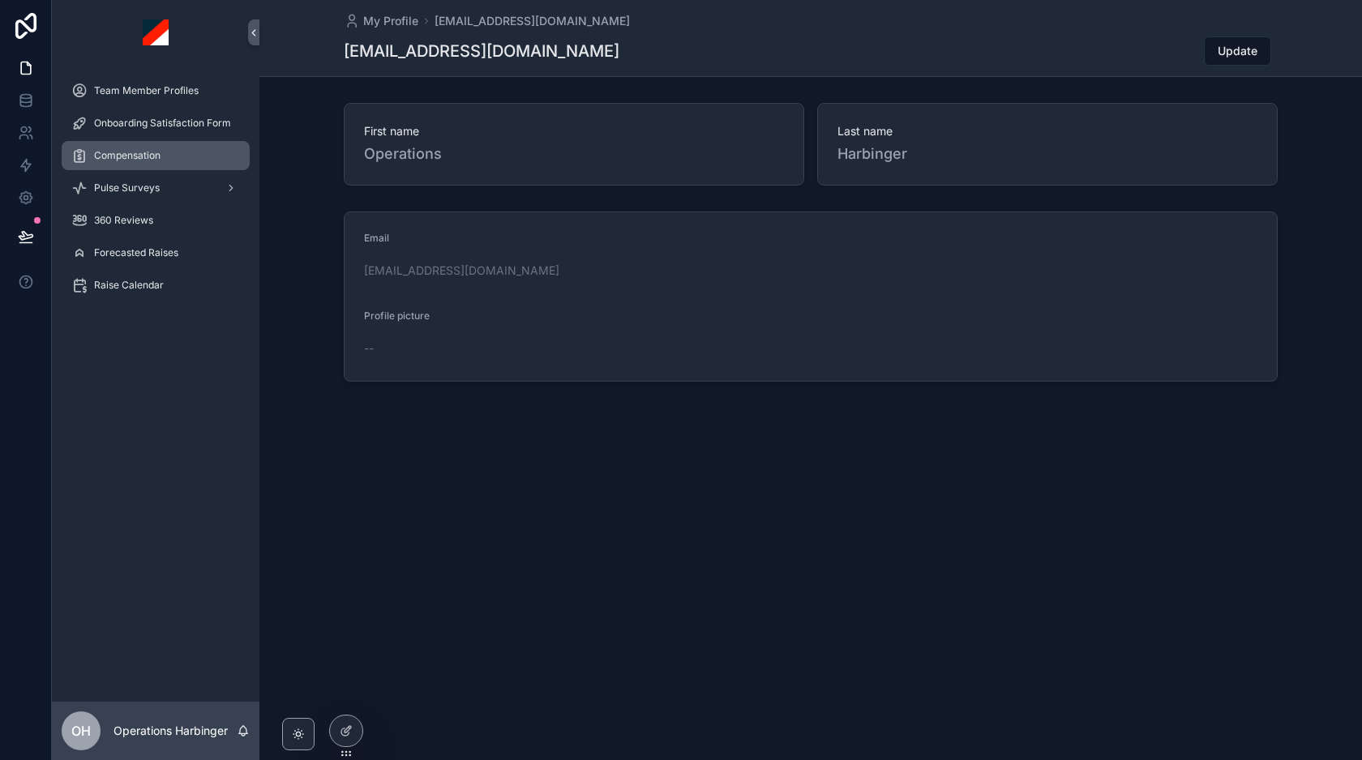
click at [152, 151] on span "Compensation" at bounding box center [127, 155] width 66 height 13
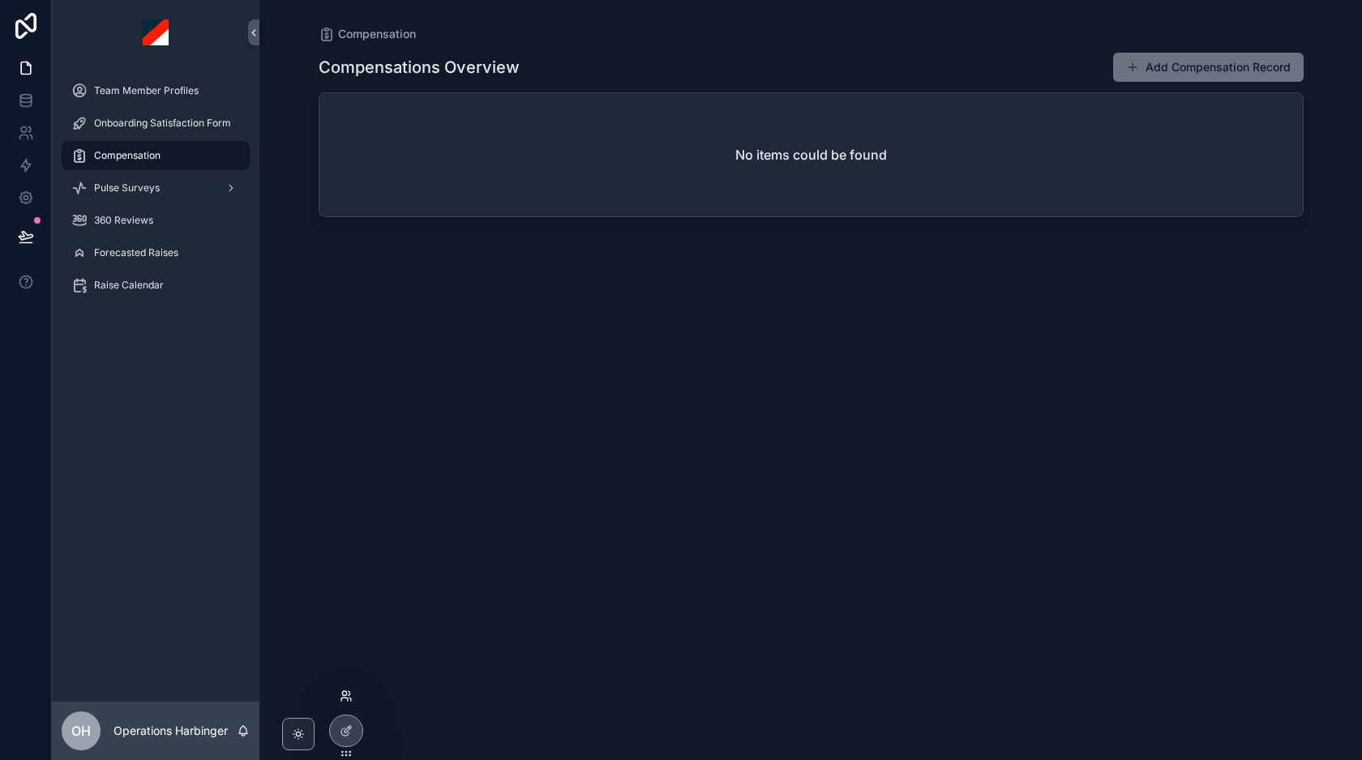
click at [343, 698] on icon at bounding box center [344, 699] width 6 height 3
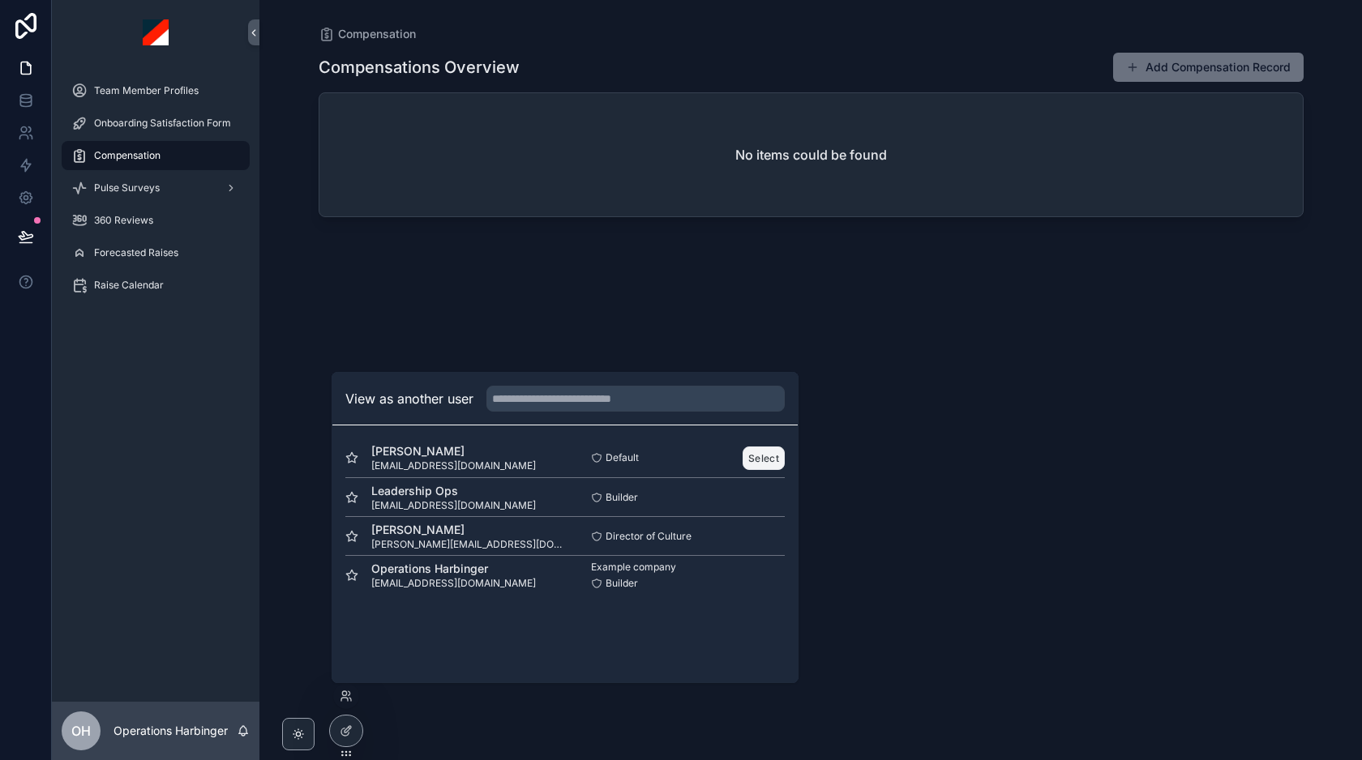
click at [761, 453] on button "Select" at bounding box center [764, 459] width 42 height 24
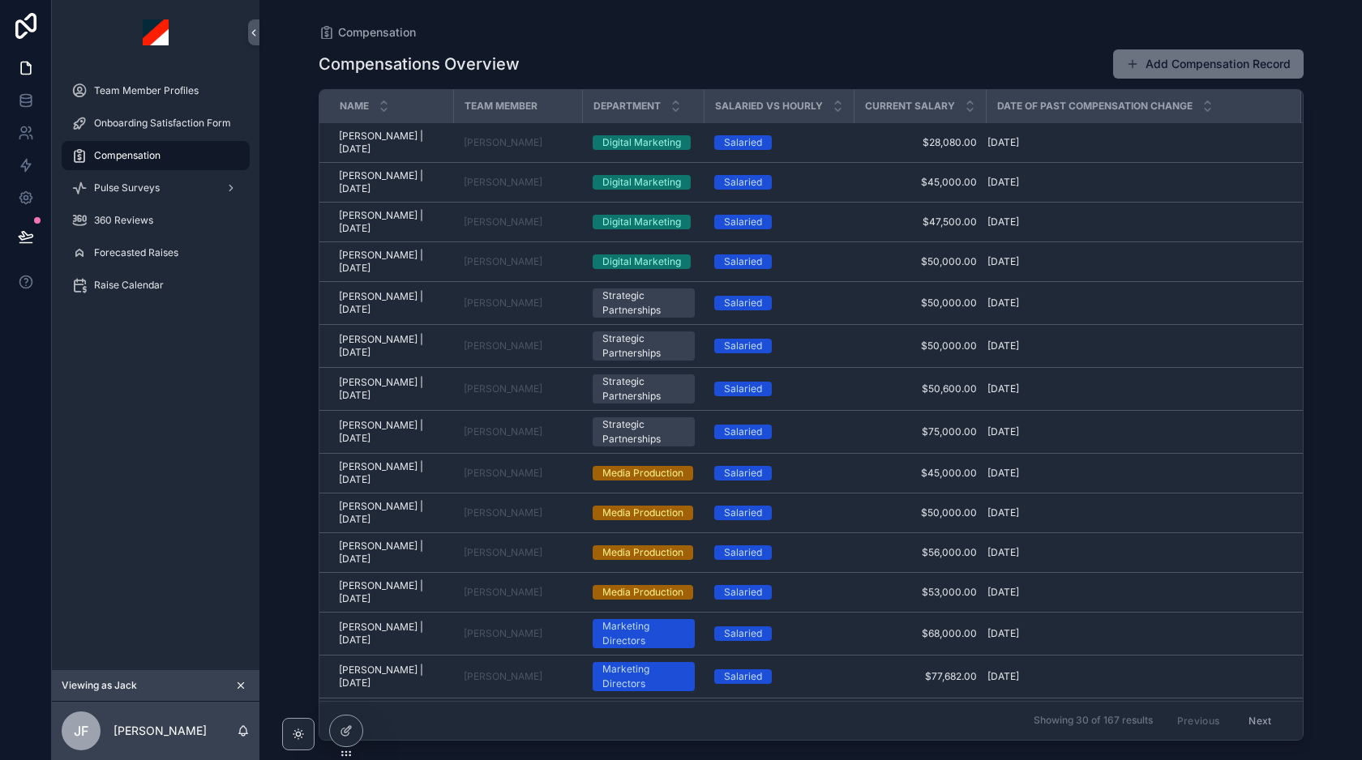
click at [236, 678] on button "scrollable content" at bounding box center [241, 686] width 18 height 18
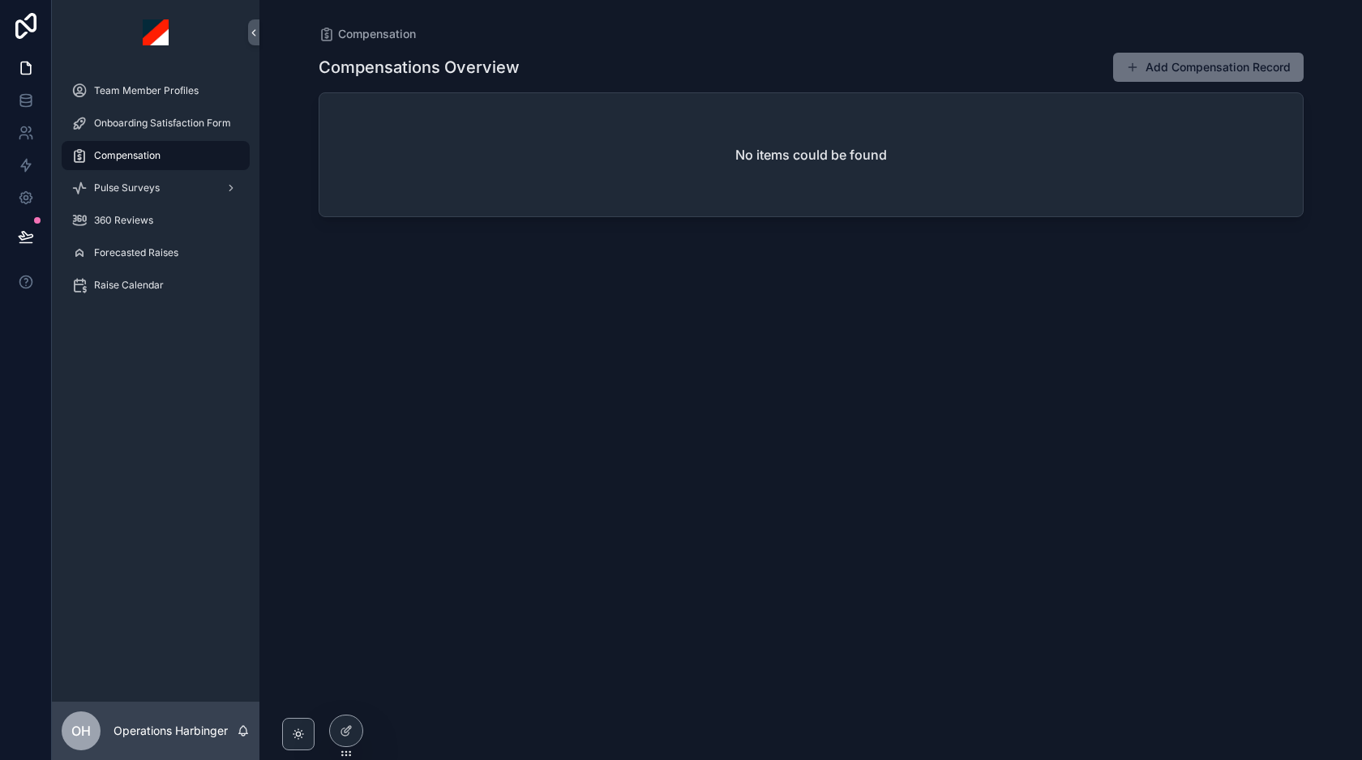
click at [145, 142] on link "Compensation" at bounding box center [156, 155] width 188 height 29
click at [128, 185] on span "Pulse Surveys" at bounding box center [127, 188] width 66 height 13
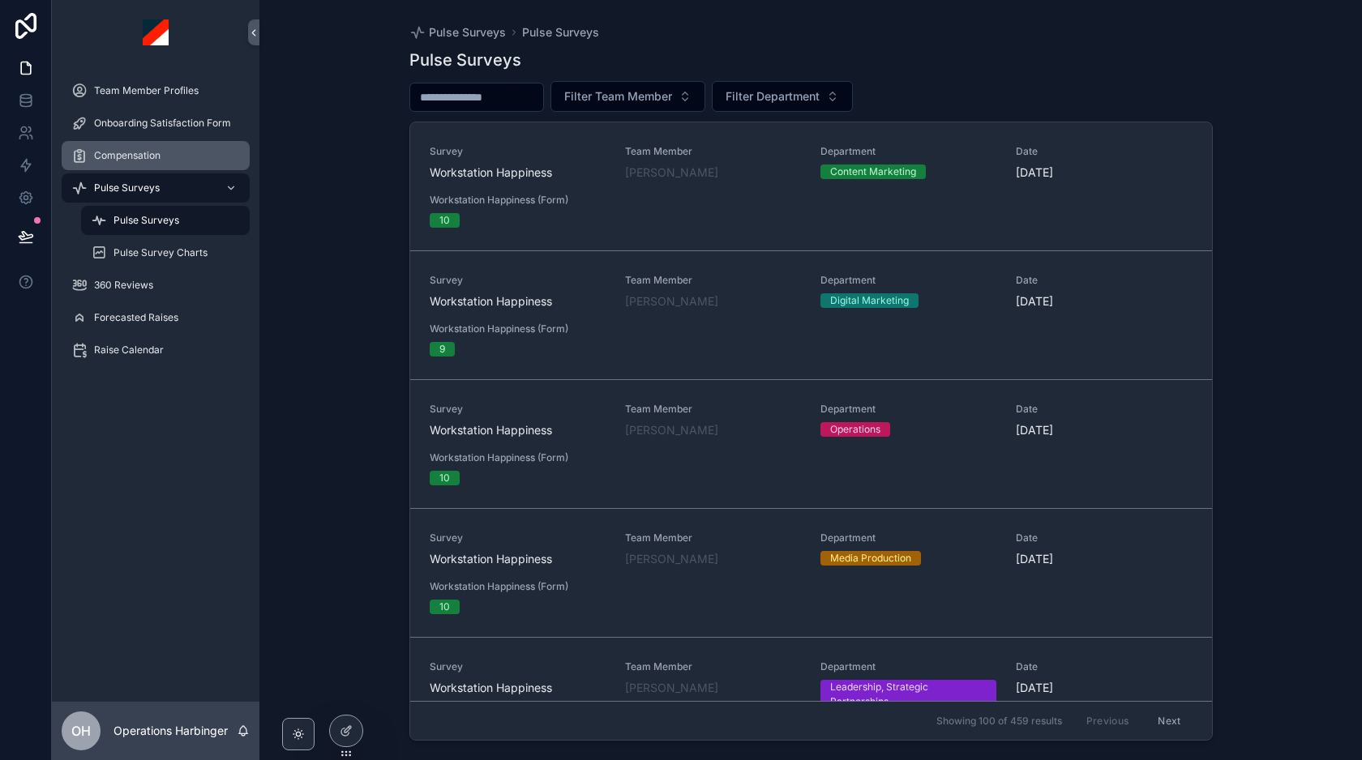
click at [157, 155] on span "Compensation" at bounding box center [127, 155] width 66 height 13
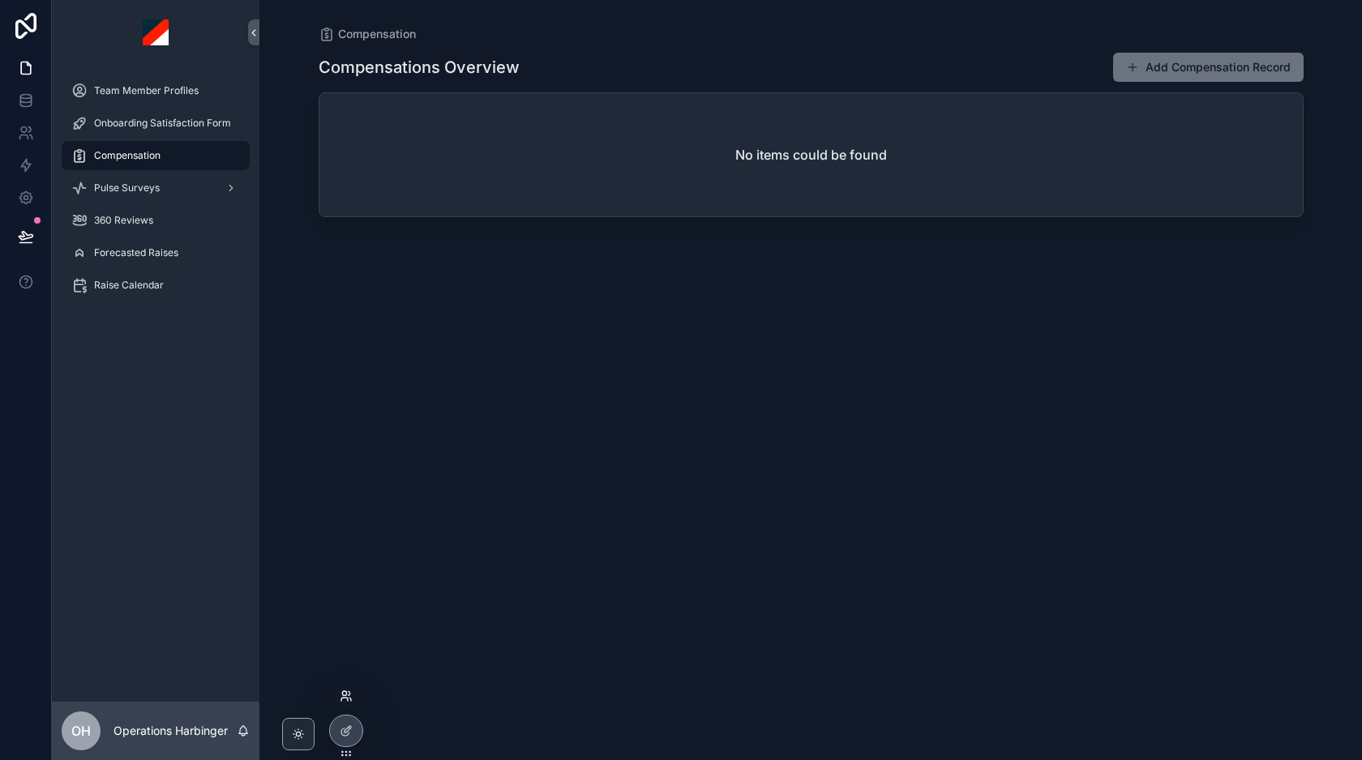
click at [345, 694] on icon at bounding box center [346, 696] width 13 height 13
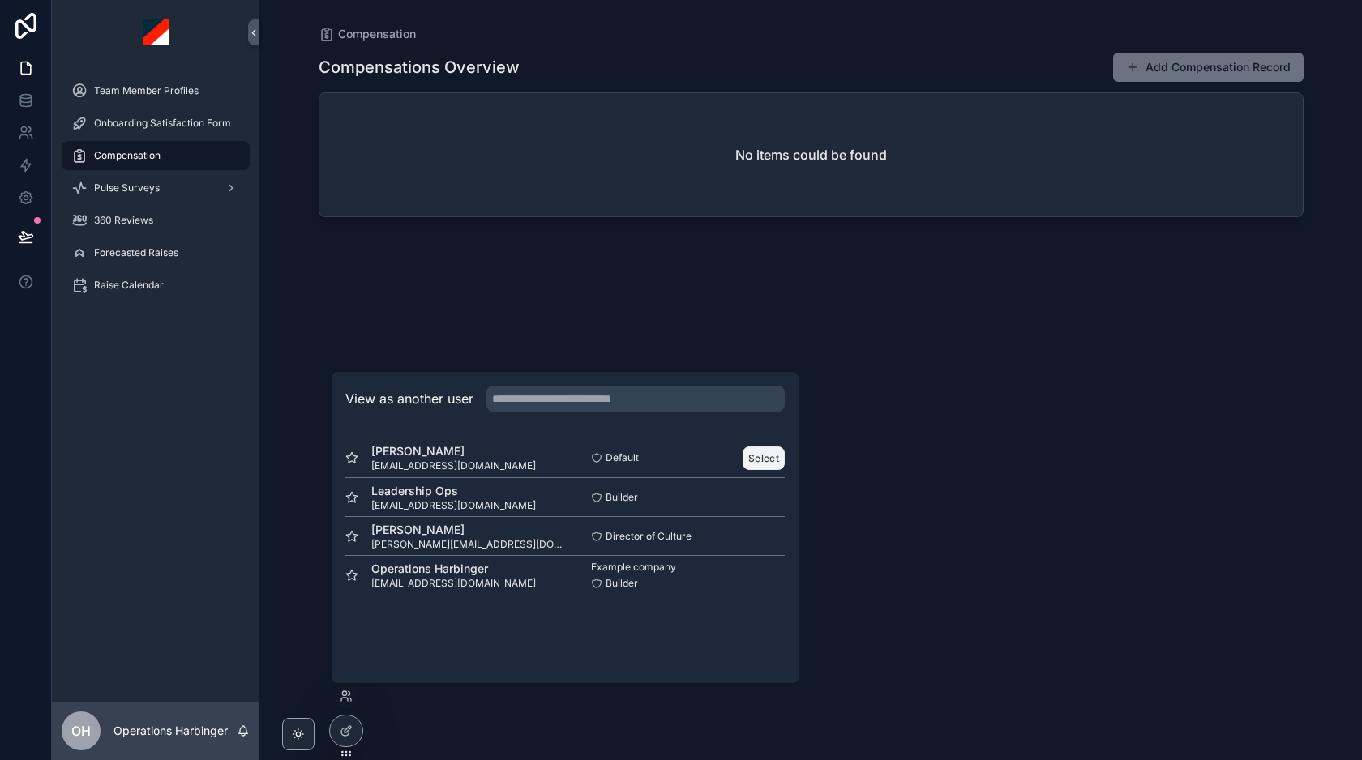
click at [760, 456] on button "Select" at bounding box center [764, 459] width 42 height 24
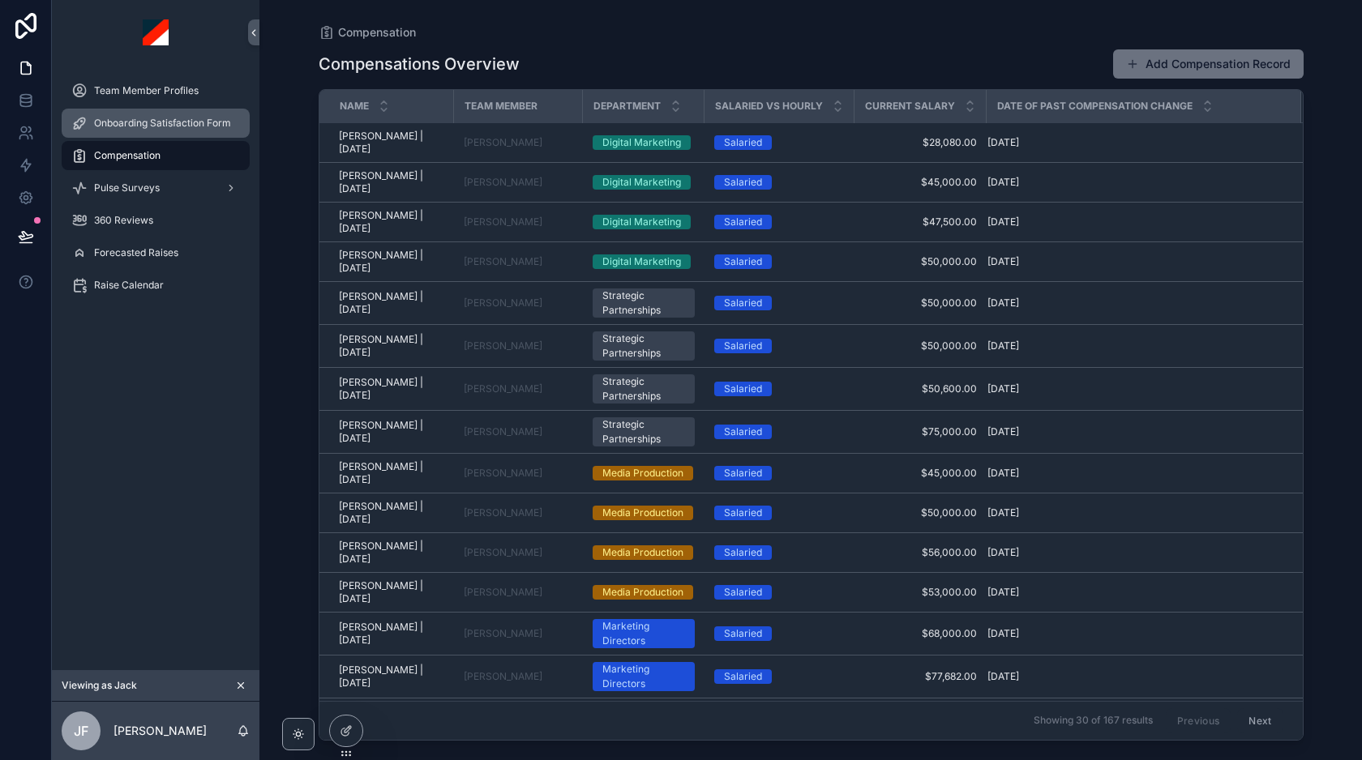
click at [182, 122] on span "Onboarding Satisfaction Form" at bounding box center [162, 123] width 137 height 13
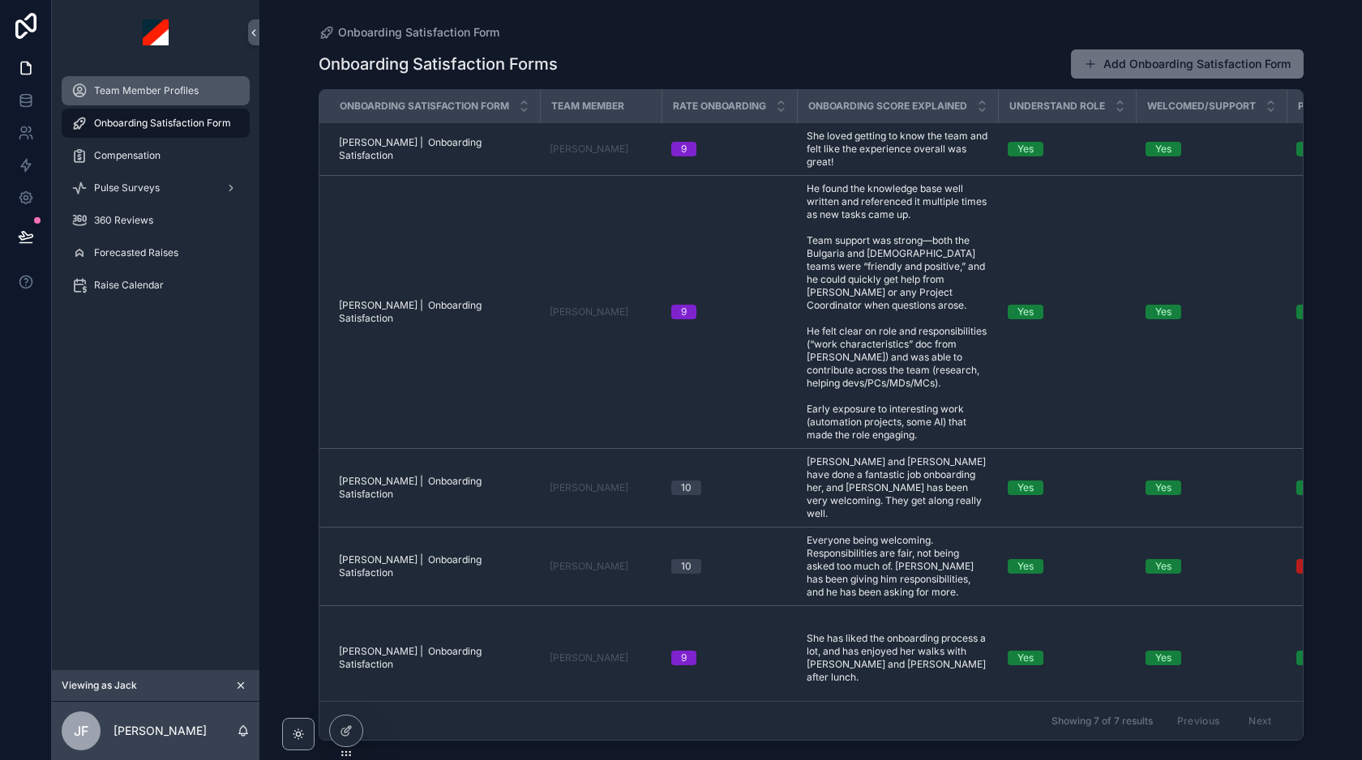
click at [163, 84] on span "Team Member Profiles" at bounding box center [146, 90] width 105 height 13
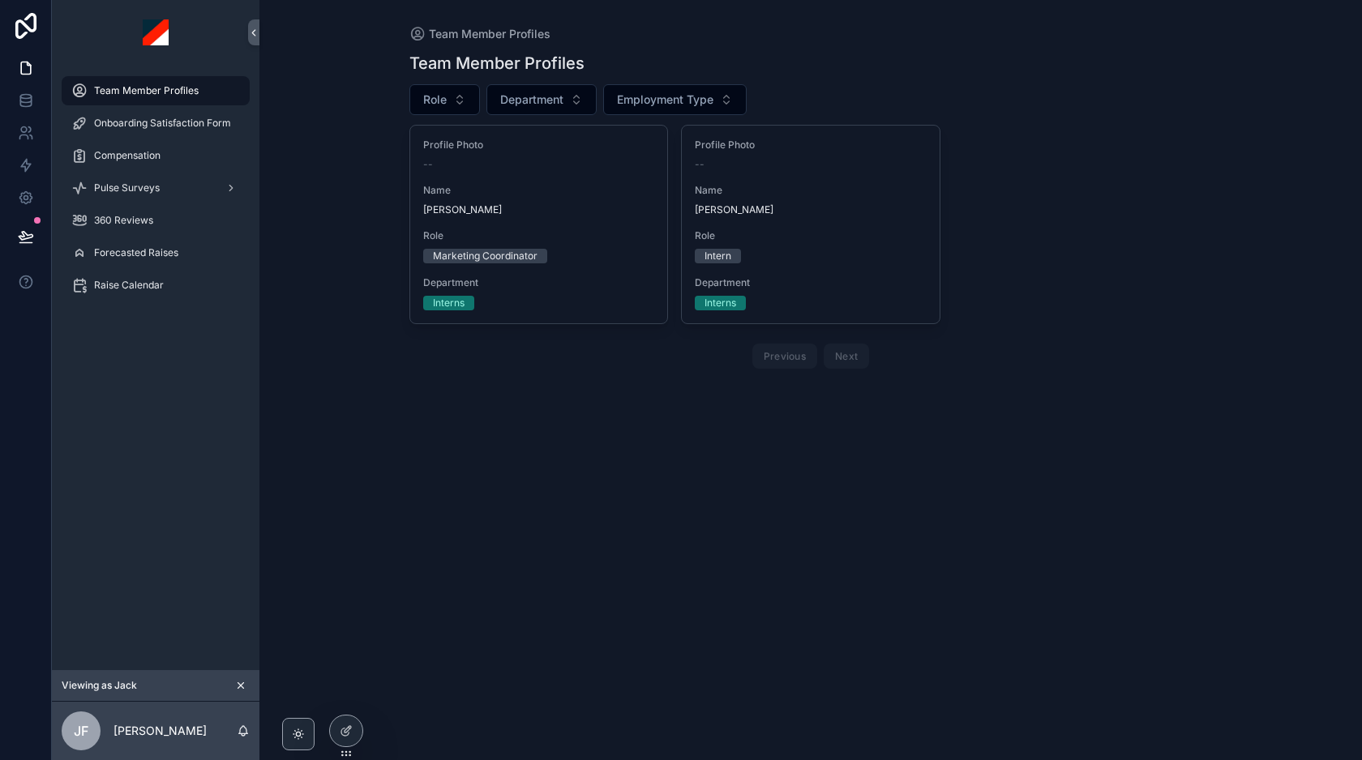
click at [246, 683] on icon "scrollable content" at bounding box center [240, 685] width 11 height 11
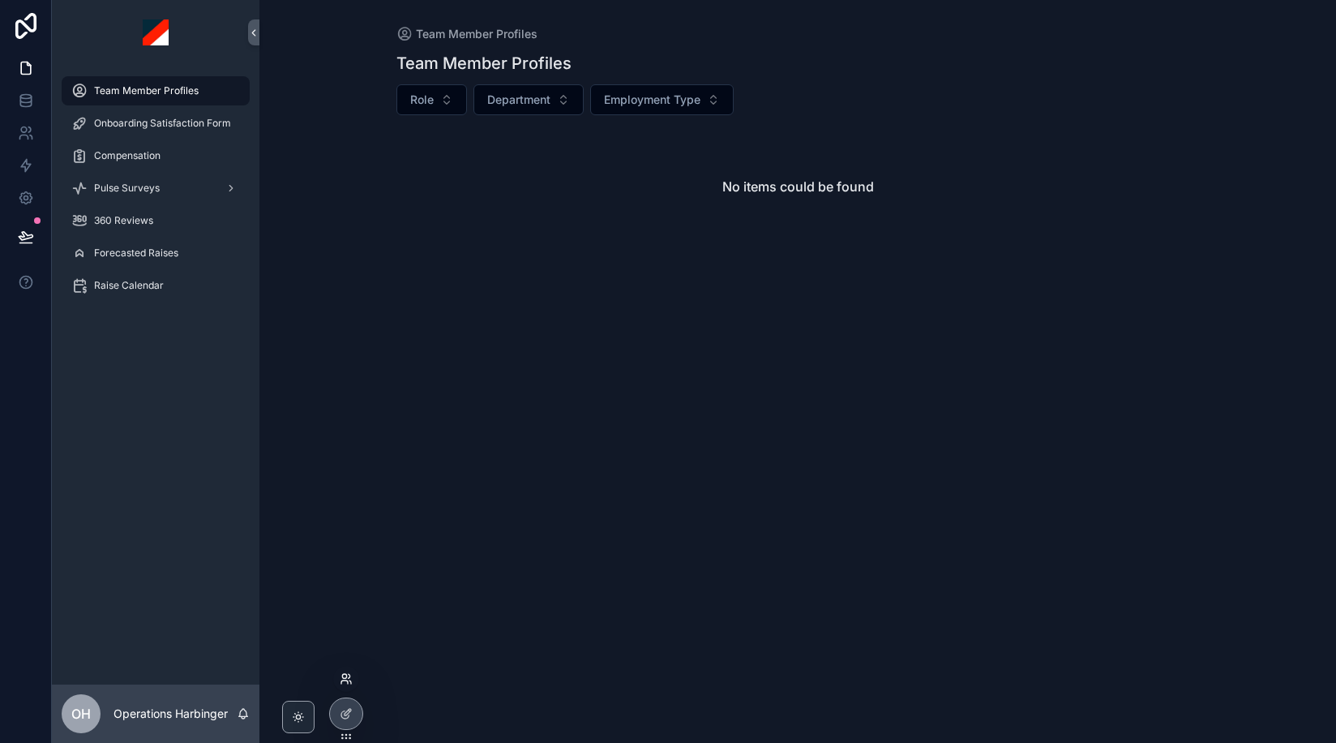
click at [344, 683] on icon at bounding box center [346, 678] width 13 height 13
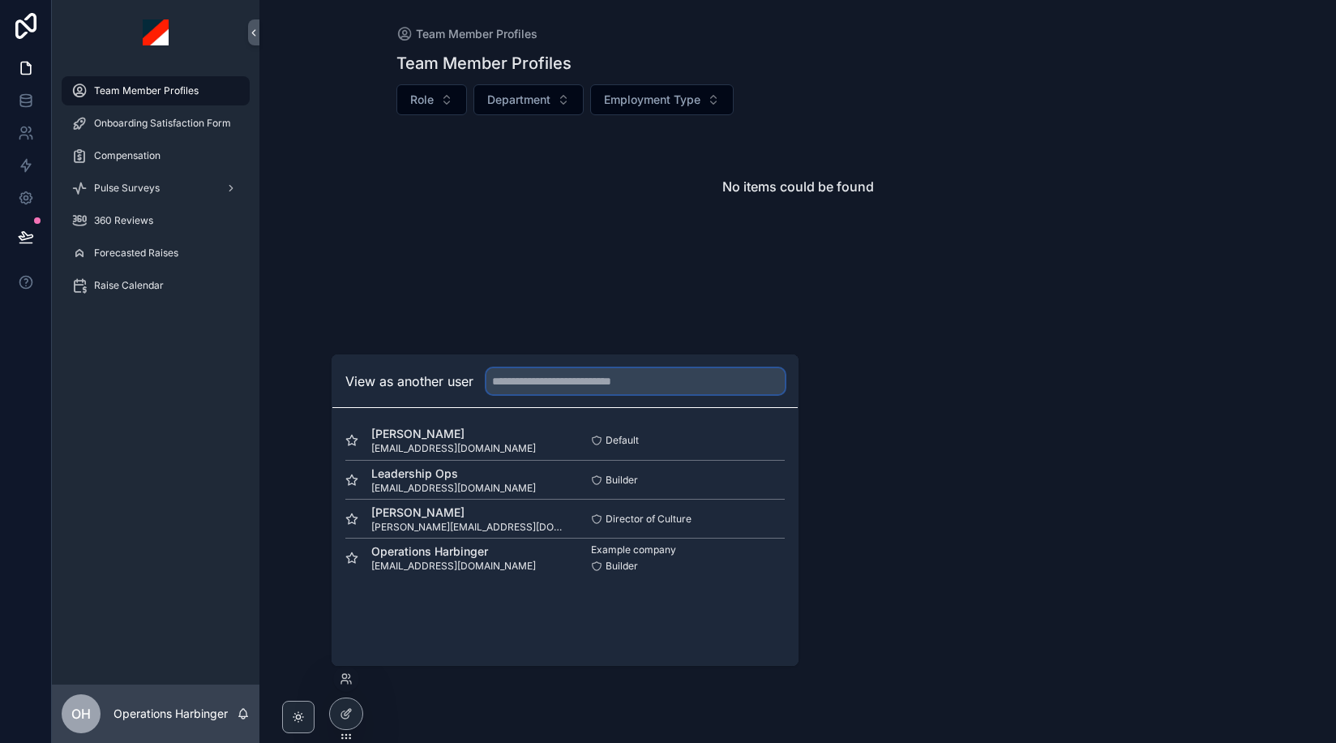
click at [540, 388] on input "text" at bounding box center [635, 381] width 298 height 26
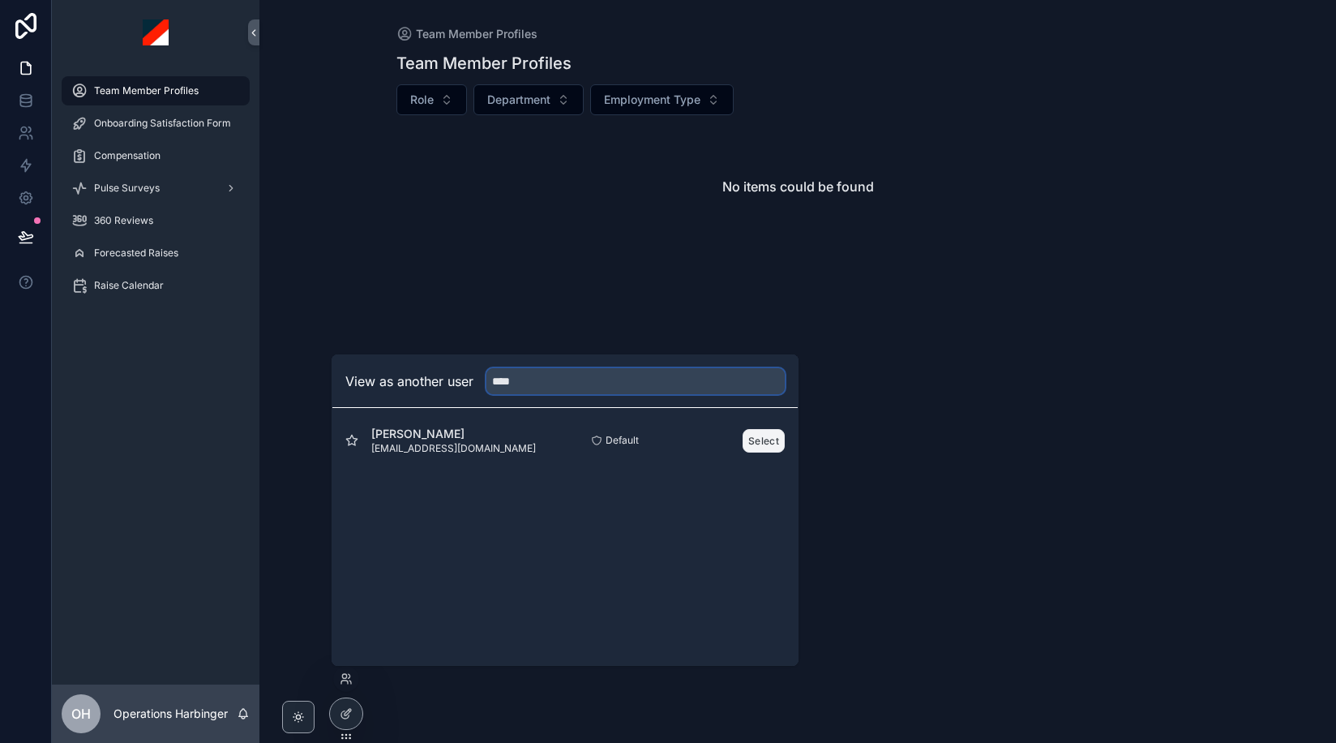
type input "****"
click at [764, 439] on button "Select" at bounding box center [764, 441] width 42 height 24
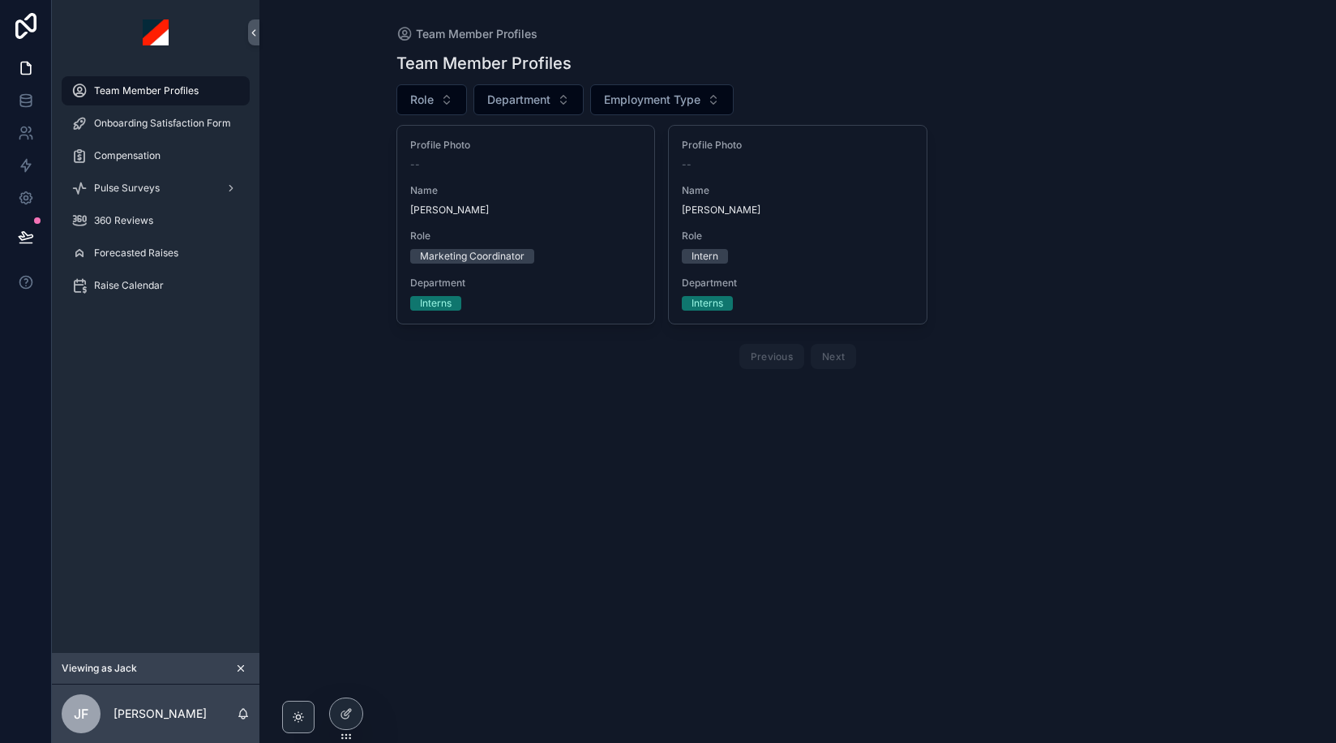
click at [244, 663] on icon "scrollable content" at bounding box center [240, 667] width 11 height 11
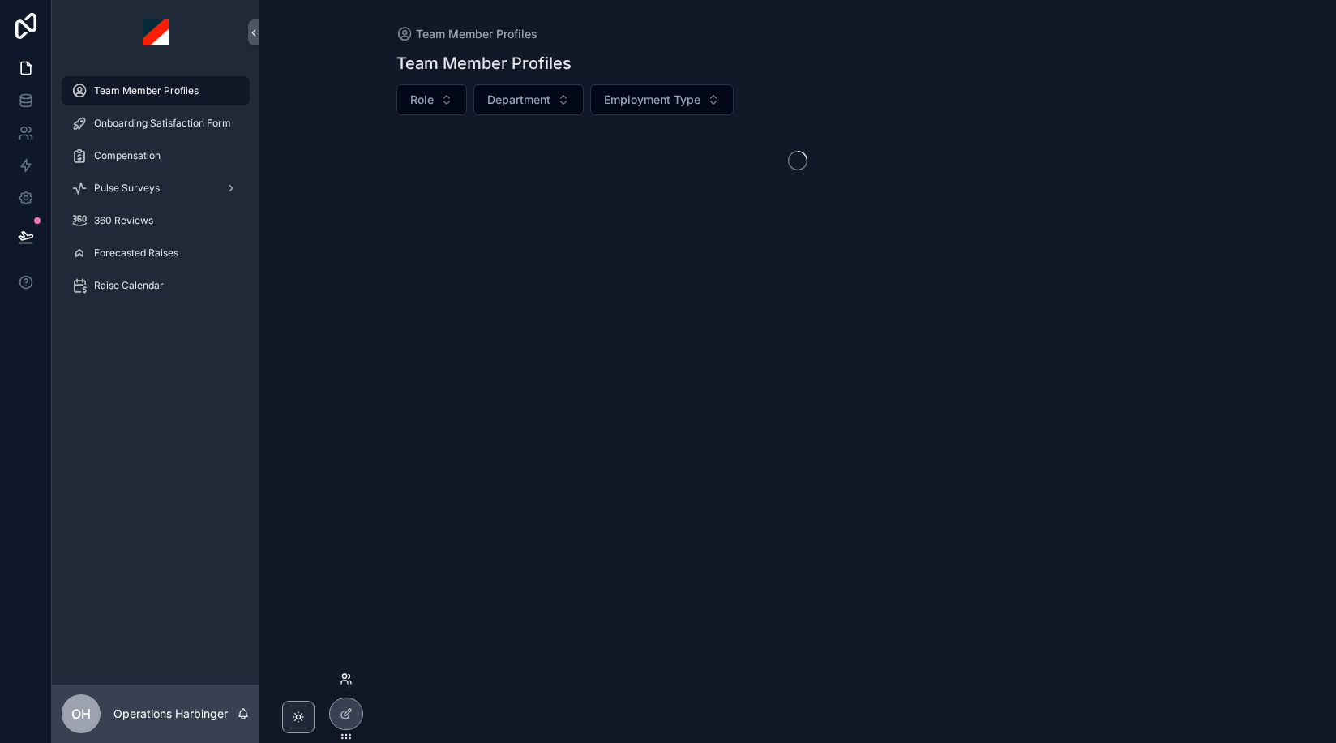
click at [345, 674] on icon at bounding box center [344, 676] width 4 height 4
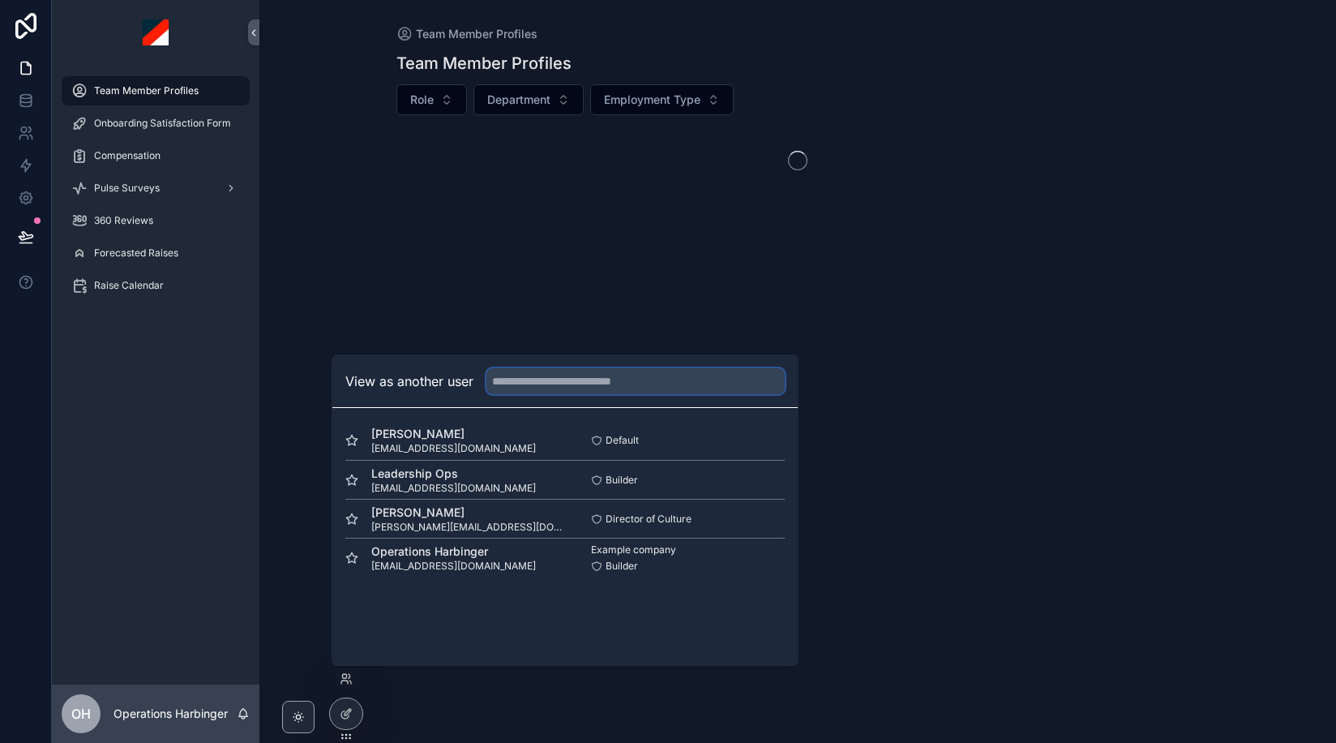
click at [549, 371] on input "text" at bounding box center [635, 381] width 298 height 26
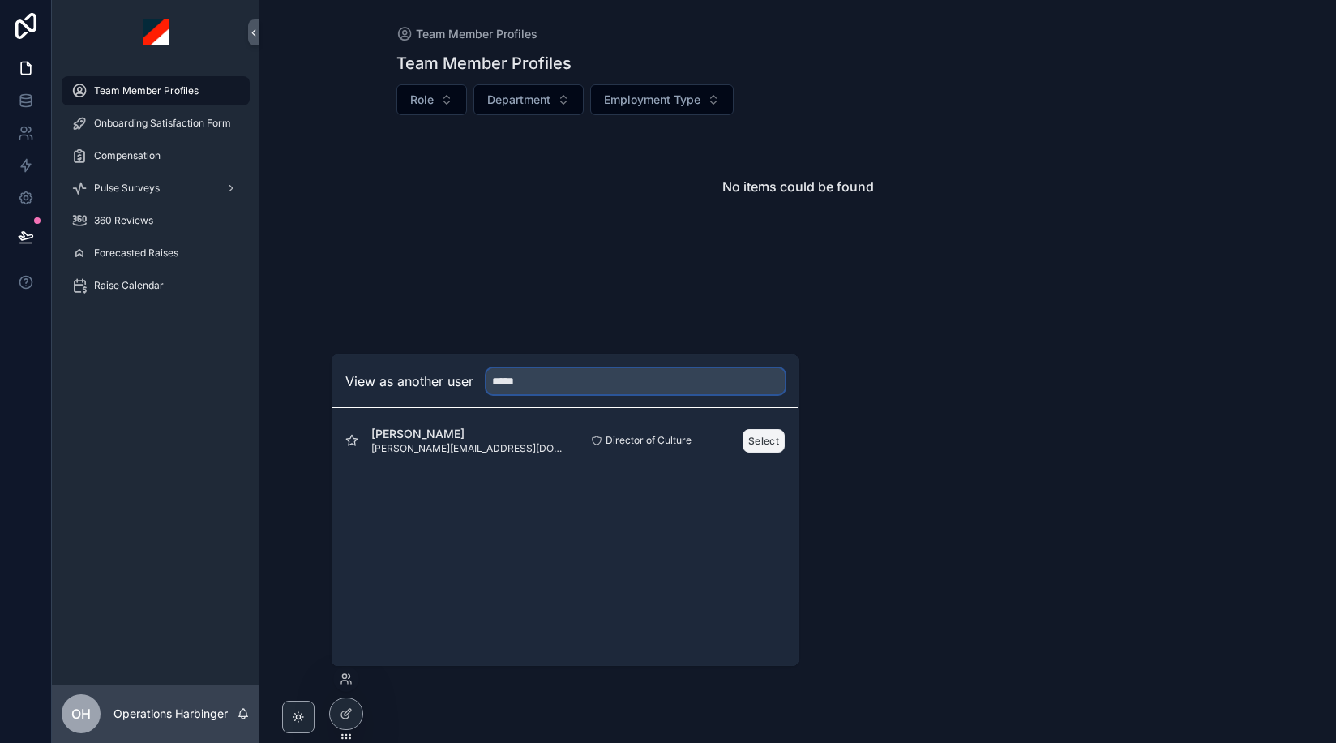
type input "*****"
click at [761, 436] on button "Select" at bounding box center [764, 441] width 42 height 24
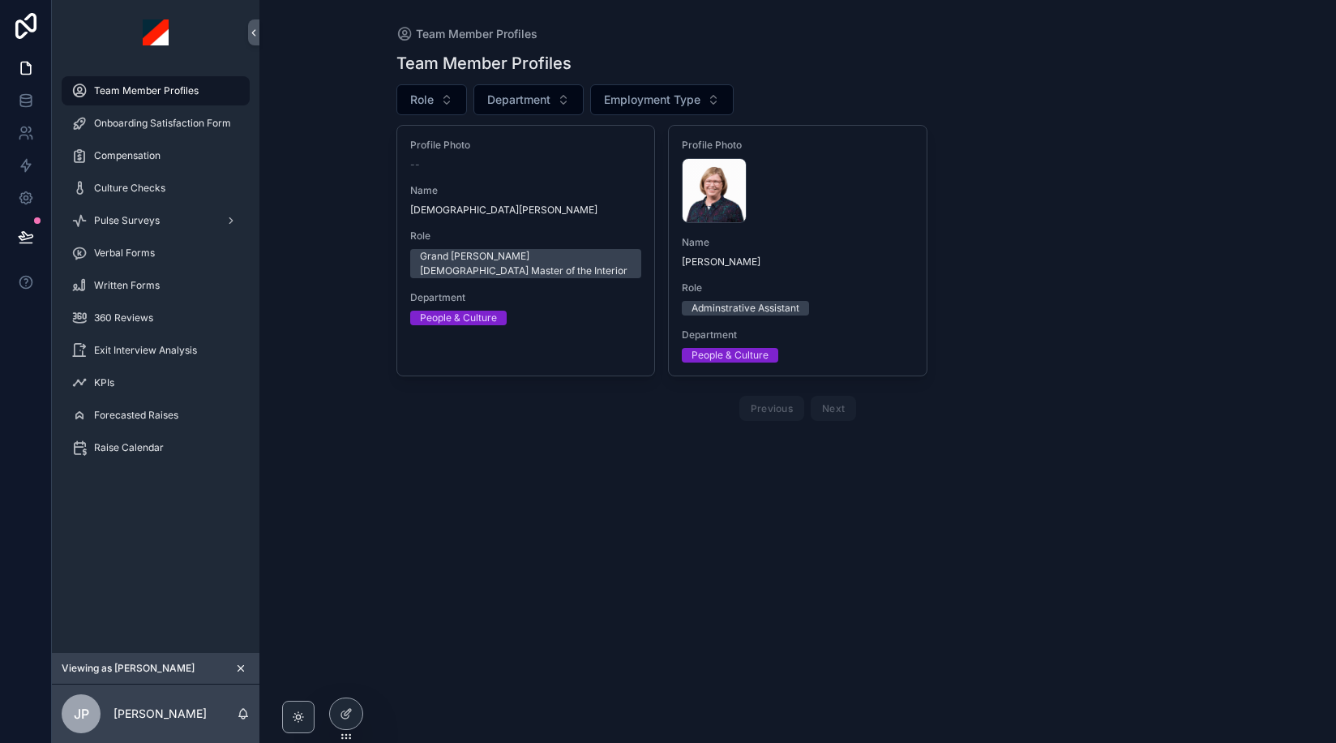
click at [242, 669] on icon "scrollable content" at bounding box center [240, 667] width 11 height 11
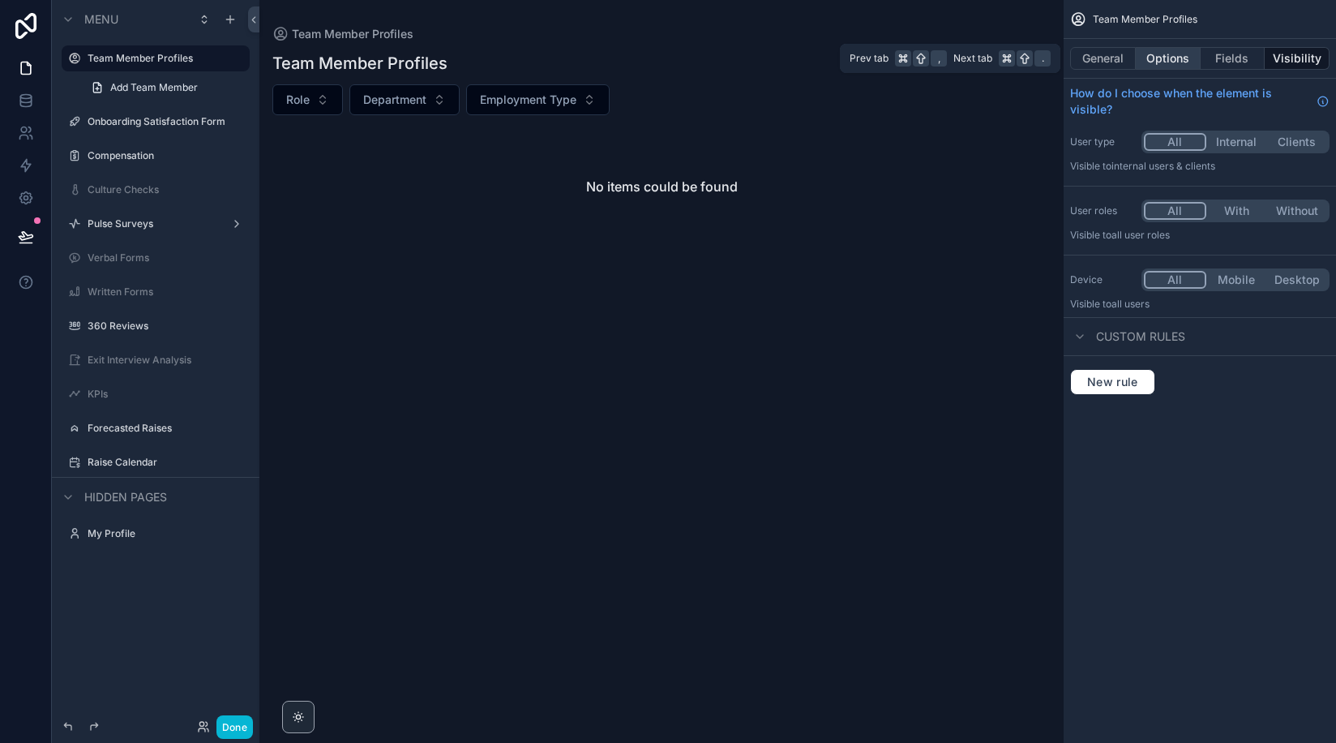
click at [1156, 53] on button "Options" at bounding box center [1168, 58] width 65 height 23
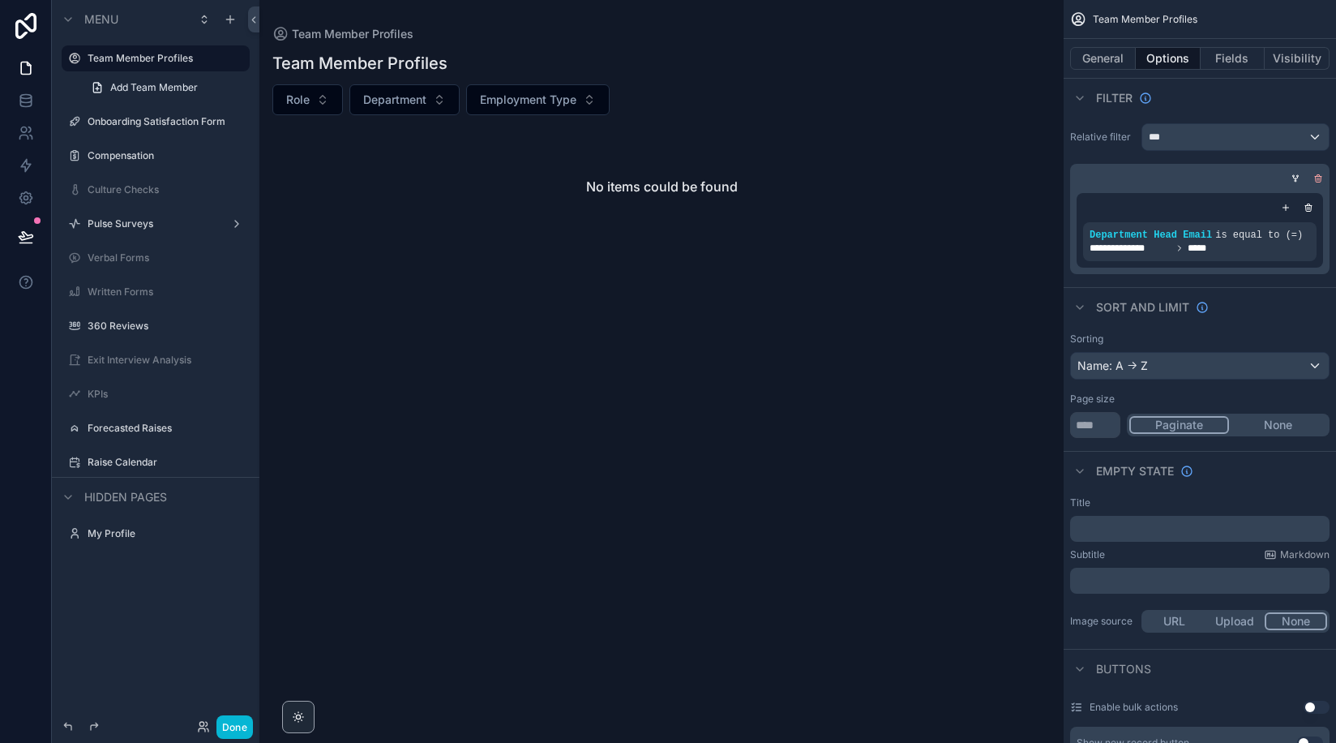
click at [1322, 179] on icon "scrollable content" at bounding box center [1318, 178] width 10 height 10
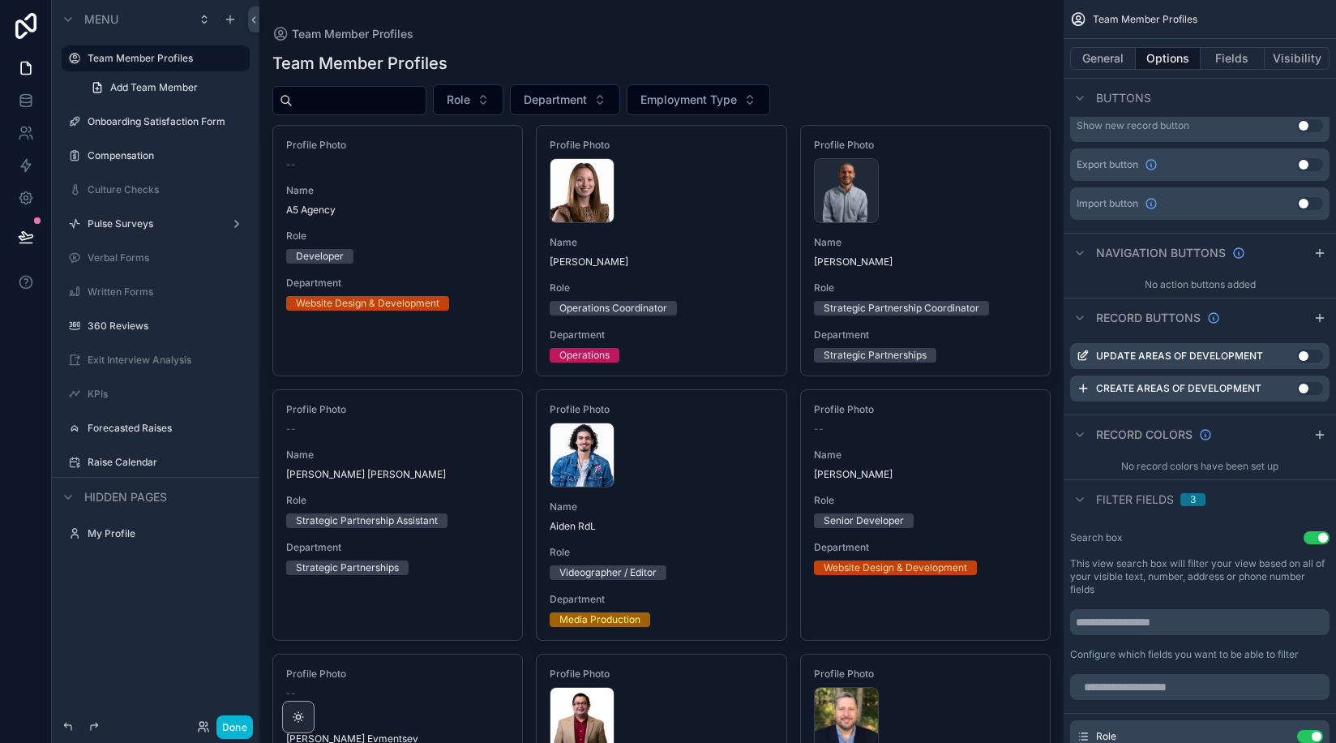
click at [236, 730] on button "Done" at bounding box center [234, 727] width 36 height 24
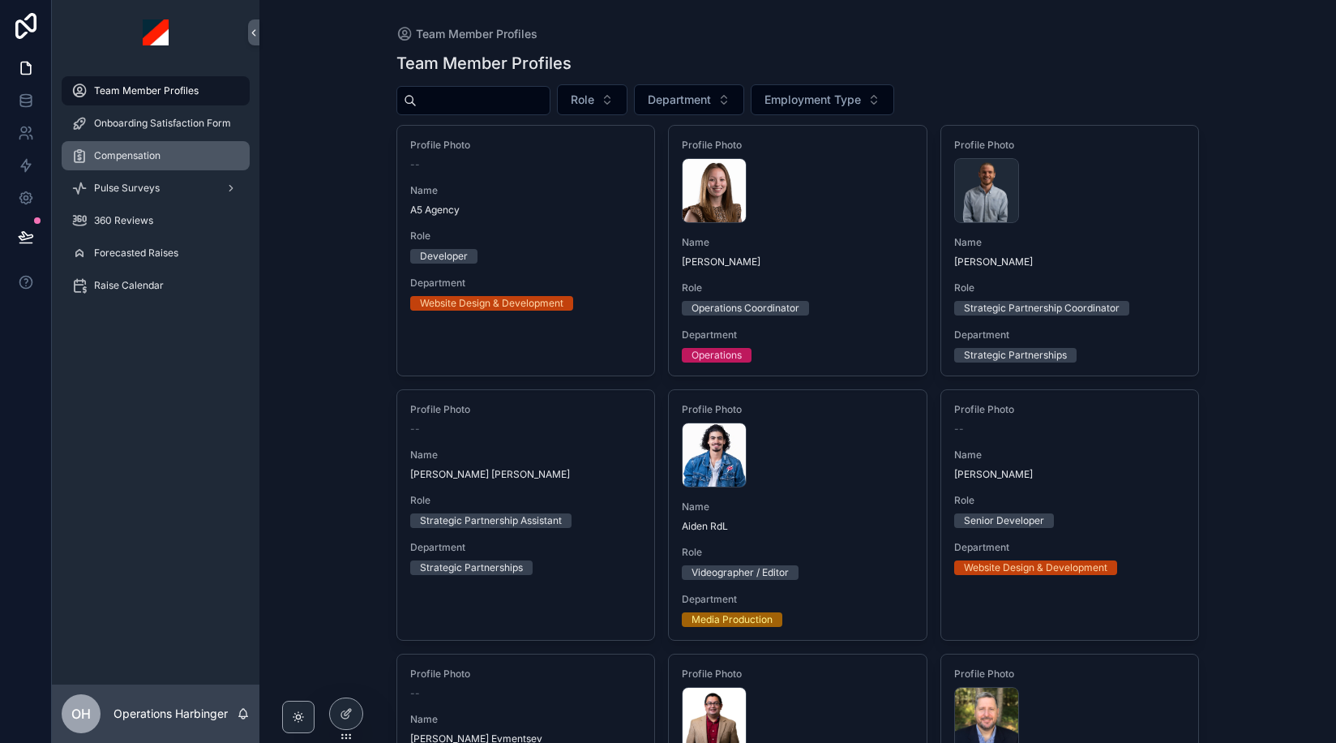
click at [151, 152] on span "Compensation" at bounding box center [127, 155] width 66 height 13
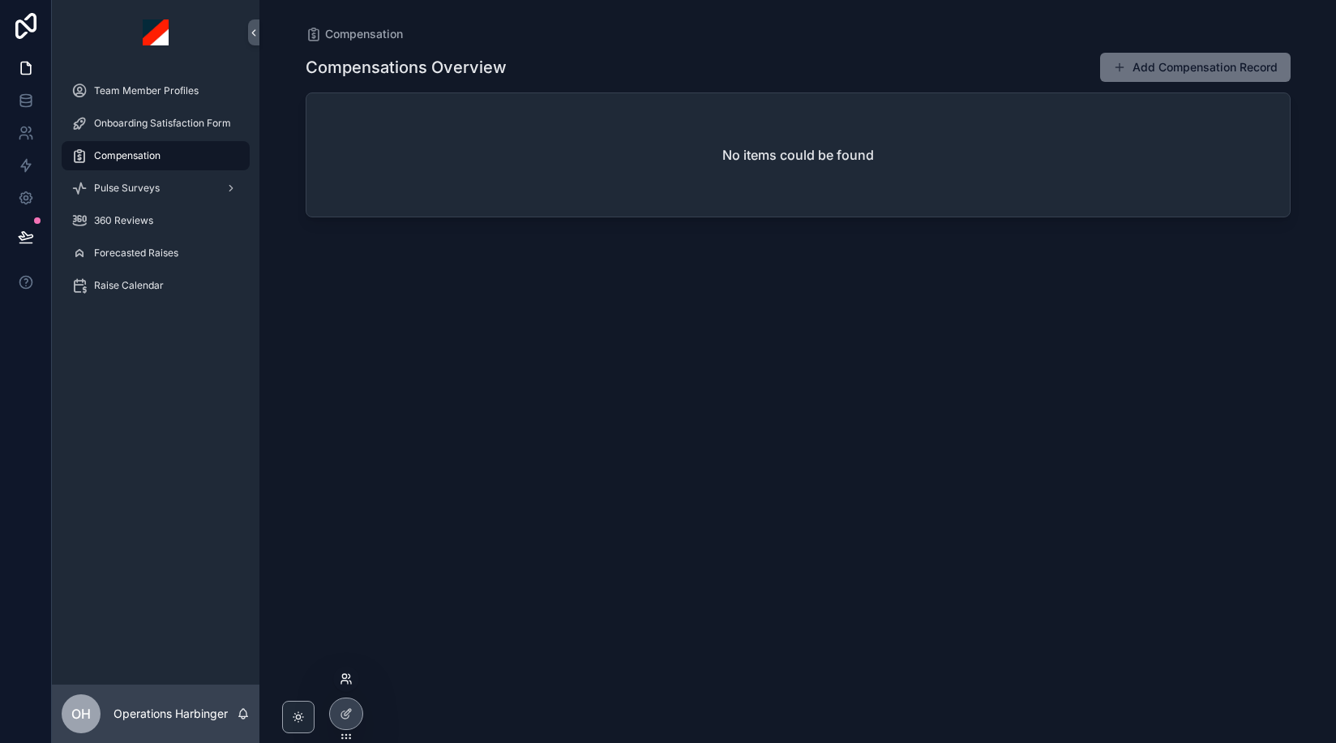
click at [345, 682] on icon at bounding box center [346, 678] width 13 height 13
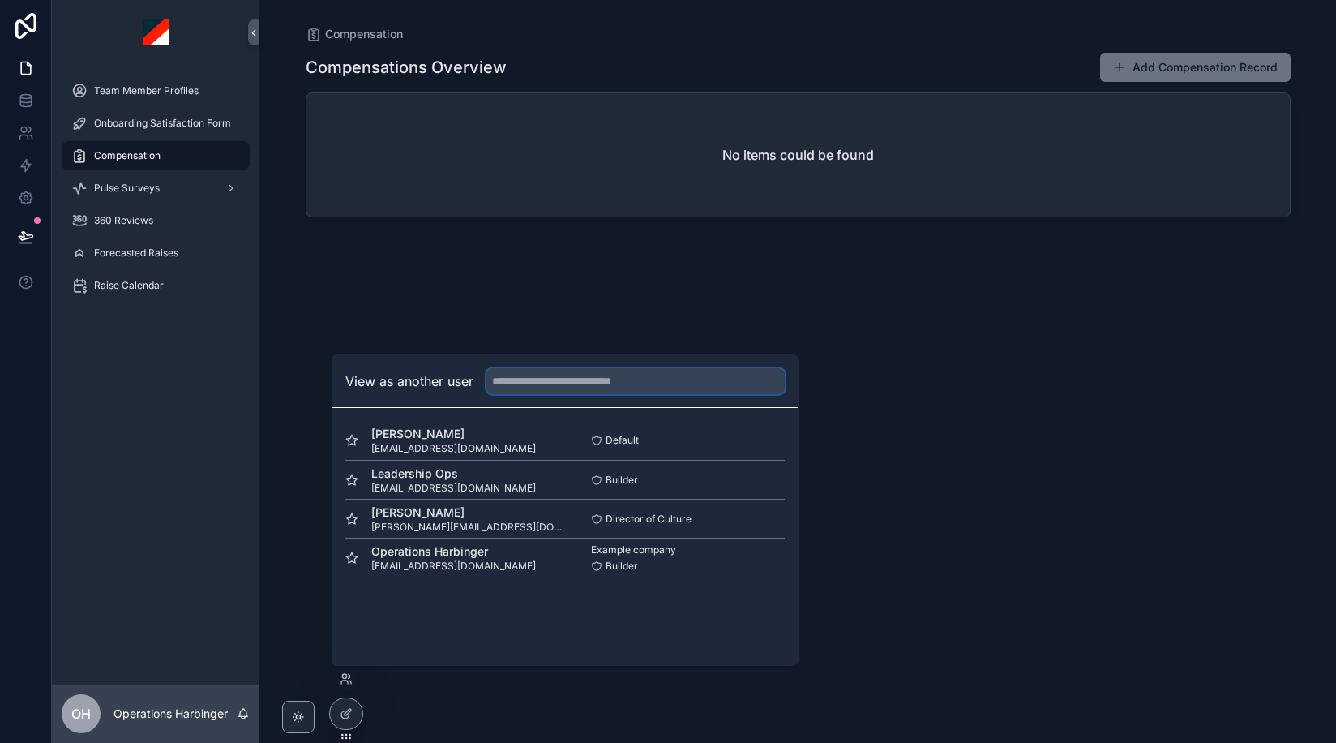
click at [518, 380] on input "text" at bounding box center [635, 381] width 298 height 26
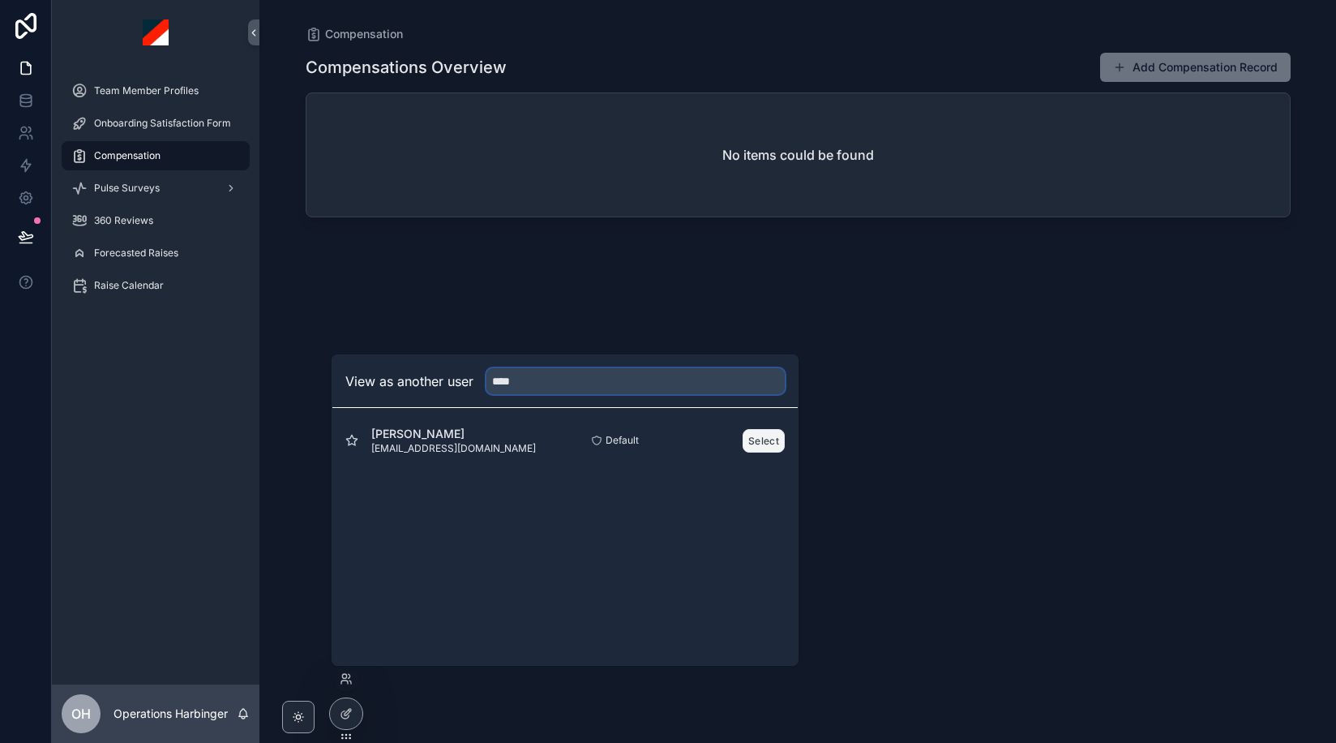
type input "****"
click at [757, 443] on button "Select" at bounding box center [764, 441] width 42 height 24
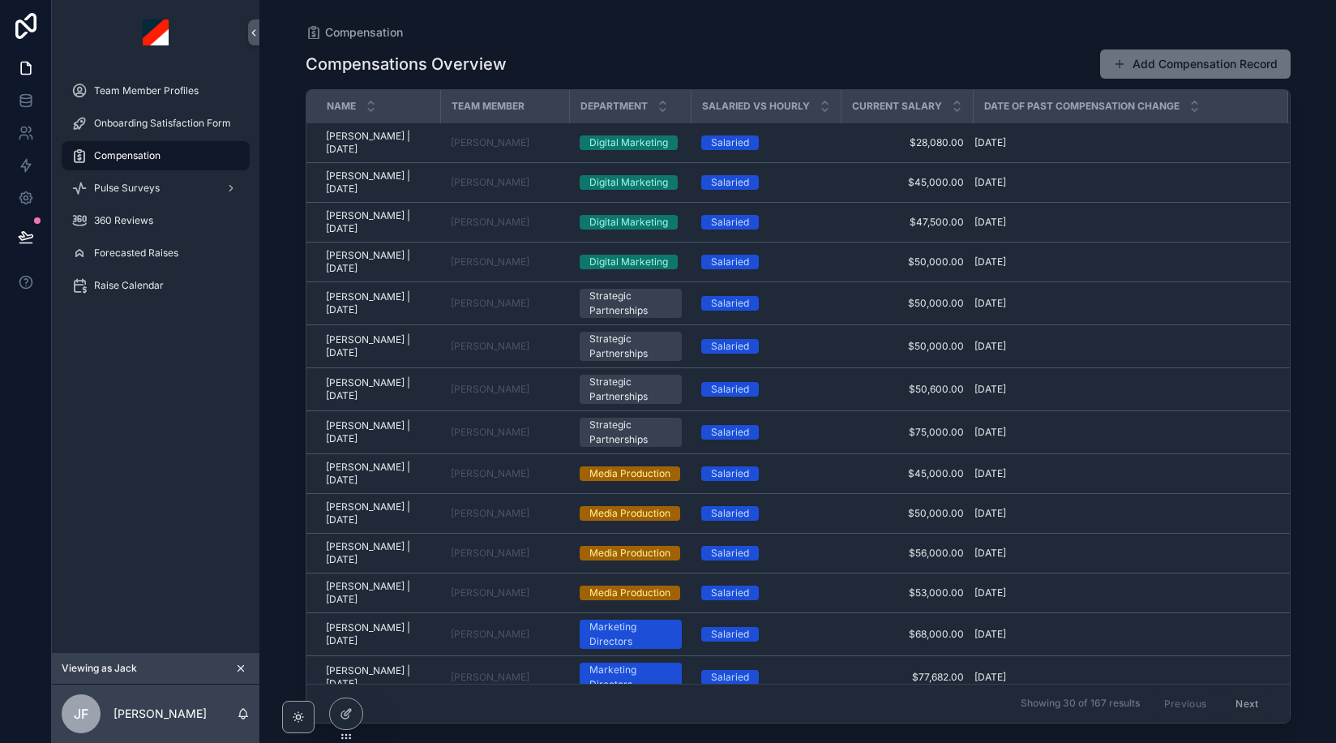
click at [735, 54] on div "Compensations Overview Add Compensation Record" at bounding box center [798, 64] width 985 height 31
click at [154, 89] on span "Team Member Profiles" at bounding box center [146, 90] width 105 height 13
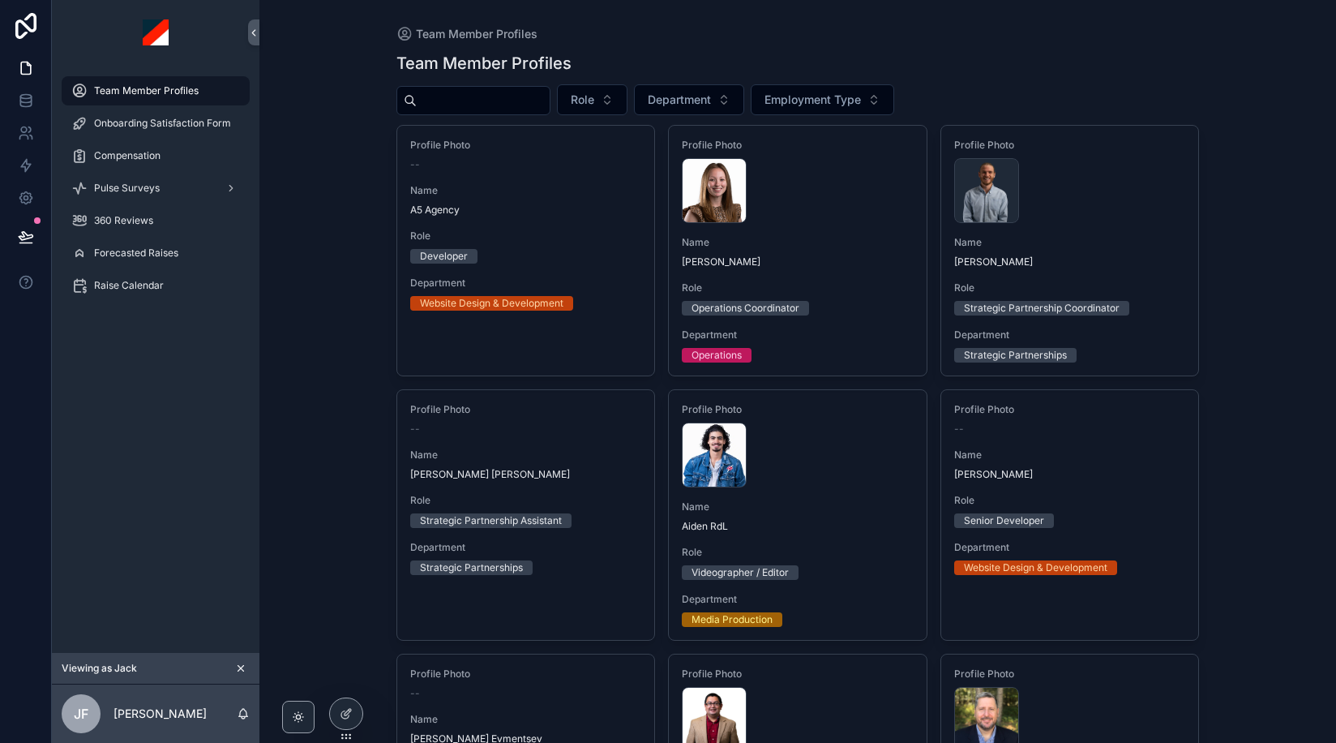
click at [460, 106] on input "scrollable content" at bounding box center [483, 100] width 133 height 23
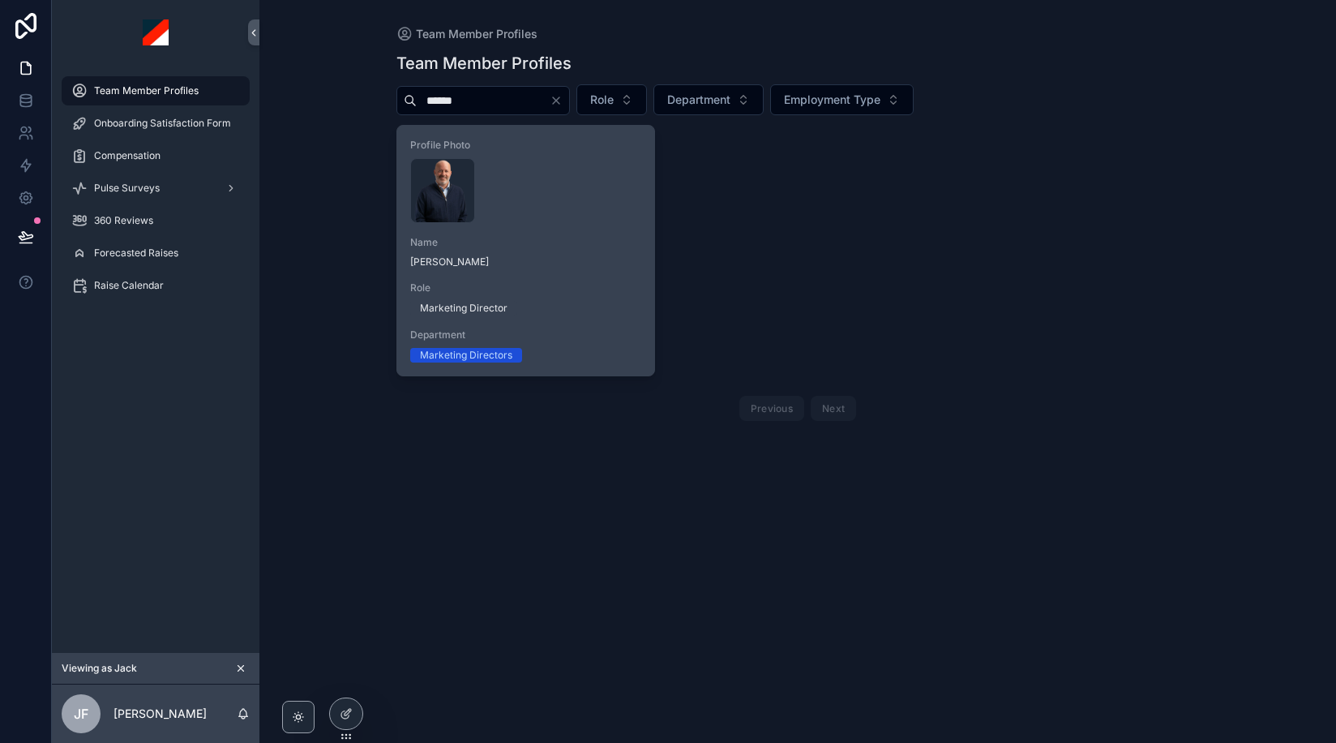
type input "******"
click at [554, 204] on div "DSC03352-small .webp" at bounding box center [526, 190] width 232 height 65
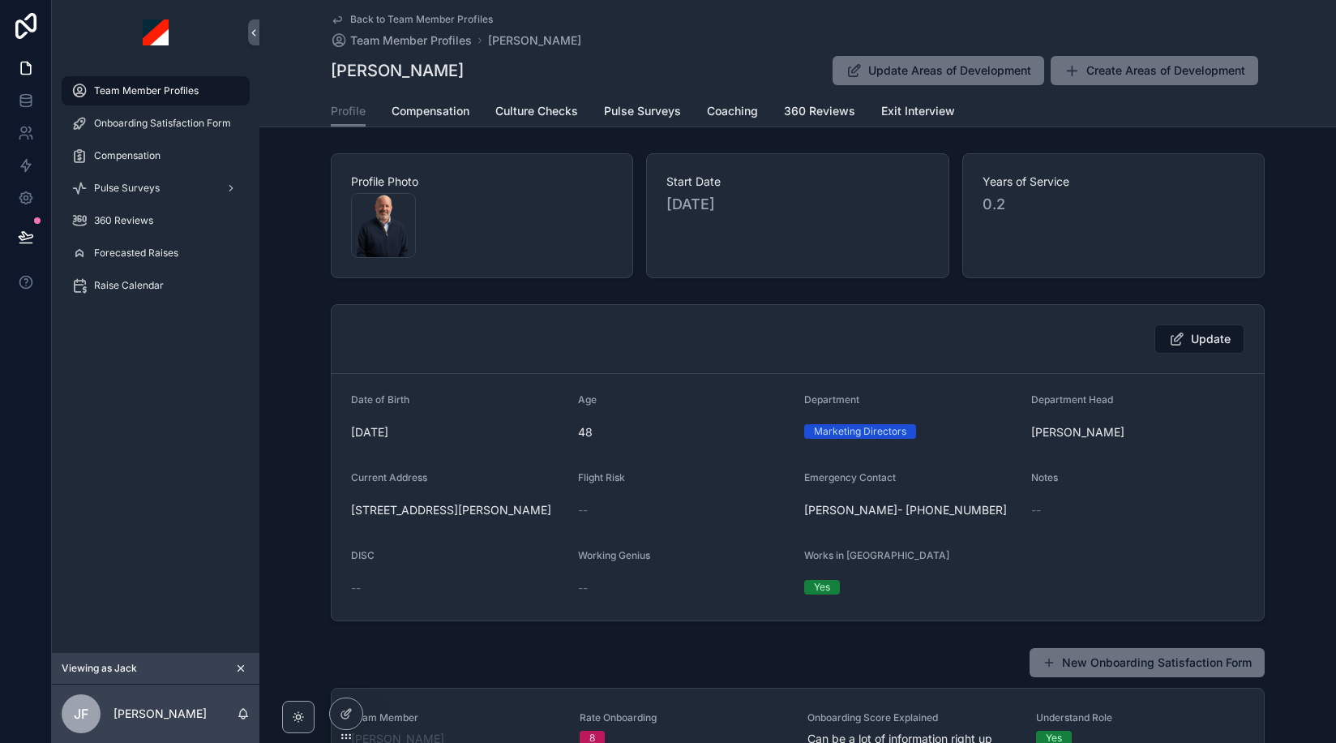
click at [306, 334] on div "Update Date of Birth 8/15/1977 Age 48 Department Marketing Directors Department…" at bounding box center [797, 462] width 1077 height 330
click at [243, 666] on icon "scrollable content" at bounding box center [240, 667] width 11 height 11
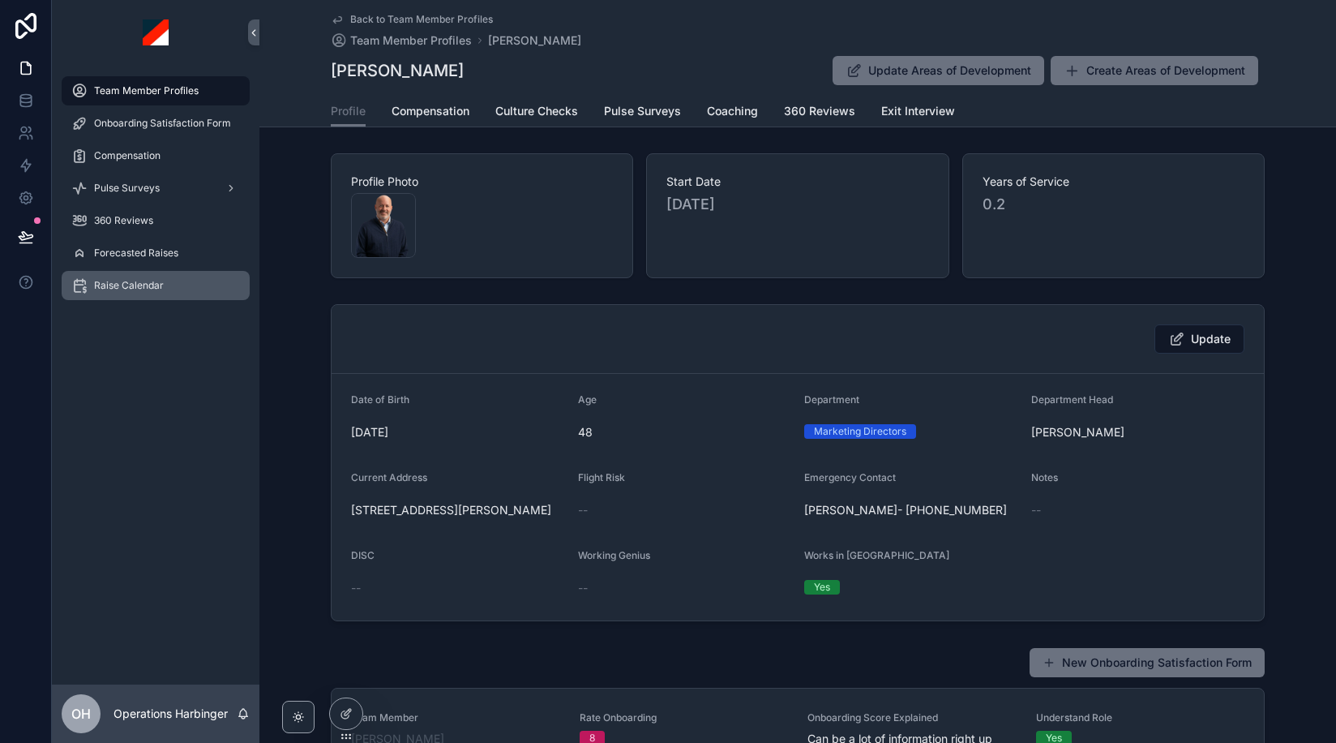
click at [134, 283] on span "Raise Calendar" at bounding box center [129, 285] width 70 height 13
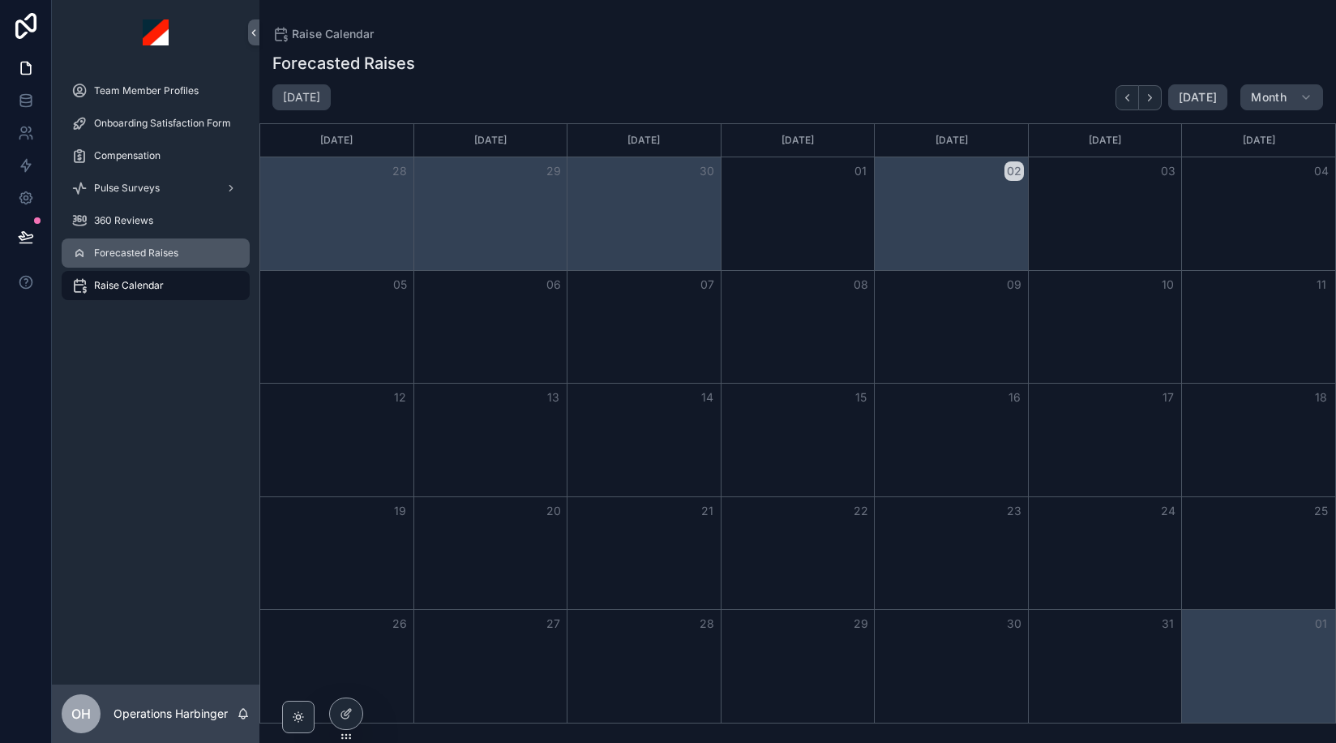
click at [142, 259] on div "Forecasted Raises" at bounding box center [155, 253] width 169 height 26
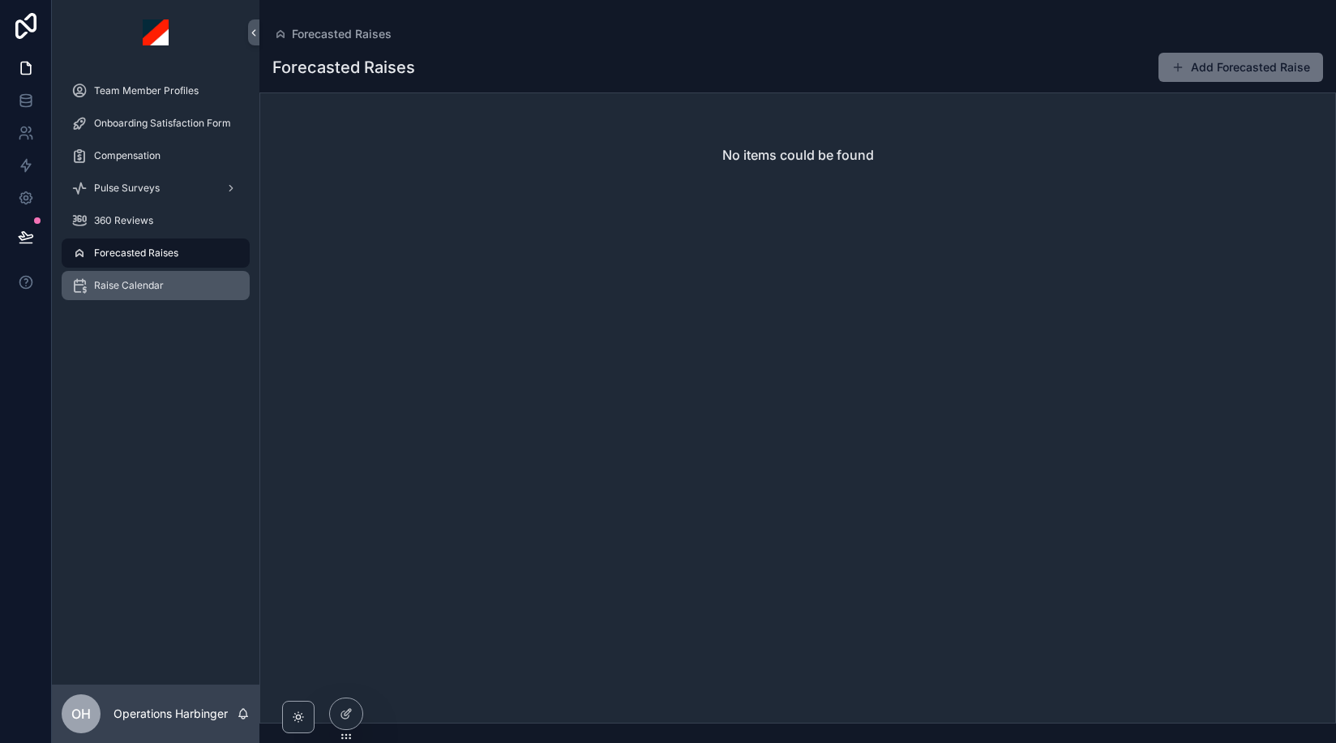
click at [151, 278] on div "Raise Calendar" at bounding box center [155, 285] width 169 height 26
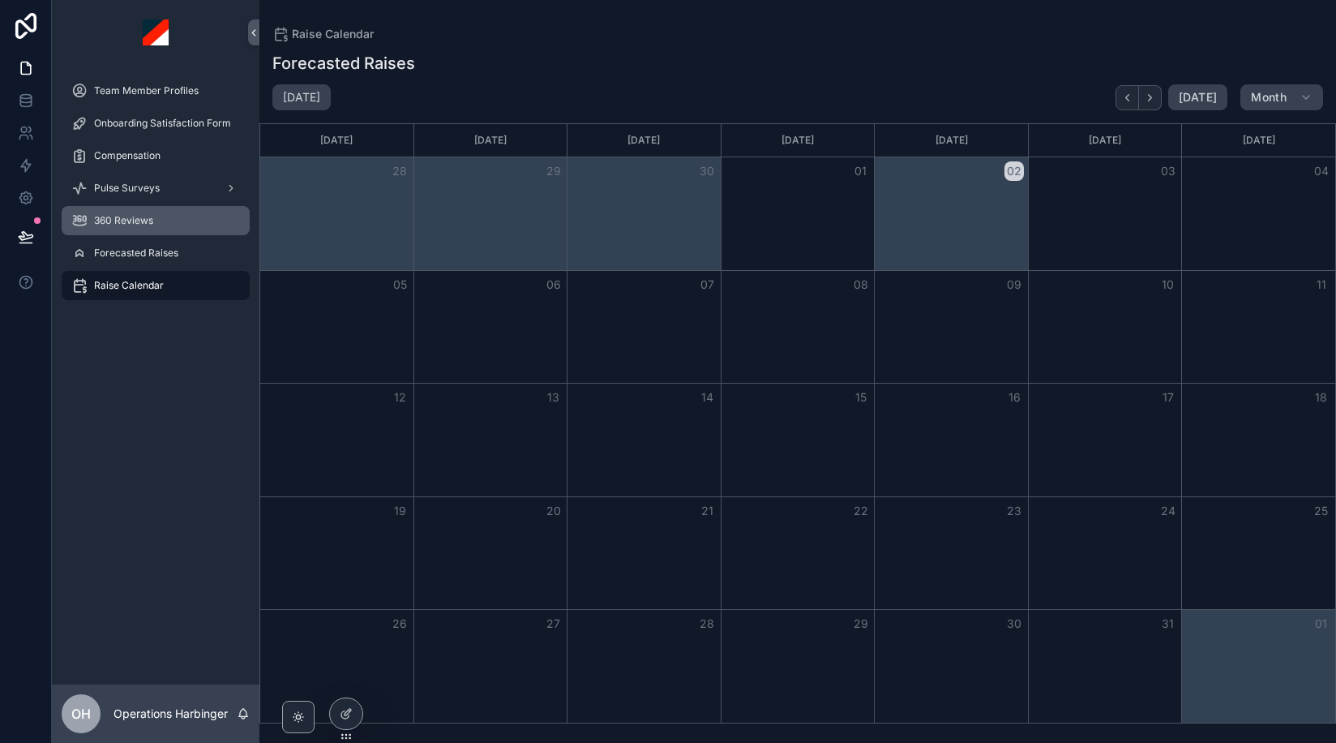
click at [148, 209] on div "360 Reviews" at bounding box center [155, 221] width 169 height 26
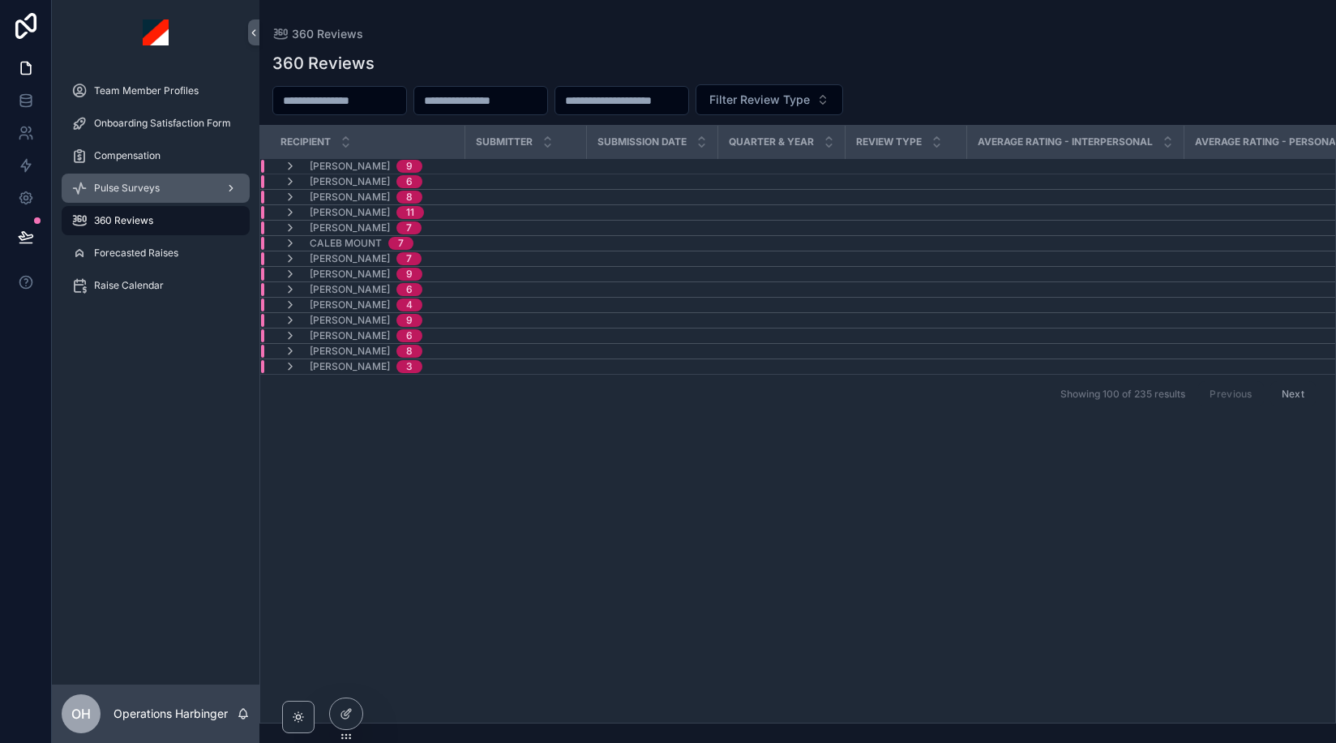
click at [135, 181] on div "Pulse Surveys" at bounding box center [155, 188] width 169 height 26
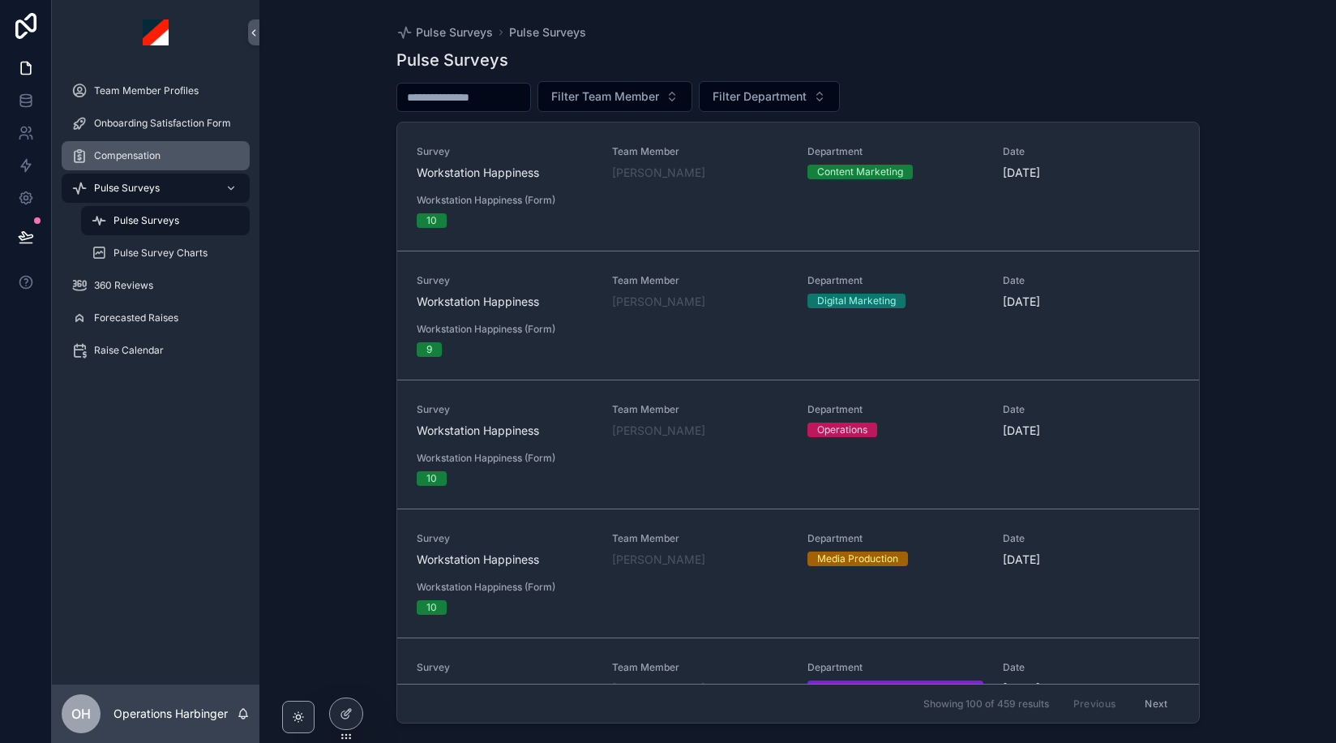
click at [136, 160] on span "Compensation" at bounding box center [127, 155] width 66 height 13
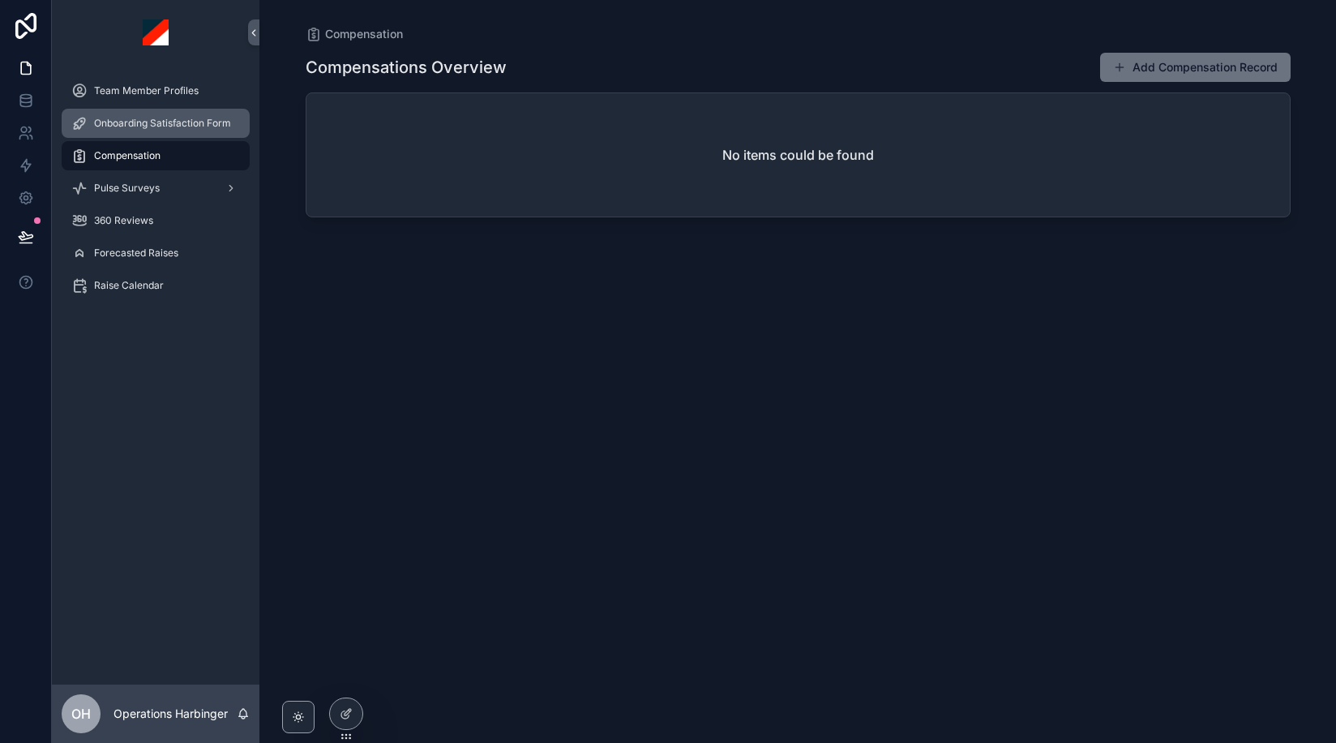
click at [145, 109] on link "Onboarding Satisfaction Form" at bounding box center [156, 123] width 188 height 29
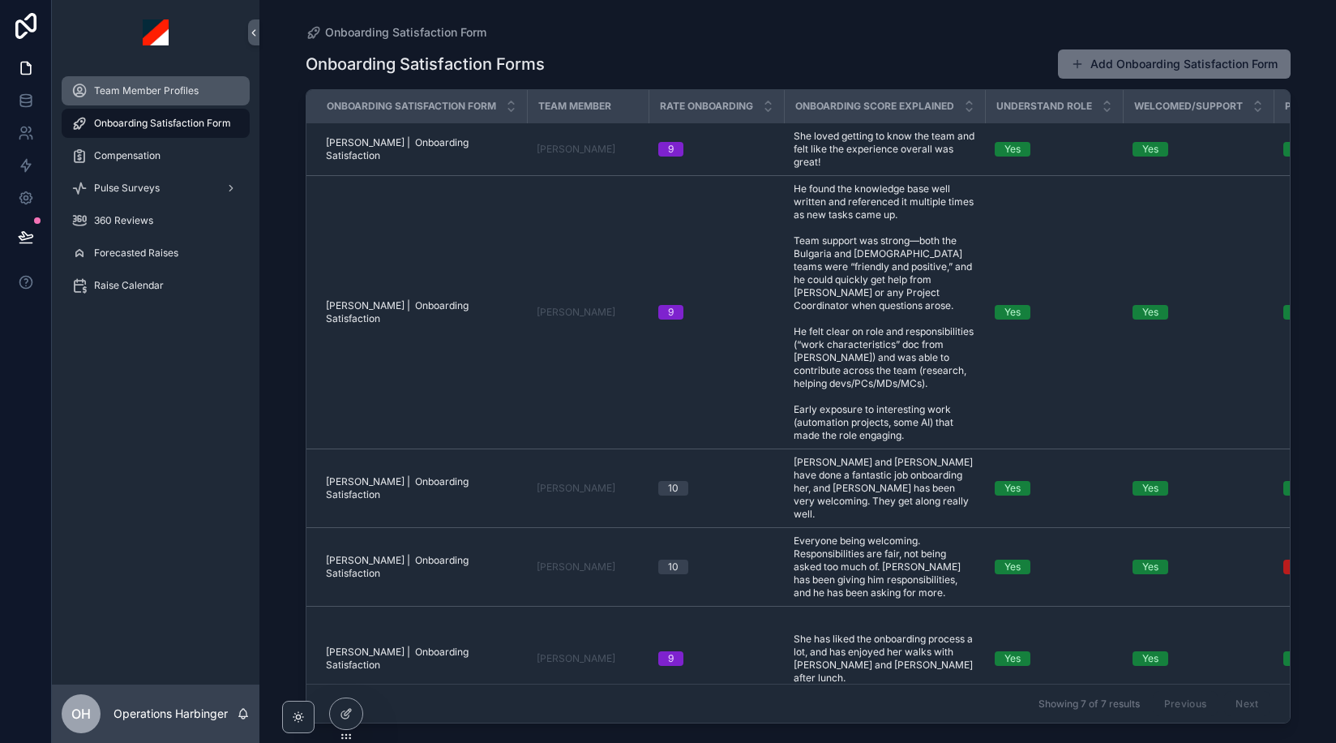
click at [143, 83] on div "Team Member Profiles" at bounding box center [155, 91] width 169 height 26
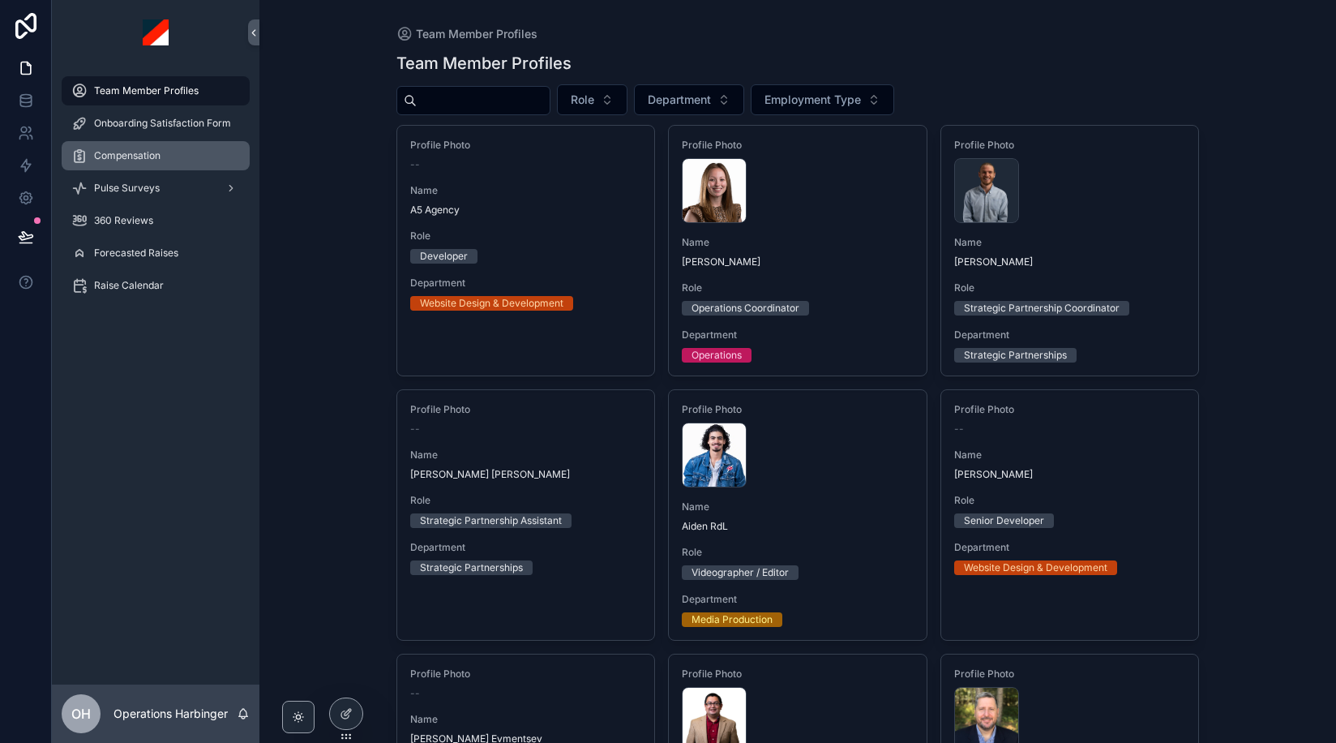
click at [119, 152] on span "Compensation" at bounding box center [127, 155] width 66 height 13
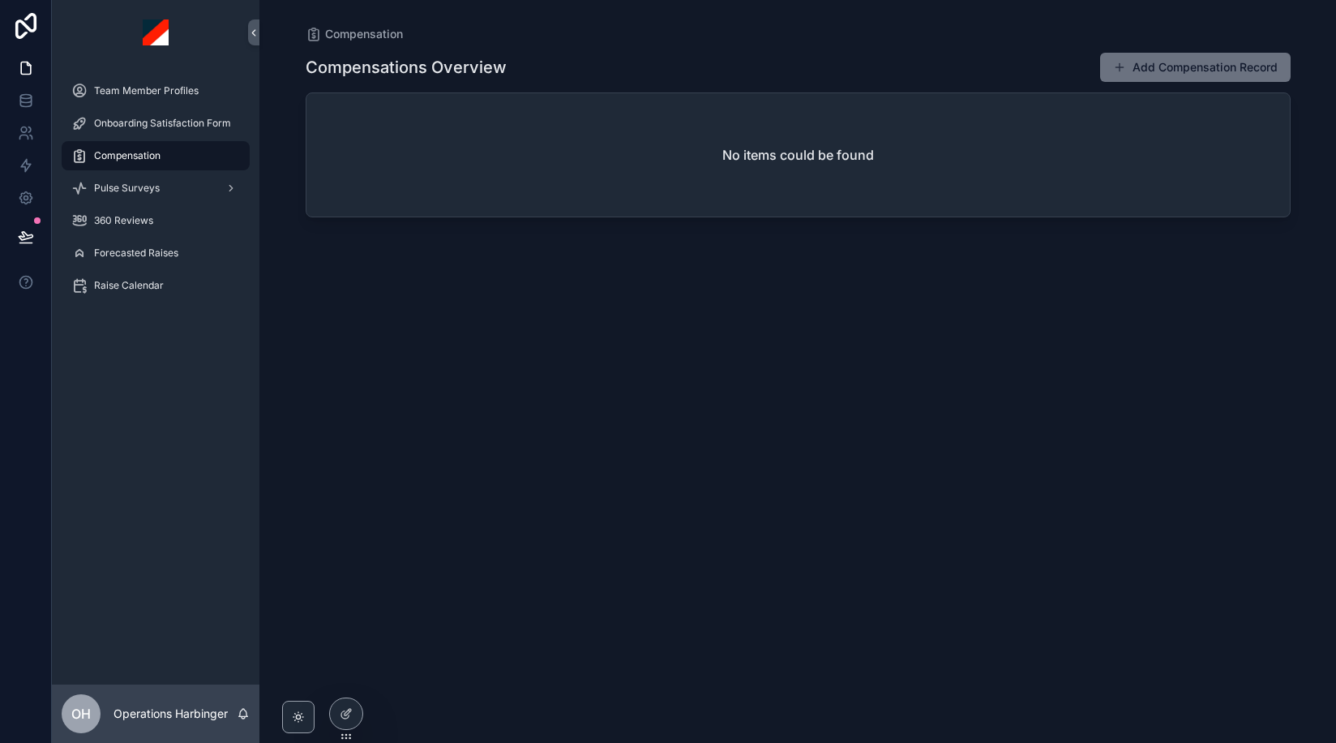
click at [636, 367] on div "Compensations Overview Add Compensation Record No items could be found" at bounding box center [798, 382] width 985 height 681
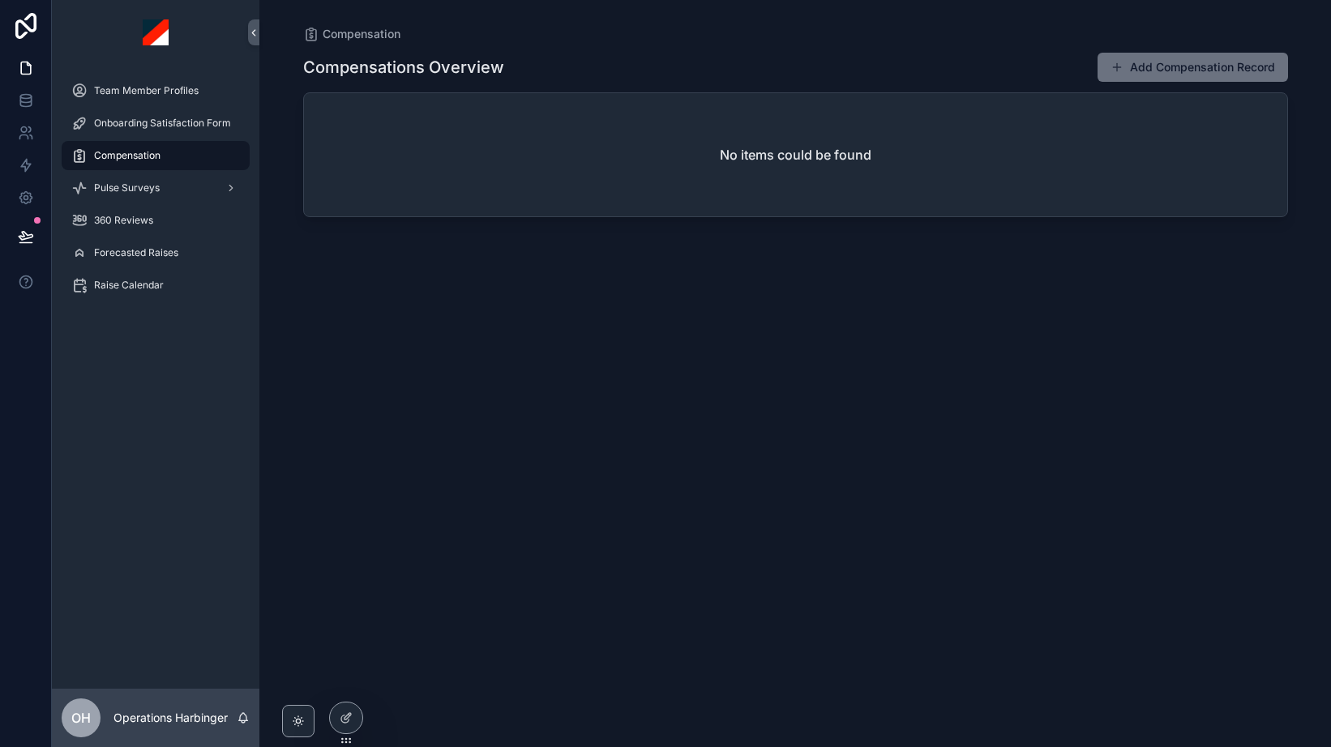
click at [735, 68] on div "Compensations Overview Add Compensation Record" at bounding box center [795, 67] width 985 height 31
